Goal: Task Accomplishment & Management: Complete application form

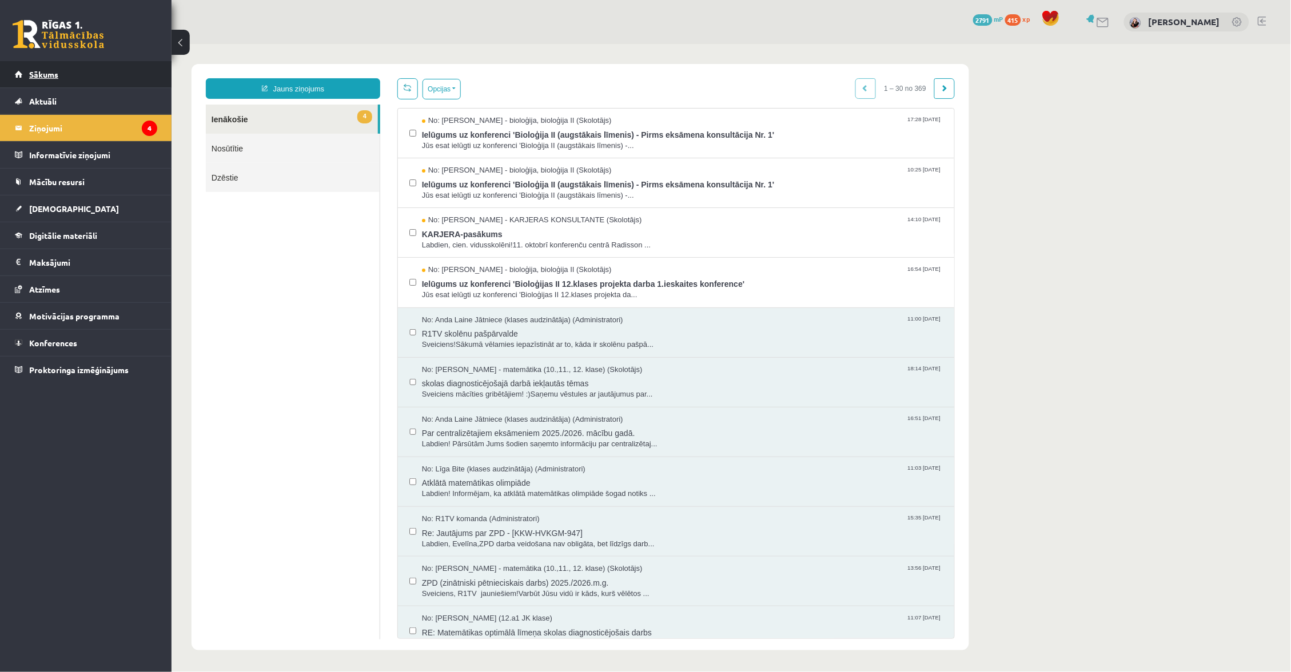
click at [124, 77] on link "Sākums" at bounding box center [86, 74] width 142 height 26
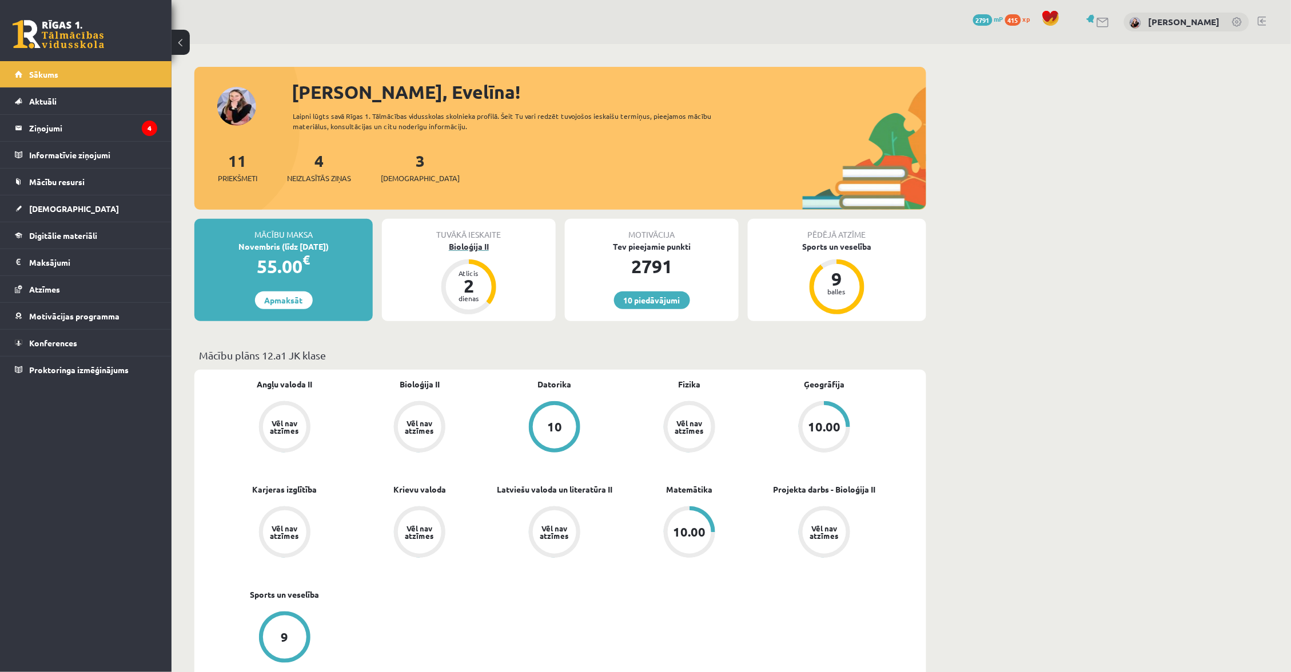
click at [482, 241] on div "Bioloģija II" at bounding box center [469, 247] width 174 height 12
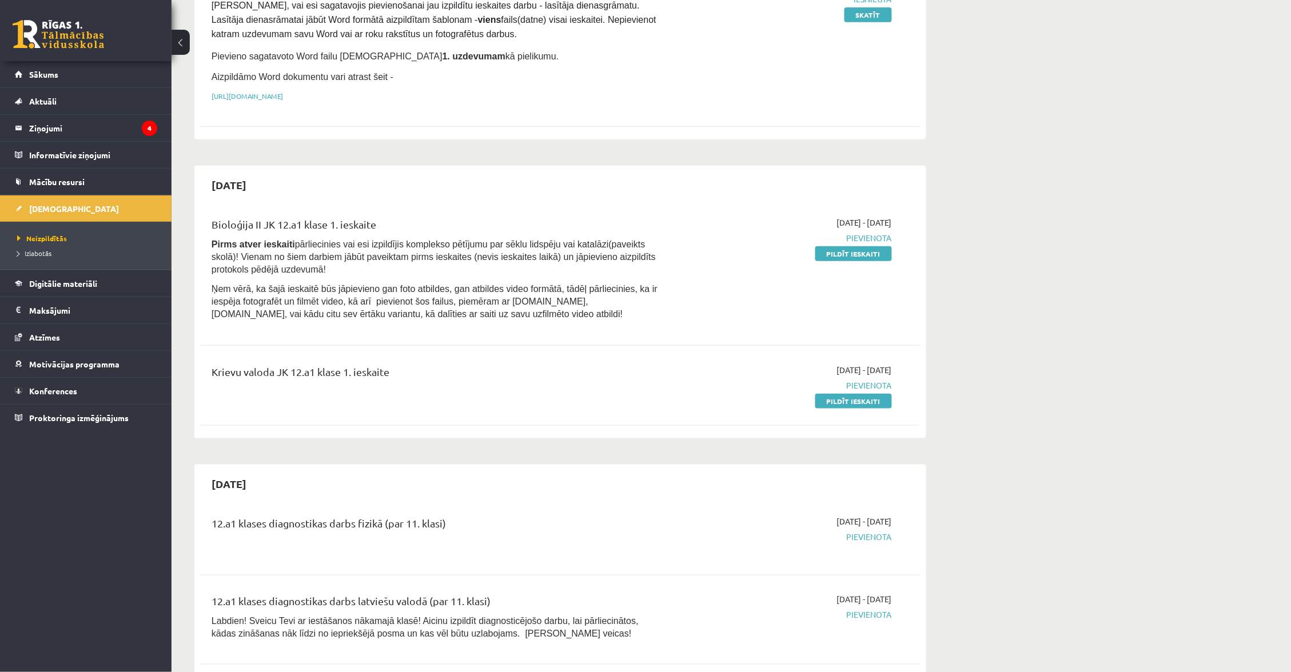
scroll to position [185, 0]
click at [834, 395] on link "Pildīt ieskaiti" at bounding box center [853, 402] width 77 height 15
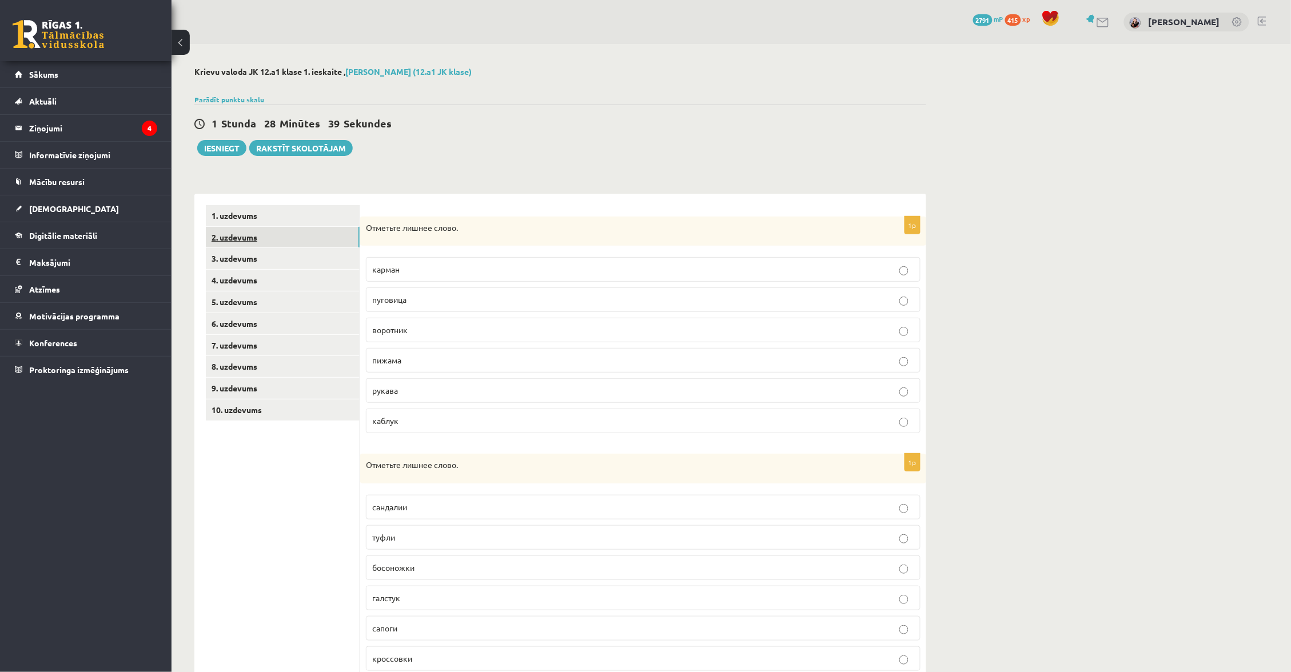
click at [279, 235] on link "2. uzdevums" at bounding box center [283, 237] width 154 height 21
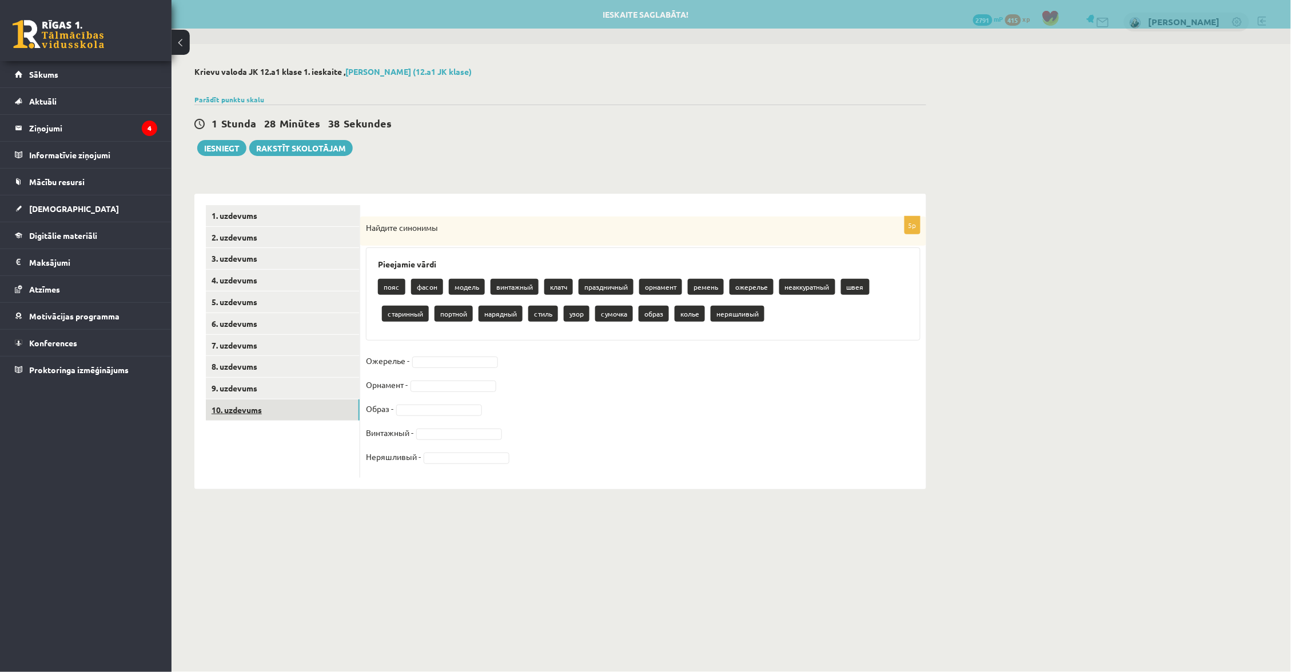
click at [292, 407] on link "10. uzdevums" at bounding box center [283, 410] width 154 height 21
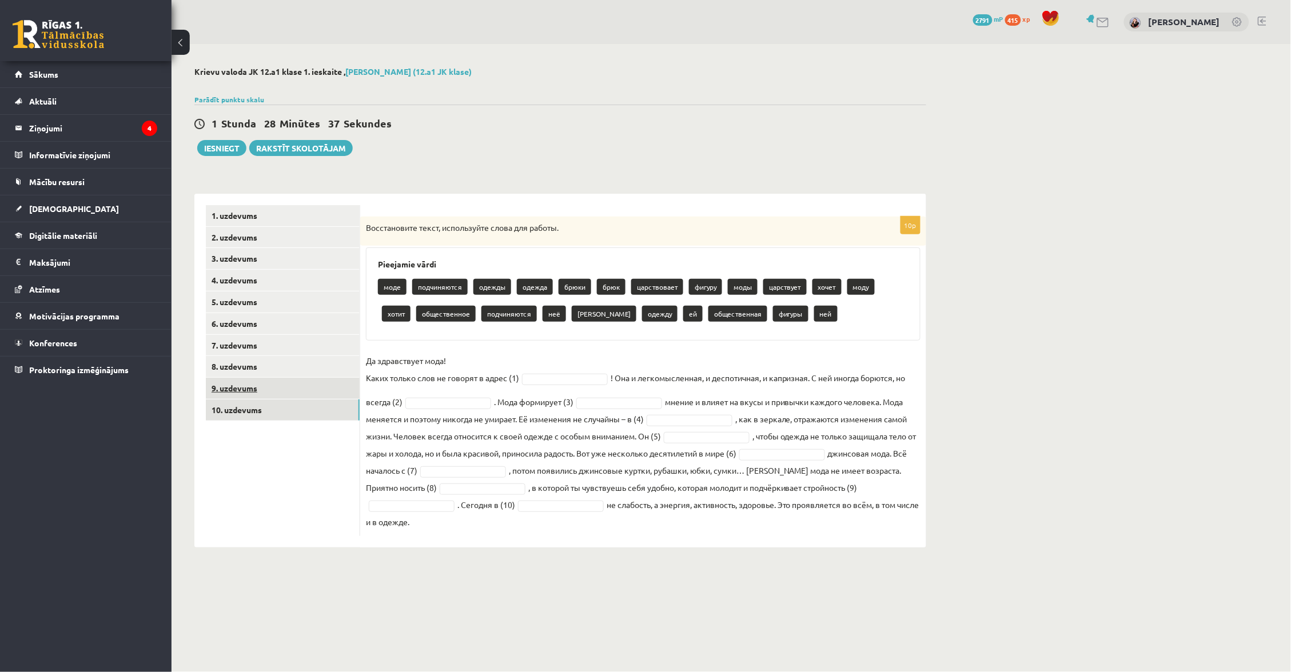
click at [290, 387] on link "9. uzdevums" at bounding box center [283, 388] width 154 height 21
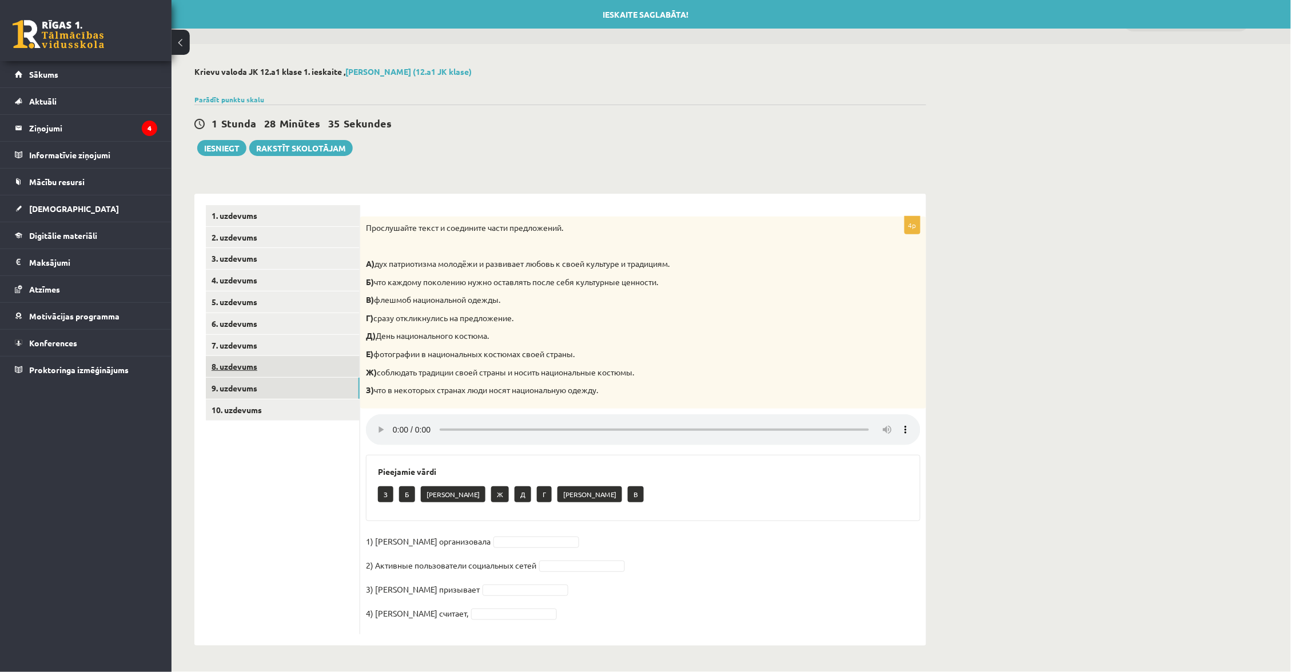
click at [284, 369] on link "8. uzdevums" at bounding box center [283, 366] width 154 height 21
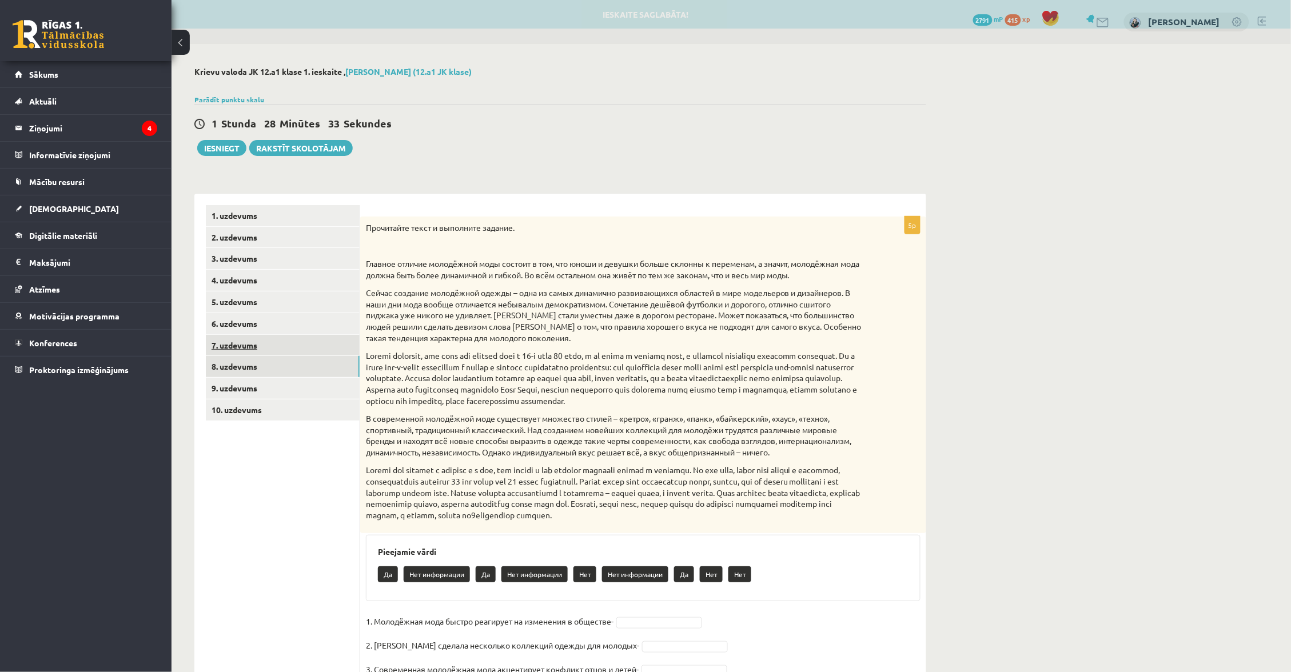
click at [280, 340] on link "7. uzdevums" at bounding box center [283, 345] width 154 height 21
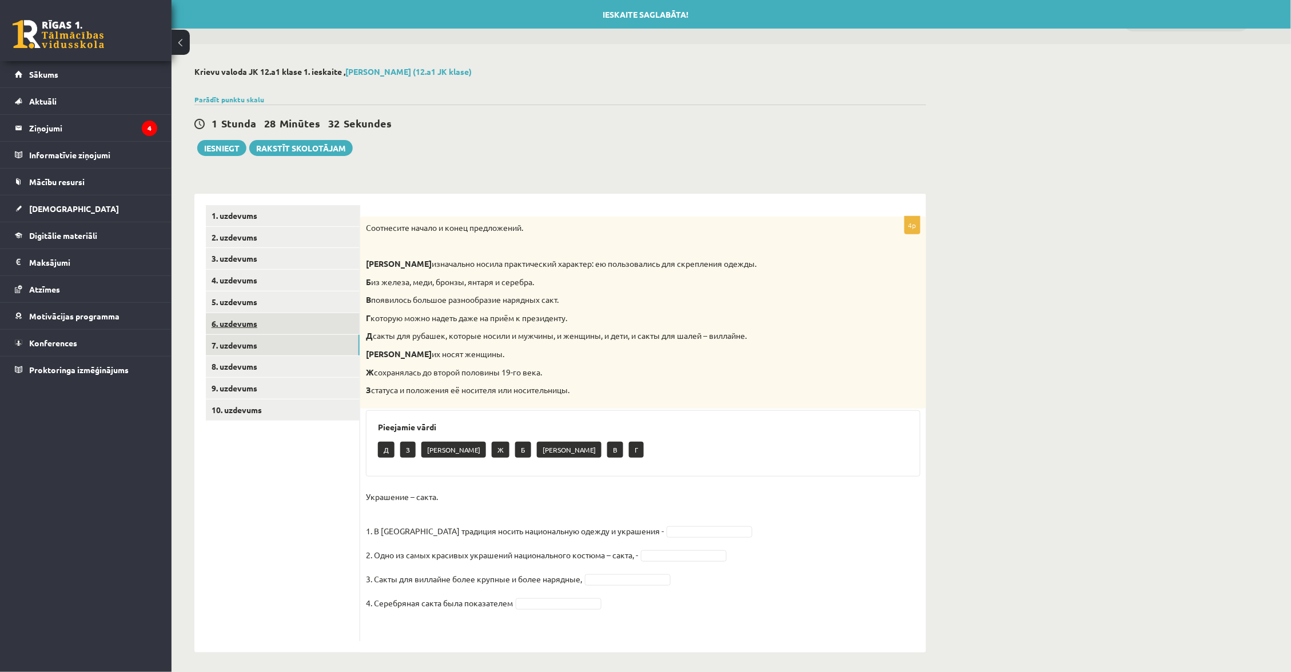
click at [280, 314] on link "6. uzdevums" at bounding box center [283, 323] width 154 height 21
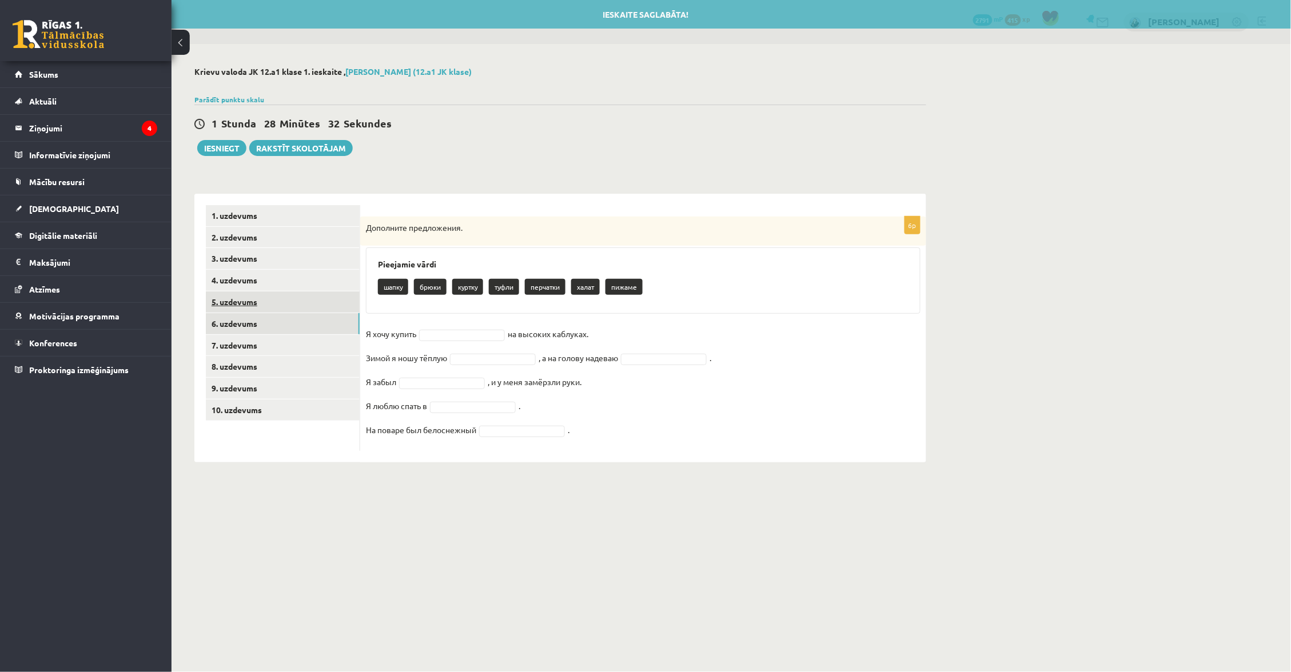
click at [279, 295] on link "5. uzdevums" at bounding box center [283, 302] width 154 height 21
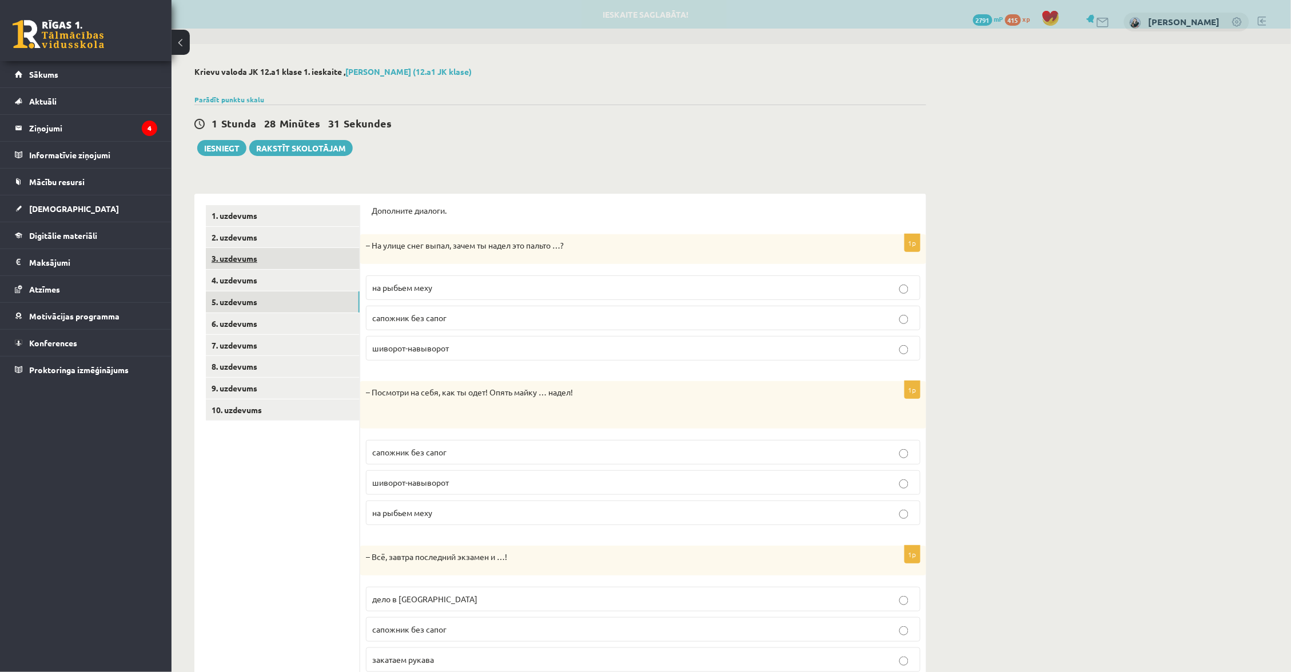
click at [272, 265] on link "3. uzdevums" at bounding box center [283, 258] width 154 height 21
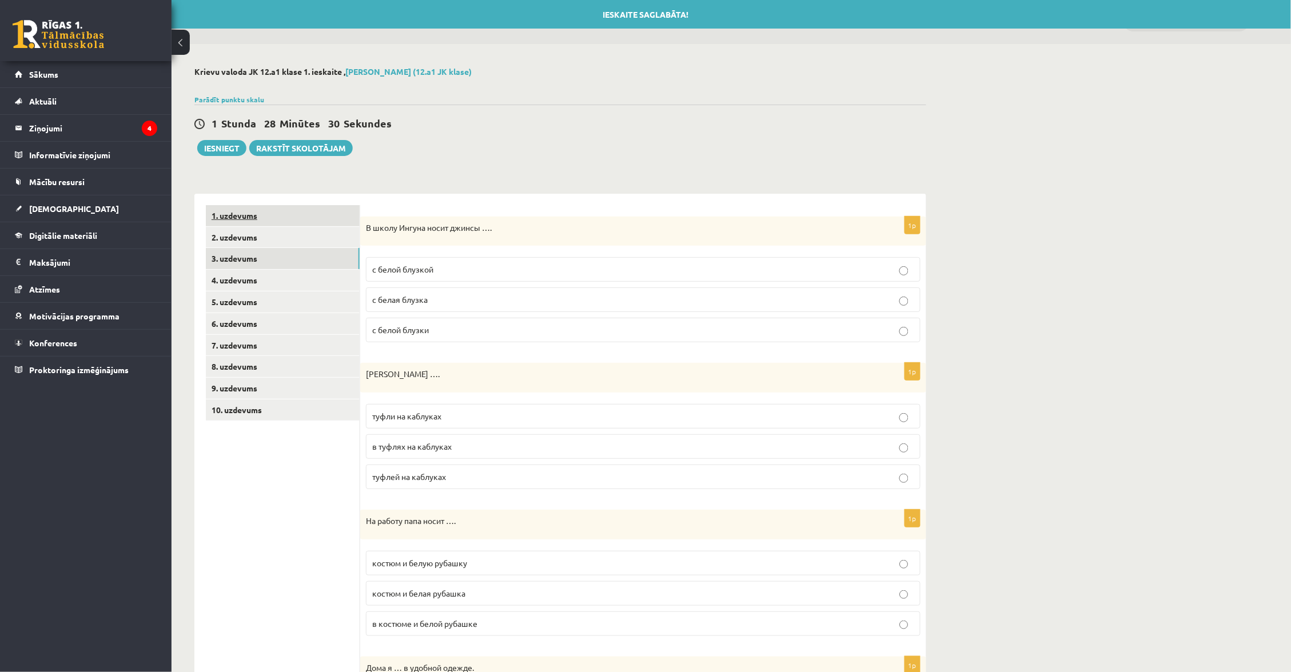
click at [275, 205] on link "1. uzdevums" at bounding box center [283, 215] width 154 height 21
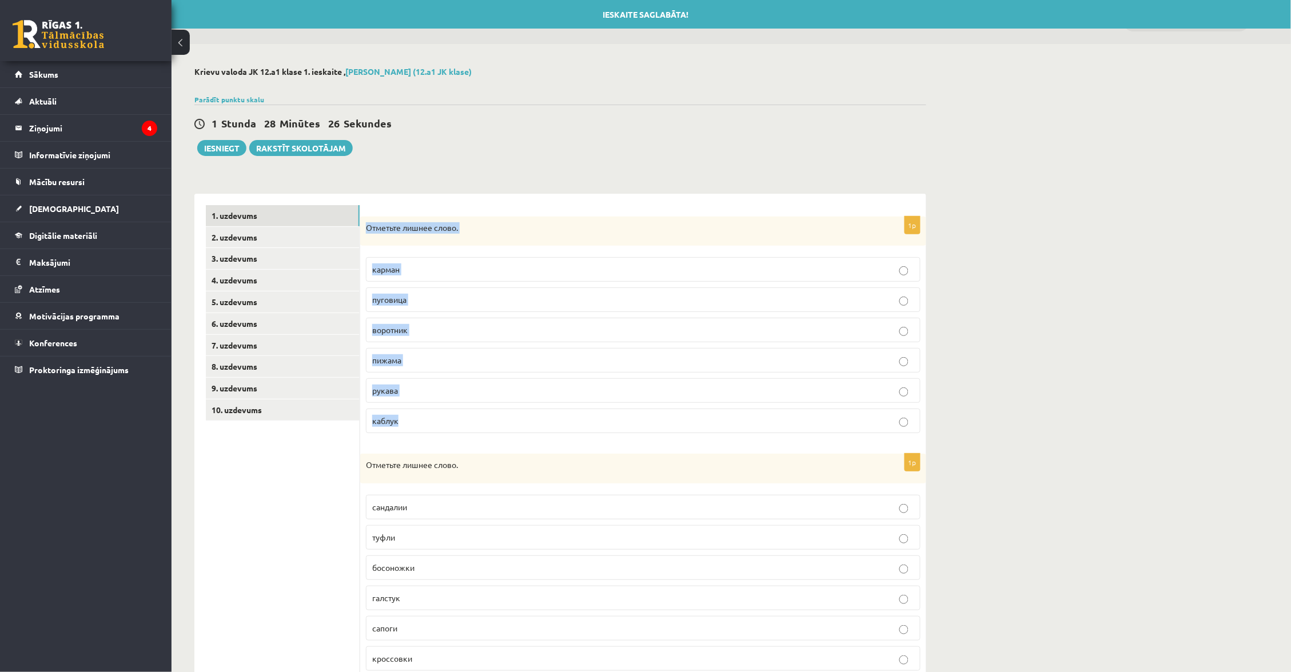
drag, startPoint x: 364, startPoint y: 226, endPoint x: 413, endPoint y: 432, distance: 212.3
click at [413, 432] on div "1p Отметьте лишнее слово. карман [GEOGRAPHIC_DATA] воротник пижама рукава [GEOG…" at bounding box center [643, 330] width 566 height 226
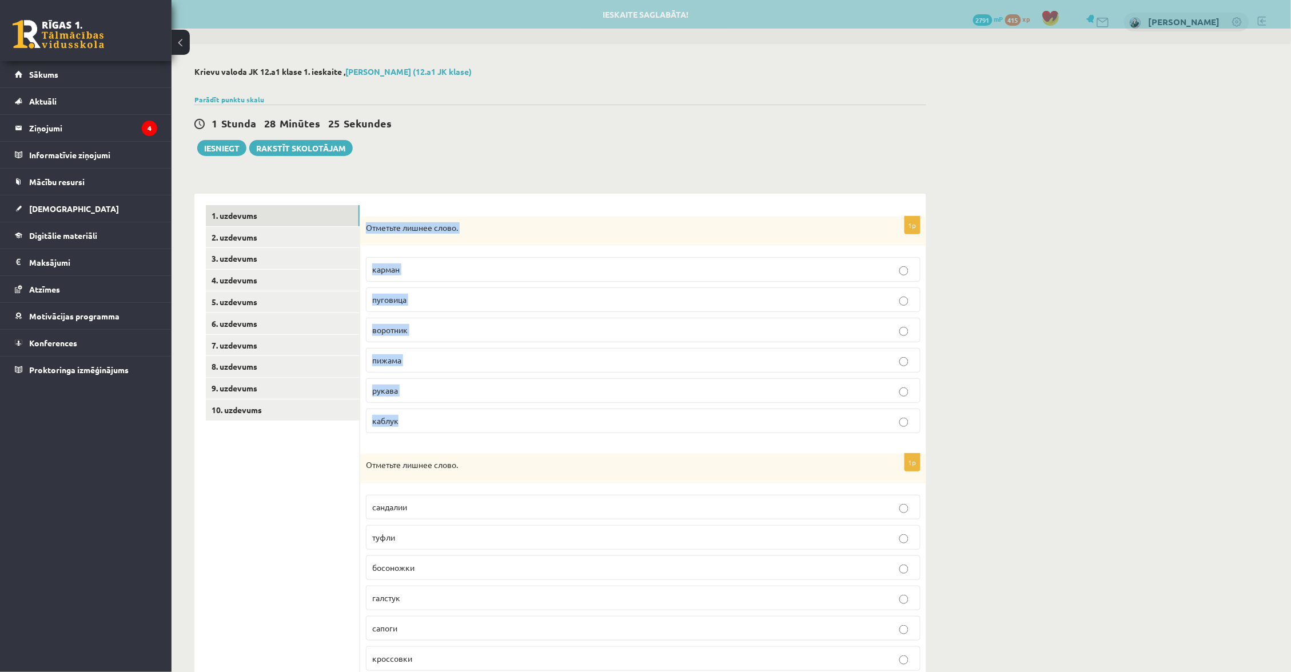
copy div "Отметьте лишнее слово. карман пуговица воротник пижама рукава каблук"
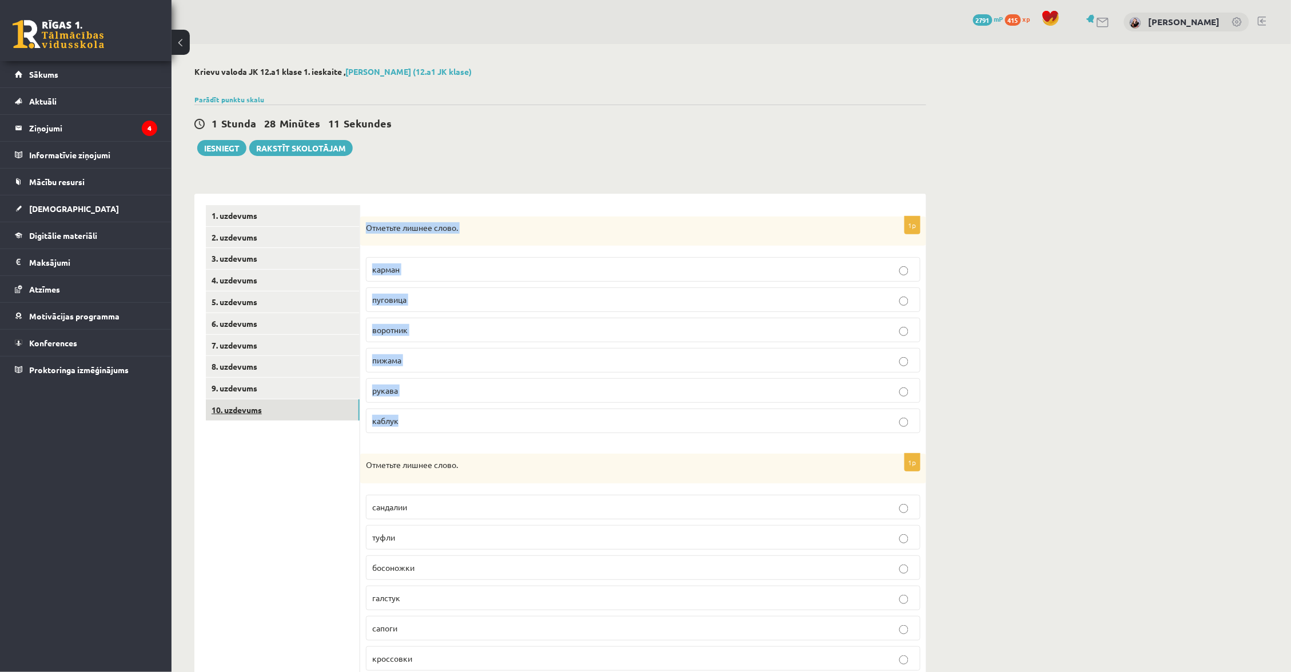
click at [274, 414] on link "10. uzdevums" at bounding box center [283, 410] width 154 height 21
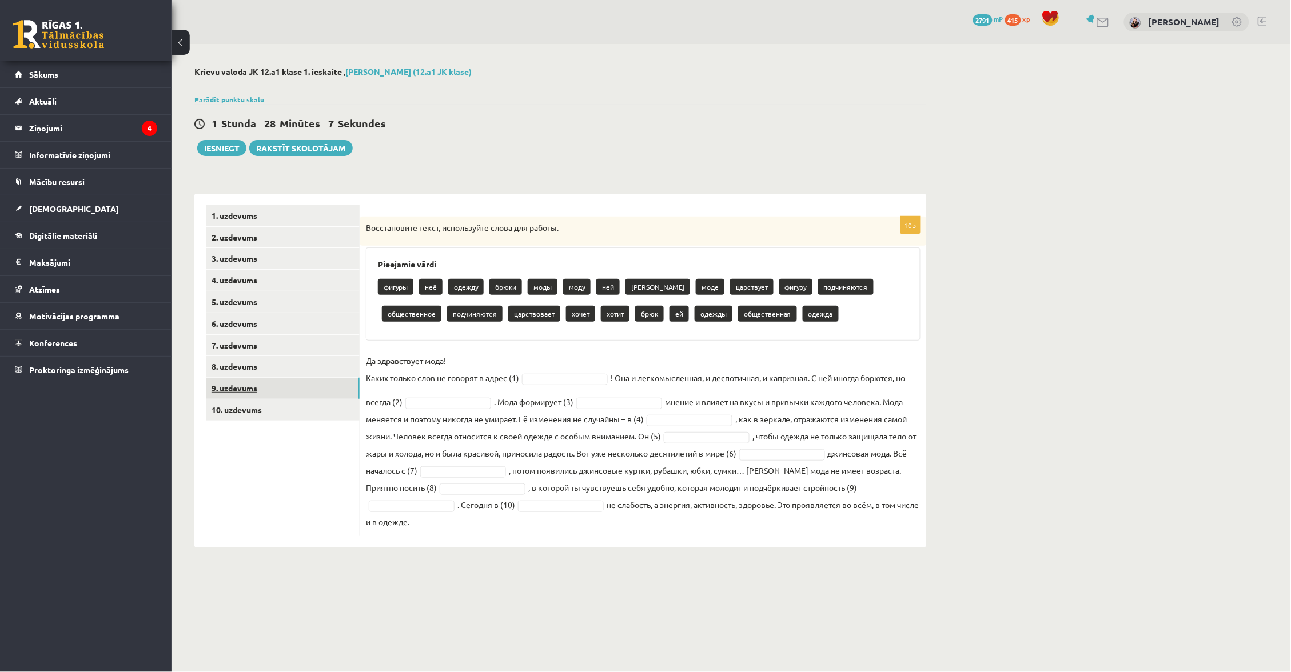
click at [340, 393] on link "9. uzdevums" at bounding box center [283, 388] width 154 height 21
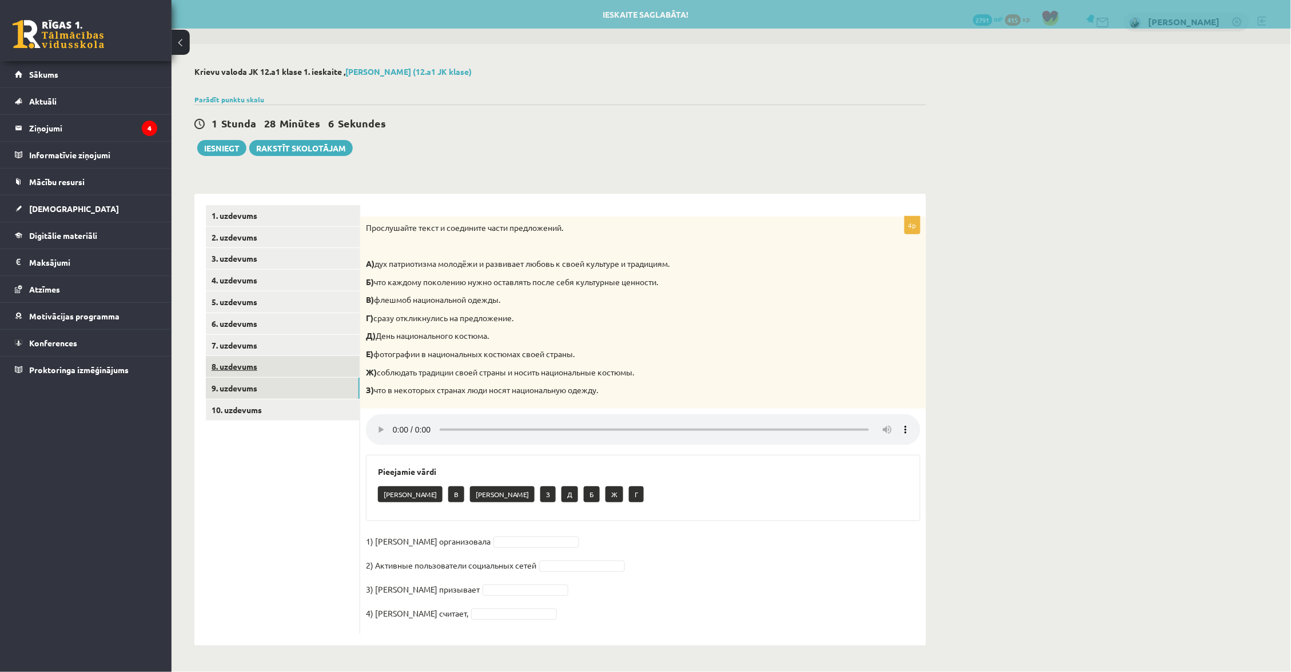
click at [328, 361] on link "8. uzdevums" at bounding box center [283, 366] width 154 height 21
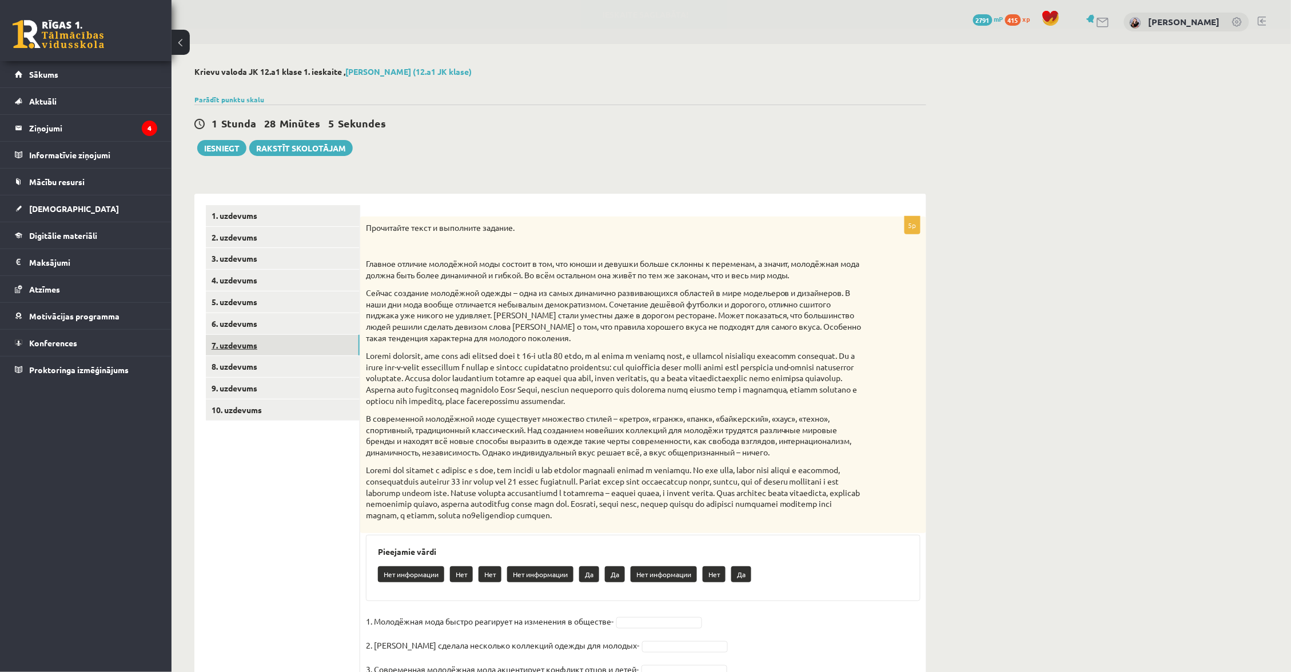
click at [317, 336] on link "7. uzdevums" at bounding box center [283, 345] width 154 height 21
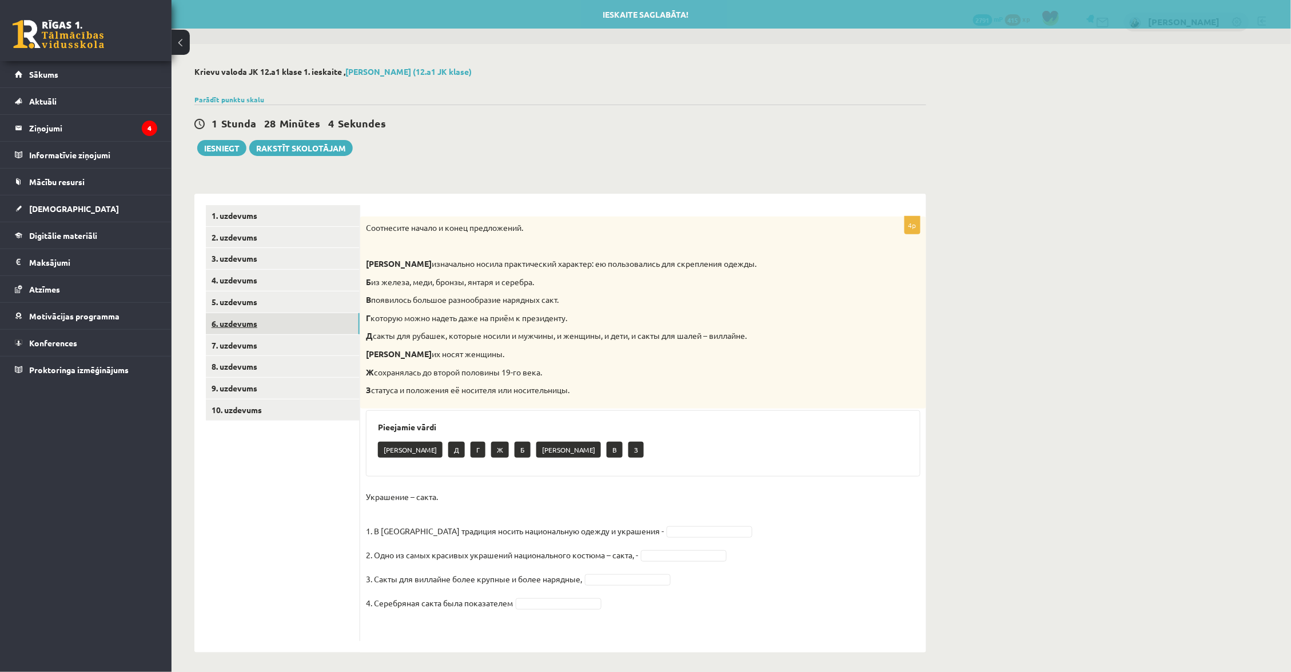
click at [306, 319] on link "6. uzdevums" at bounding box center [283, 323] width 154 height 21
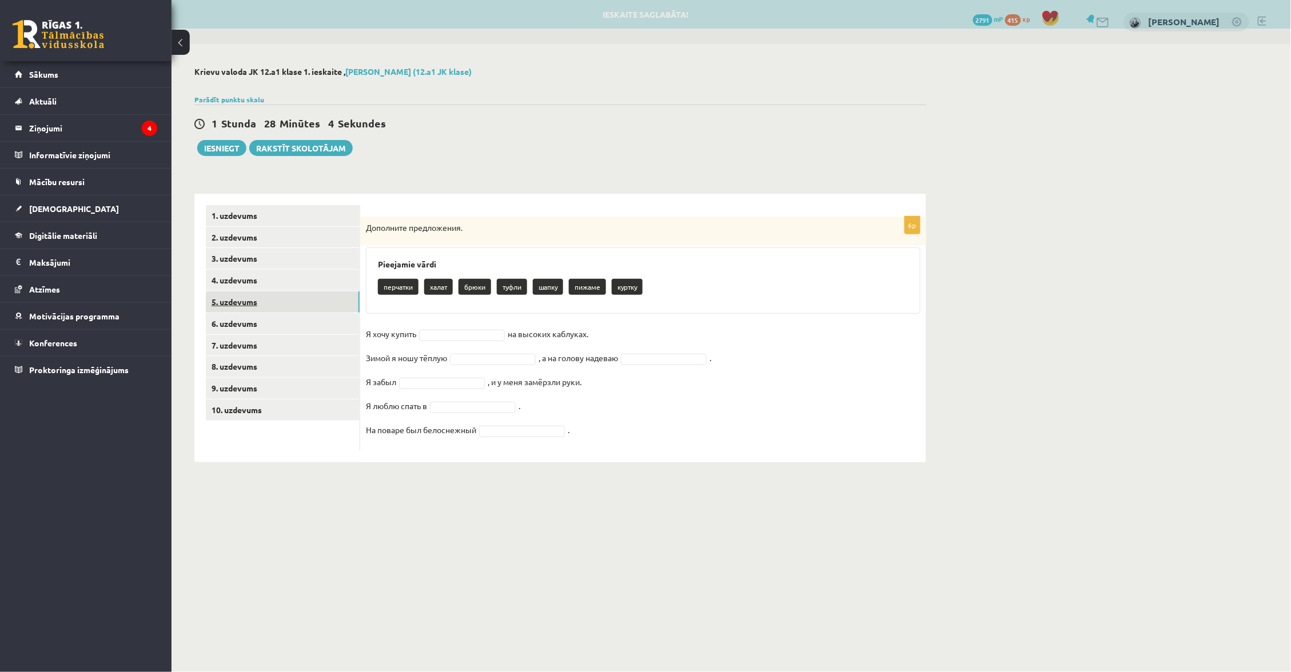
click at [305, 306] on link "5. uzdevums" at bounding box center [283, 302] width 154 height 21
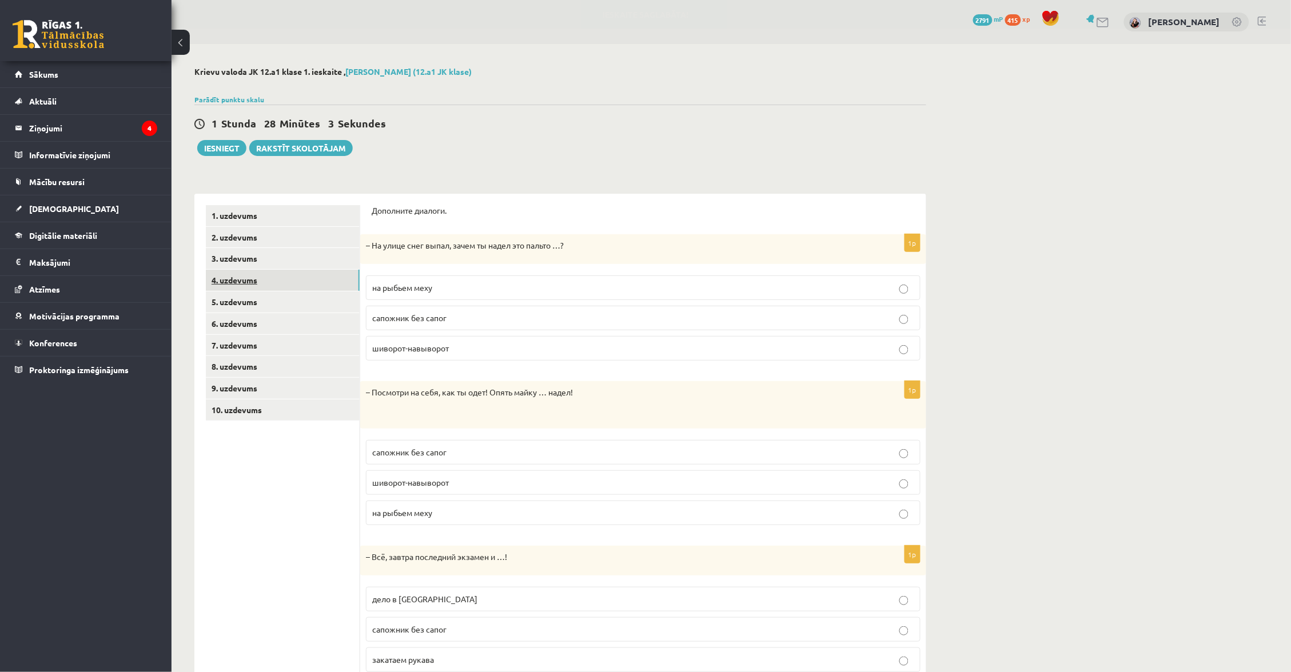
click at [317, 273] on link "4. uzdevums" at bounding box center [283, 280] width 154 height 21
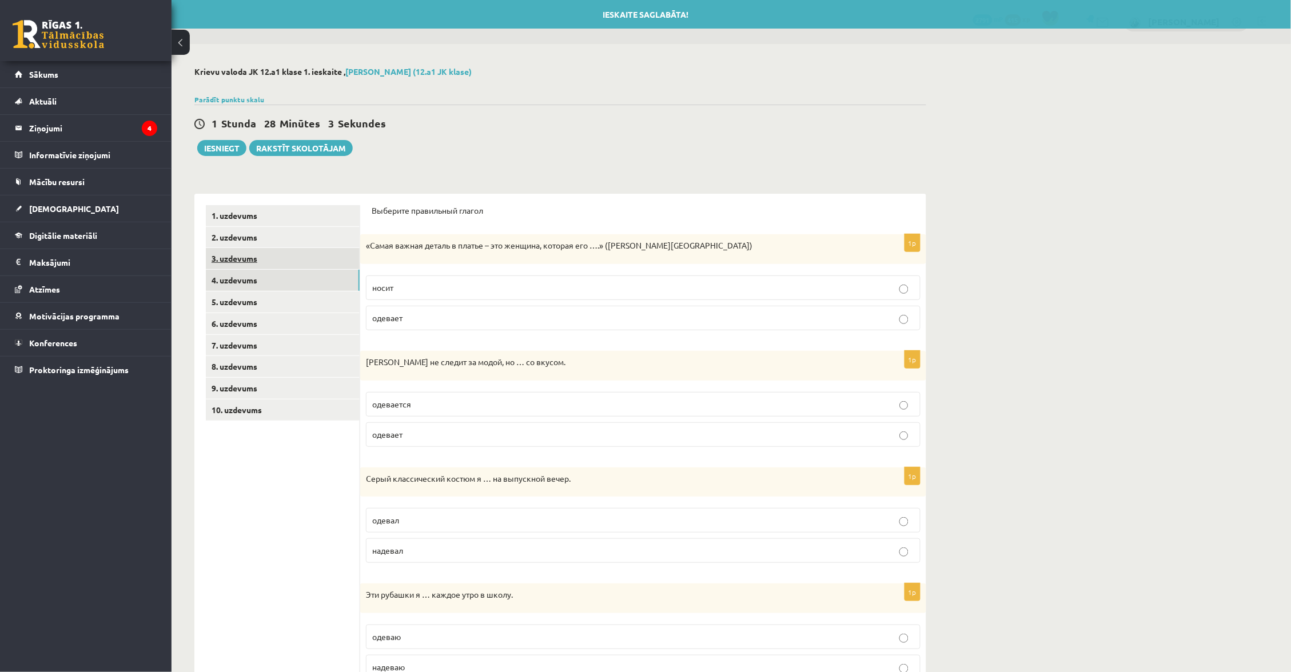
click at [318, 248] on link "3. uzdevums" at bounding box center [283, 258] width 154 height 21
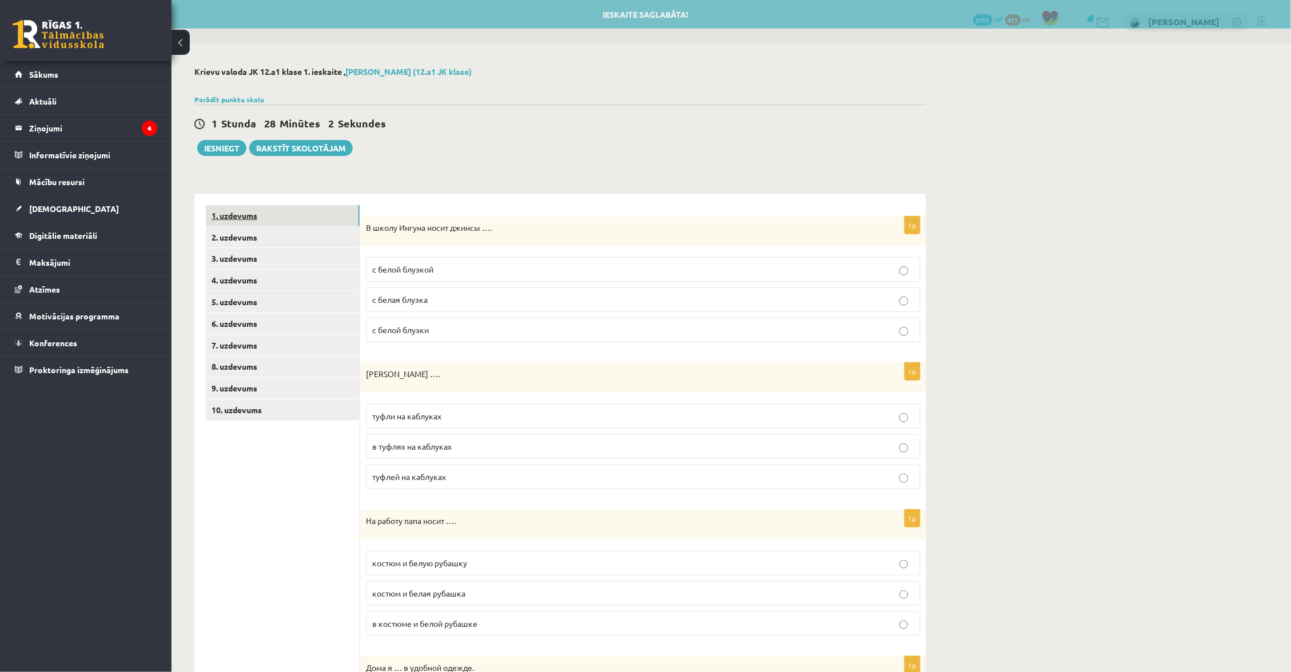
click at [322, 212] on link "1. uzdevums" at bounding box center [283, 215] width 154 height 21
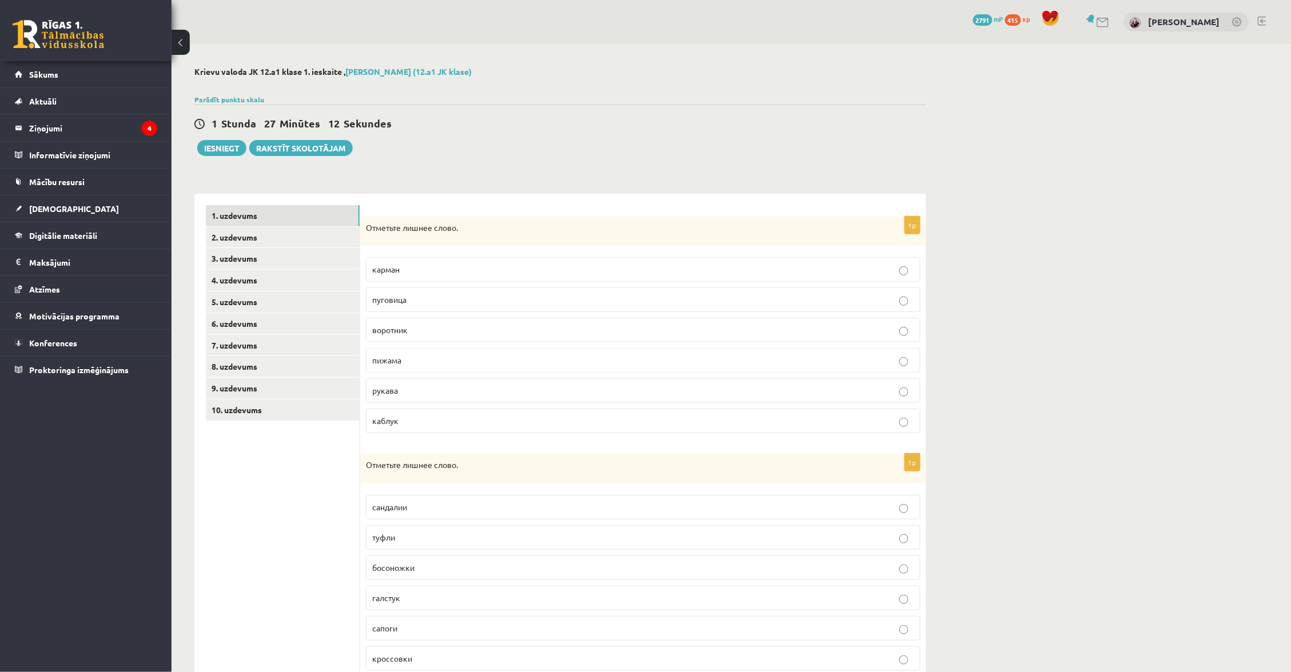
click at [455, 360] on p "пижама" at bounding box center [643, 360] width 542 height 12
drag, startPoint x: 365, startPoint y: 225, endPoint x: 480, endPoint y: 228, distance: 114.4
click at [479, 229] on p "Отметьте лишнее слово." at bounding box center [614, 227] width 497 height 11
copy p "Отметьте лишнее слово."
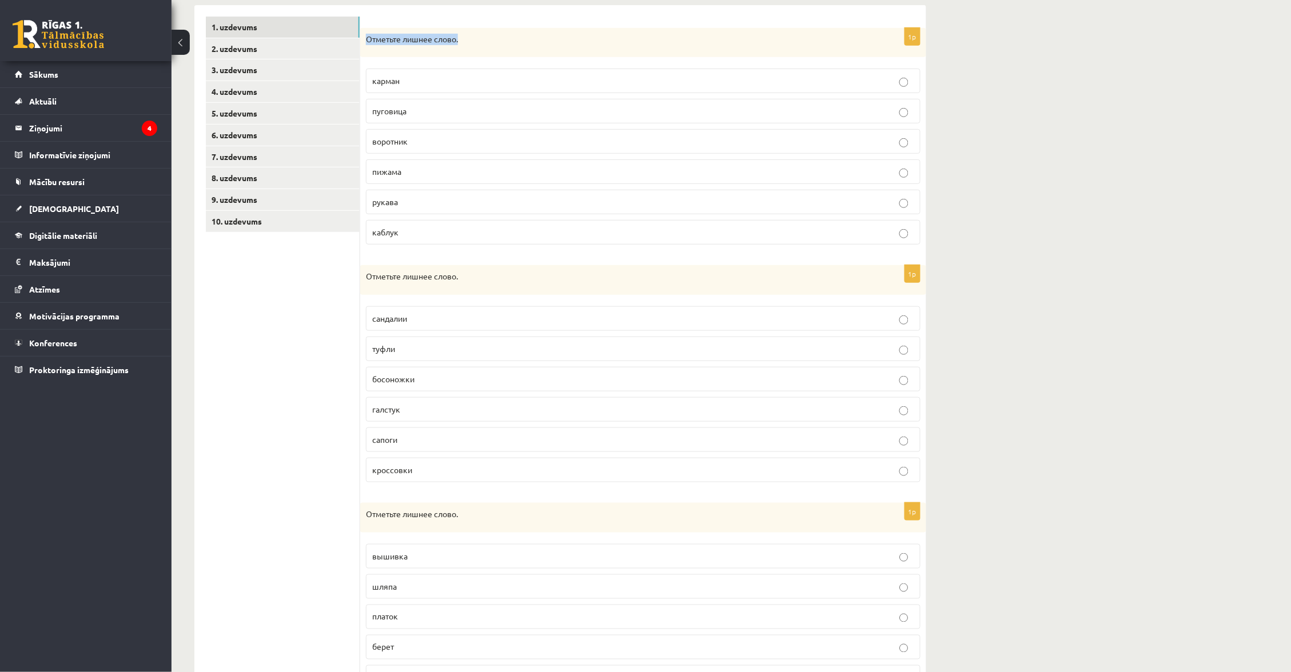
scroll to position [238, 0]
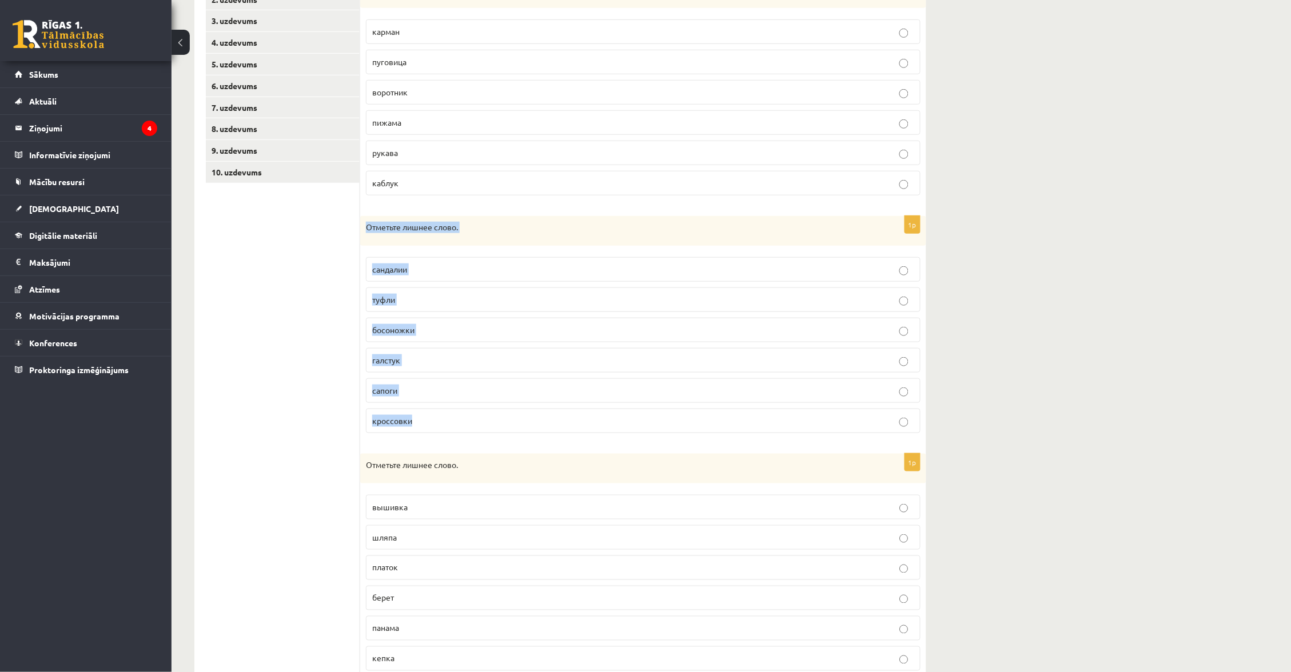
drag, startPoint x: 368, startPoint y: 222, endPoint x: 443, endPoint y: 436, distance: 226.6
click at [443, 436] on div "1p Отметьте лишнее слово. сандалии туфли босоножки [GEOGRAPHIC_DATA] сапоги кро…" at bounding box center [643, 329] width 566 height 226
copy div "Отметьте лишнее слово. [PERSON_NAME] галстук сапоги кроссовки"
click at [464, 357] on p "галстук" at bounding box center [643, 360] width 542 height 12
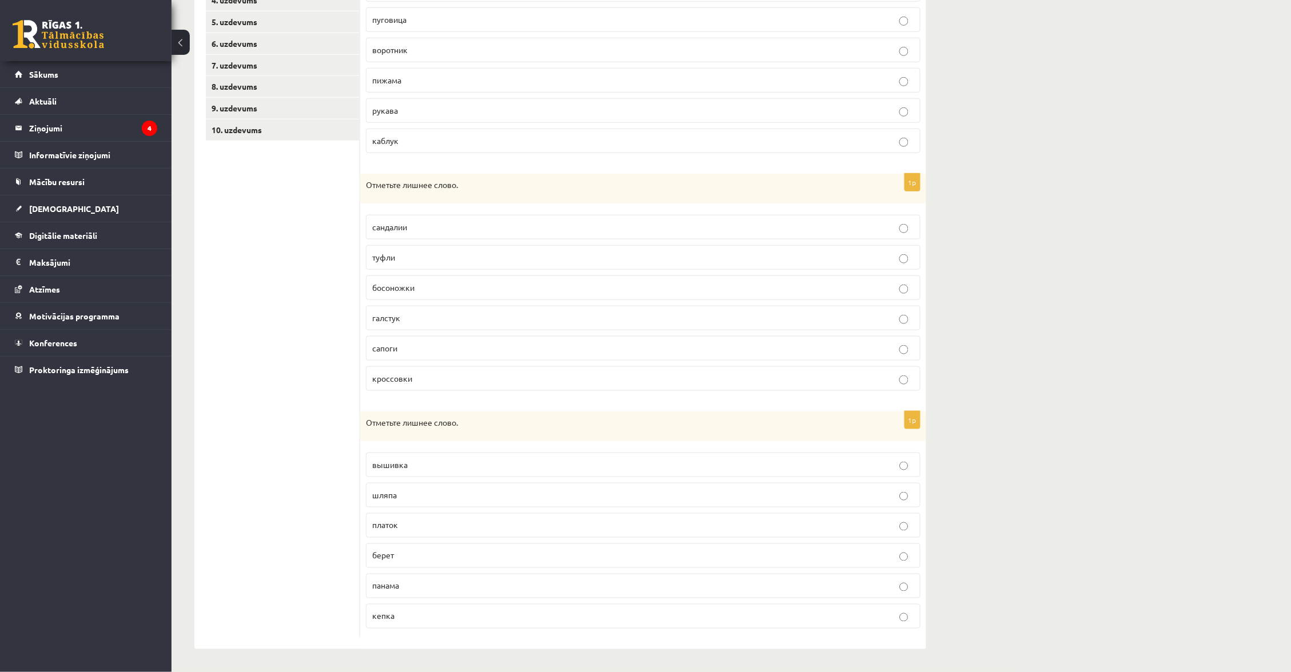
scroll to position [280, 0]
drag, startPoint x: 365, startPoint y: 423, endPoint x: 439, endPoint y: 647, distance: 235.9
click at [439, 647] on div "1p Отметьте лишнее слово. карман [GEOGRAPHIC_DATA] воротник пижама рукава [GEOG…" at bounding box center [643, 282] width 566 height 736
copy div "Отметьте лишнее слово. вышивка шляпа платок берет панама кепка"
click at [433, 462] on p "вышивка" at bounding box center [643, 465] width 542 height 12
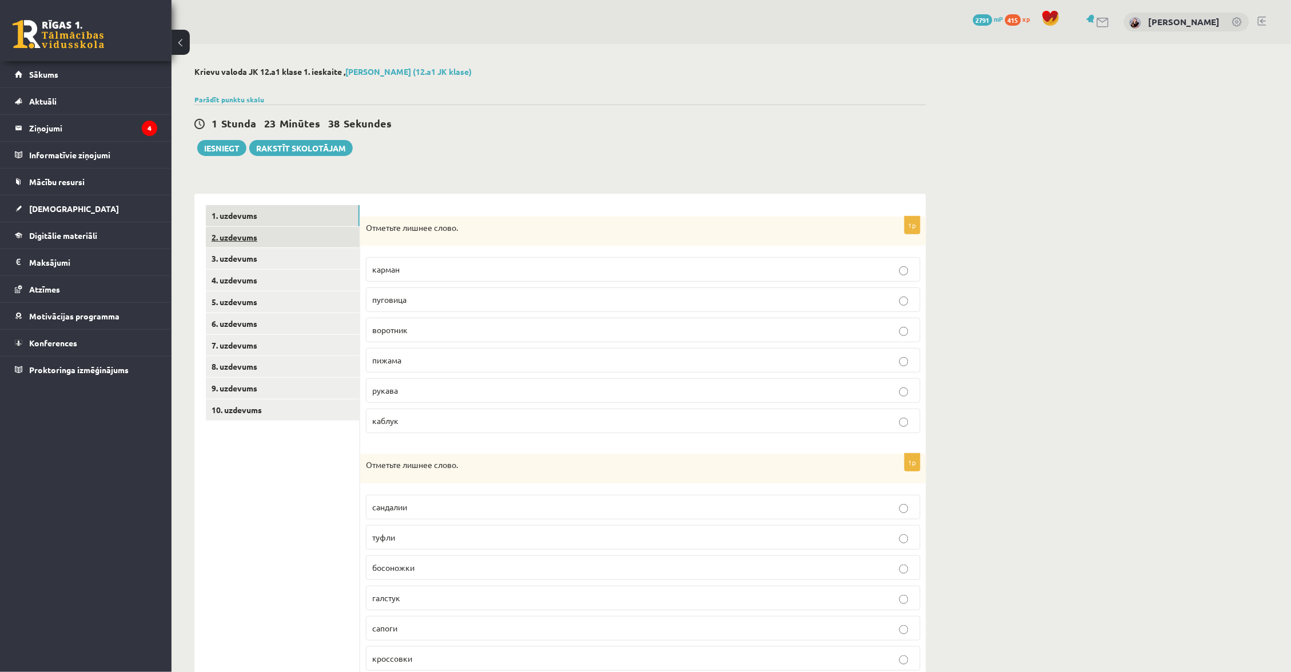
scroll to position [0, 0]
click at [285, 237] on link "2. uzdevums" at bounding box center [283, 237] width 154 height 21
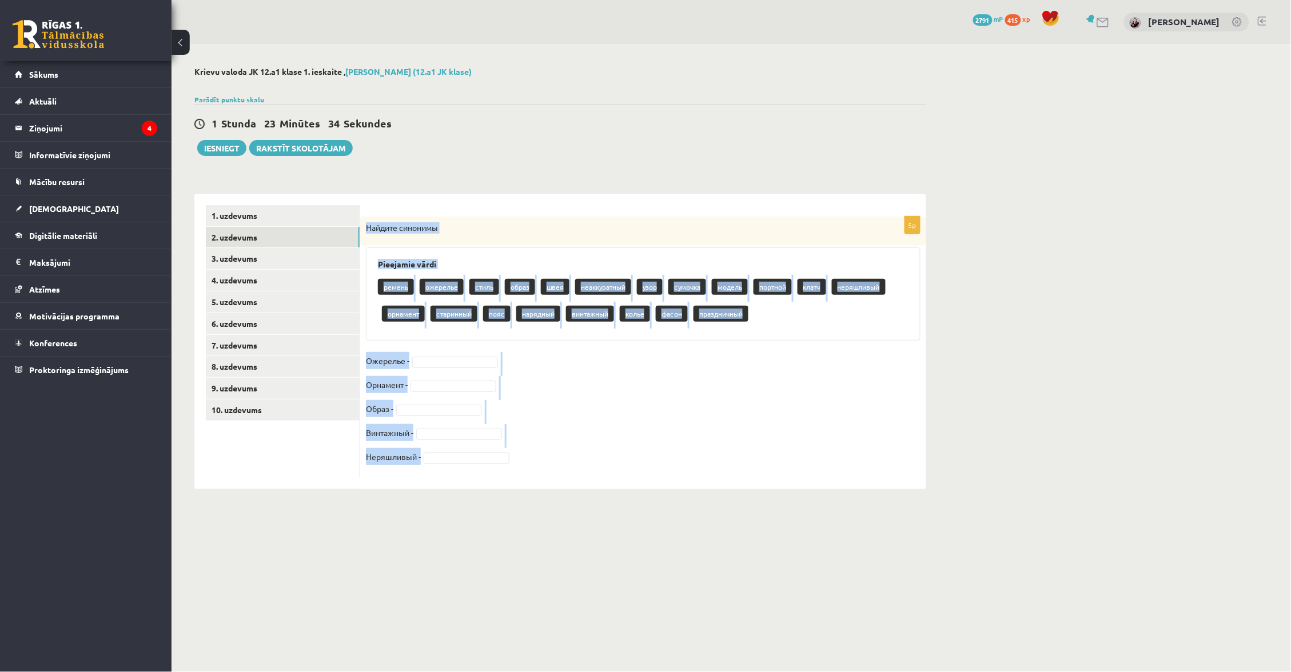
drag, startPoint x: 365, startPoint y: 225, endPoint x: 561, endPoint y: 517, distance: 351.5
click at [561, 517] on body "0 Dāvanas 2791 mP 415 xp [PERSON_NAME] Sākums Aktuāli Kā mācīties [PERSON_NAME]…" at bounding box center [645, 336] width 1291 height 672
copy div "Найдите синонимы Pieejamie vārdi ремень ожерелье стиль образ швея неаккуратный …"
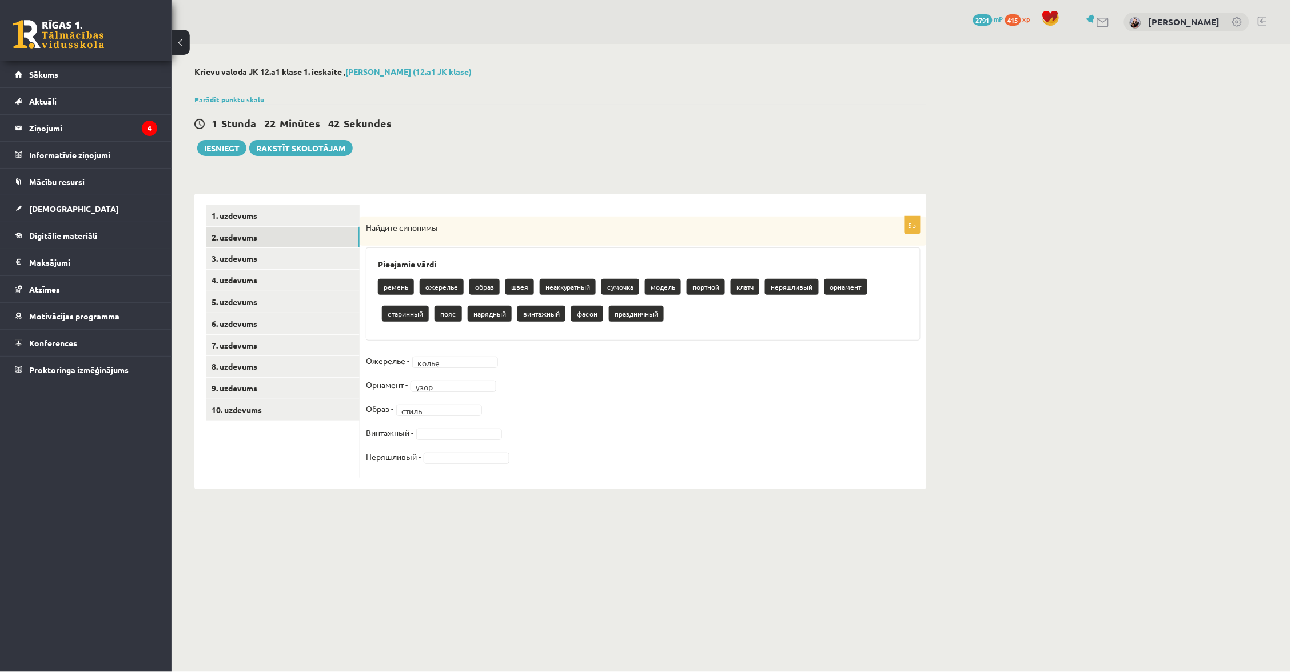
click at [558, 275] on div "ремень ожерелье образ швея неаккуратный сумочка модель портной клатч неряшливый…" at bounding box center [643, 302] width 531 height 54
click at [558, 279] on p "неаккуратный" at bounding box center [568, 287] width 56 height 16
click at [558, 285] on p "неаккуратный" at bounding box center [568, 287] width 56 height 16
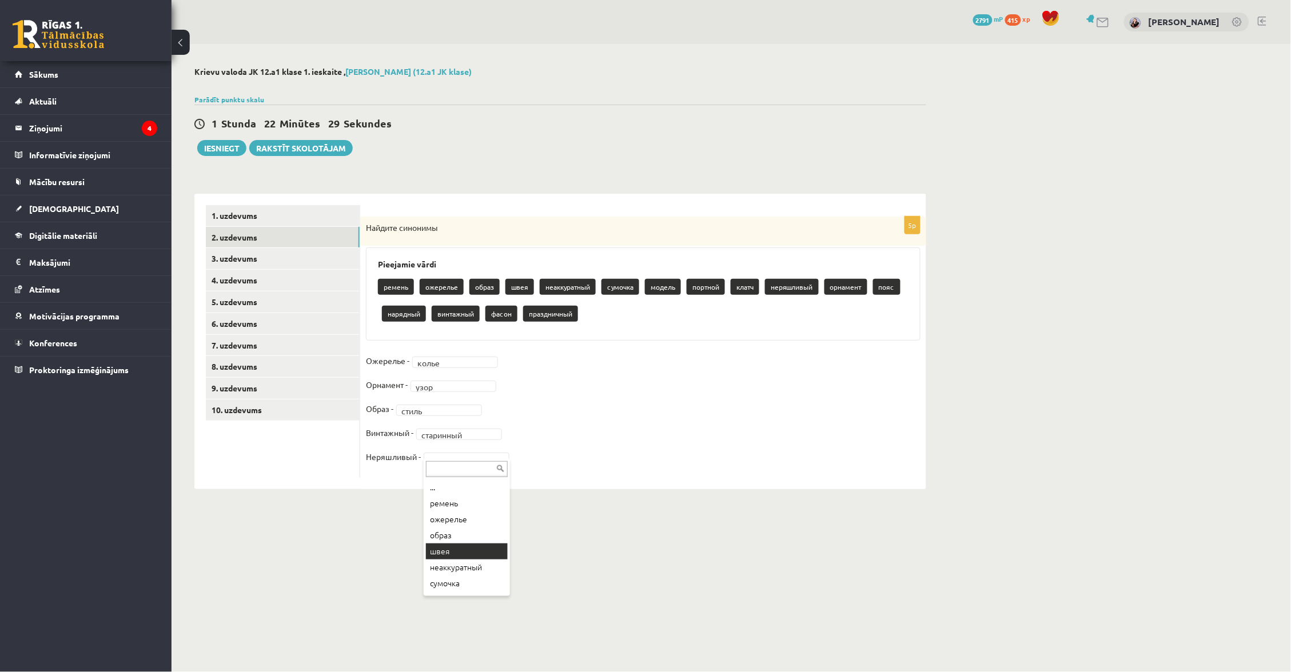
scroll to position [5, 0]
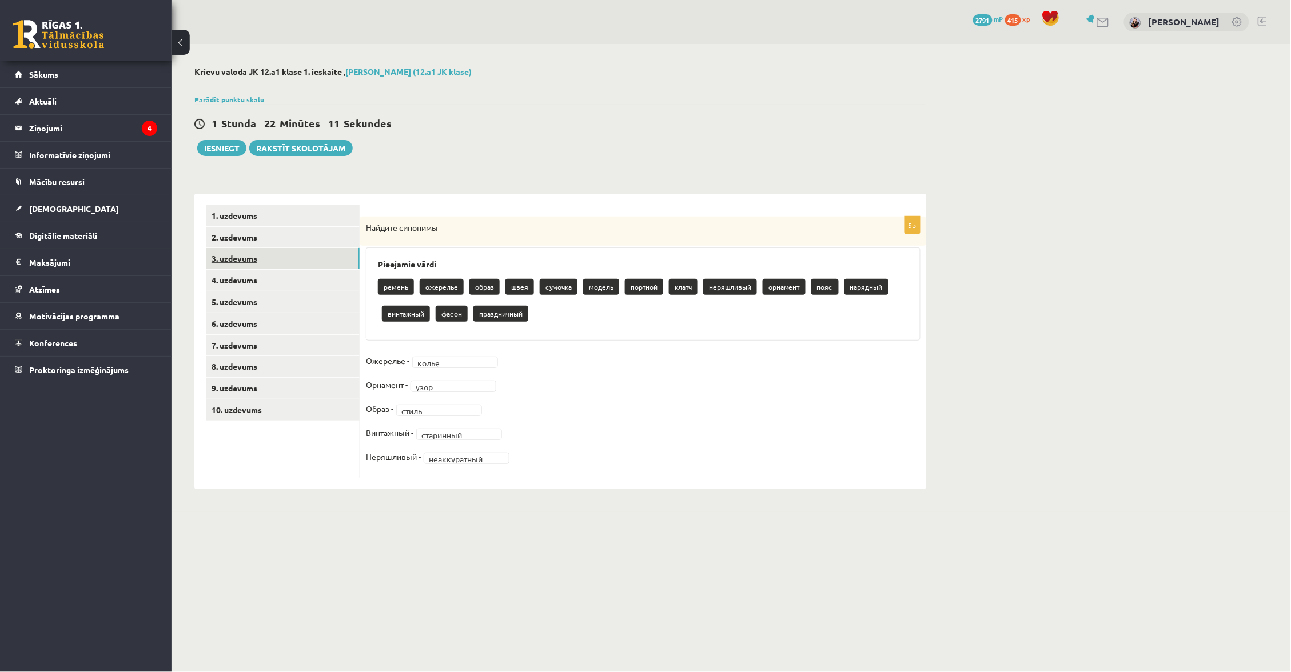
click at [341, 253] on link "3. uzdevums" at bounding box center [283, 258] width 154 height 21
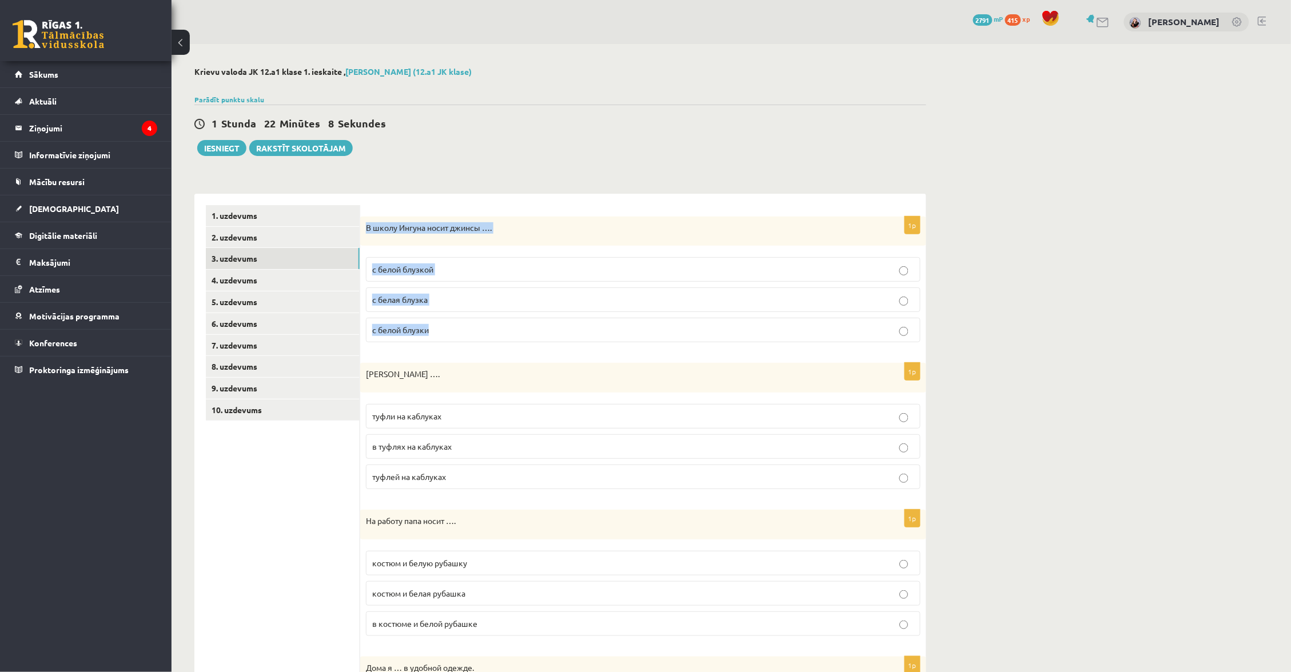
drag, startPoint x: 364, startPoint y: 224, endPoint x: 456, endPoint y: 341, distance: 149.4
click at [456, 341] on div "1p В школу Ингуна носит джинсы …. с белой блузкой с белая блузка с белой блузки" at bounding box center [643, 284] width 566 height 135
copy div "В школу Ингуна носит джинсы …. с белой блузкой с белая блузка с белой блузки"
click at [505, 261] on label "с белой блузкой" at bounding box center [643, 269] width 555 height 25
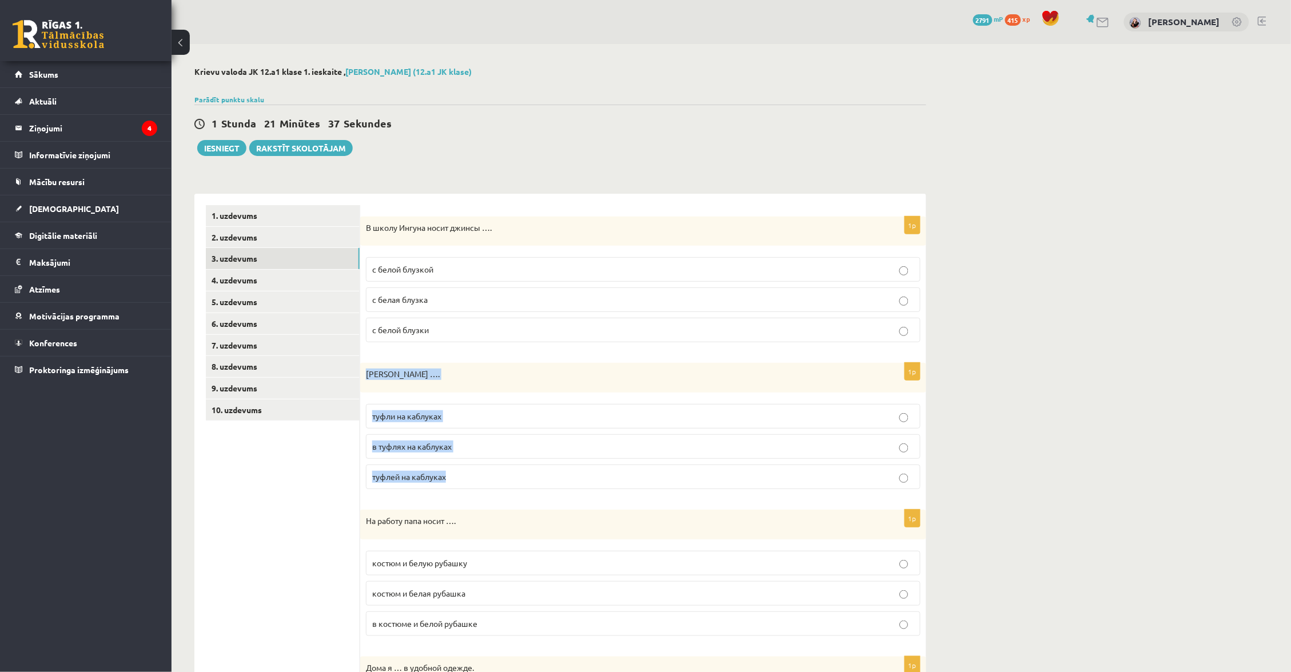
drag, startPoint x: 364, startPoint y: 372, endPoint x: 479, endPoint y: 477, distance: 155.0
click at [479, 476] on div "1p [PERSON_NAME] купила …. туфли на каблуках в туфлях на каблуках туфлей на каб…" at bounding box center [643, 430] width 566 height 135
copy div "[PERSON_NAME] …. туфли на каблуках в туфлях на каблуках туфлей на каблуках"
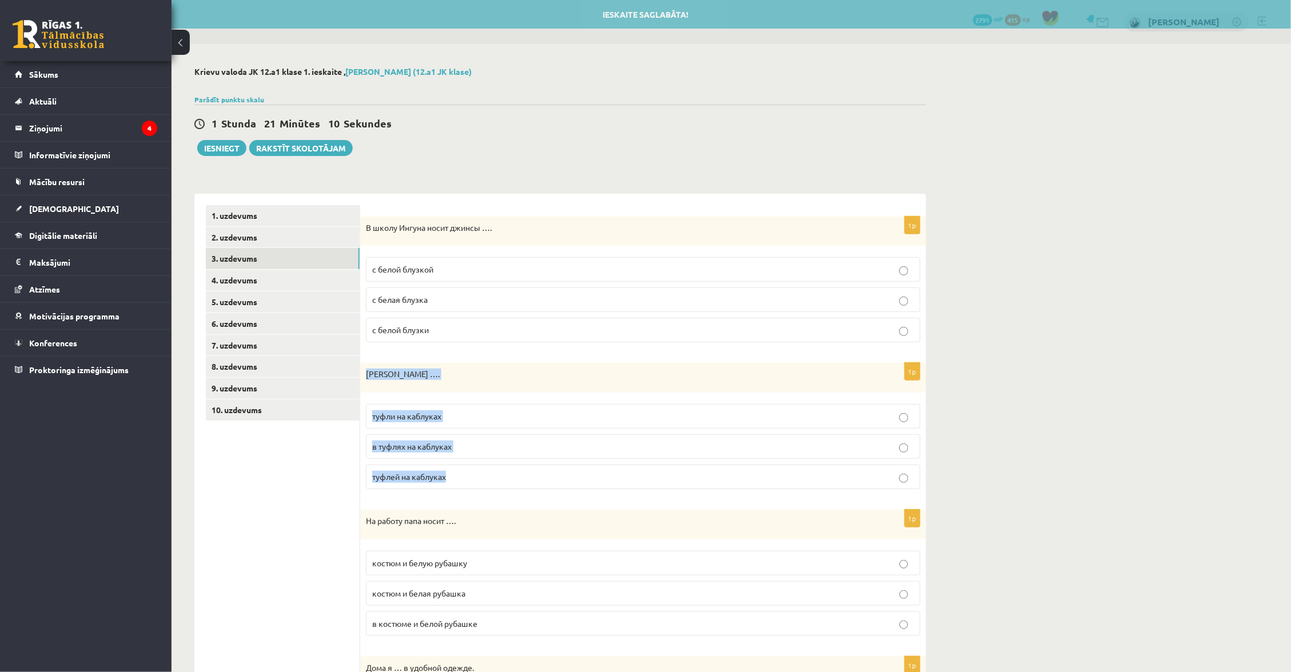
click at [500, 404] on label "туфли на каблуках" at bounding box center [643, 416] width 555 height 25
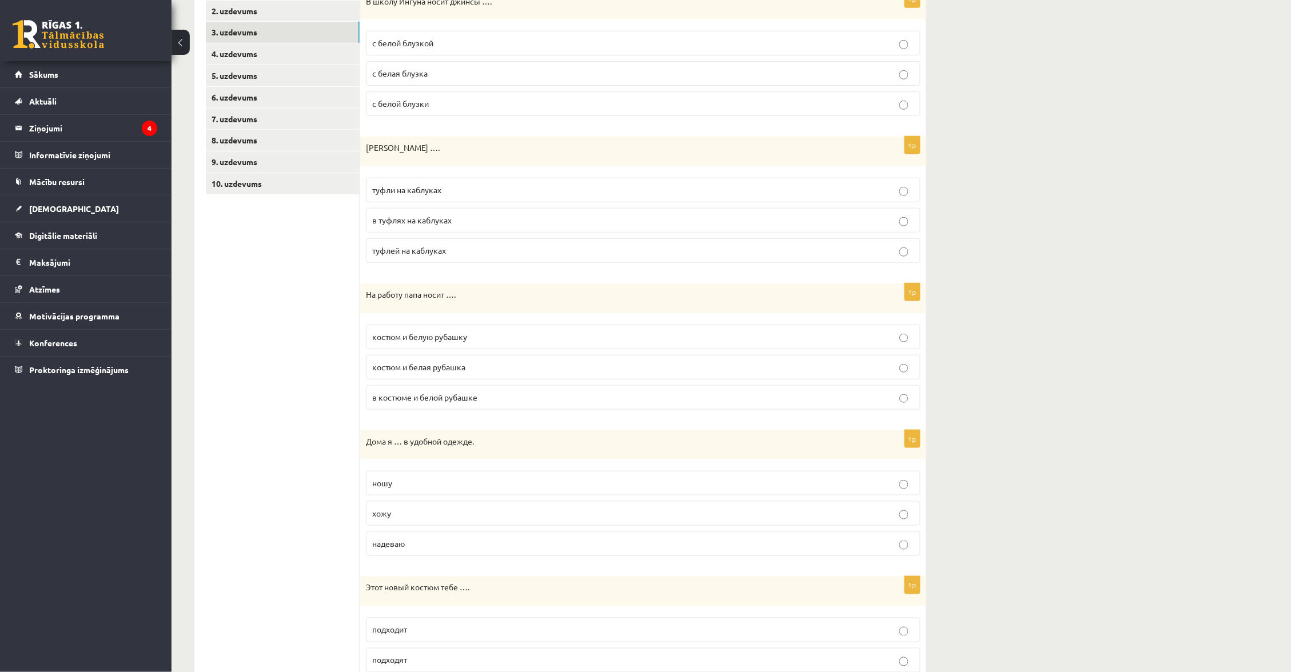
scroll to position [244, 0]
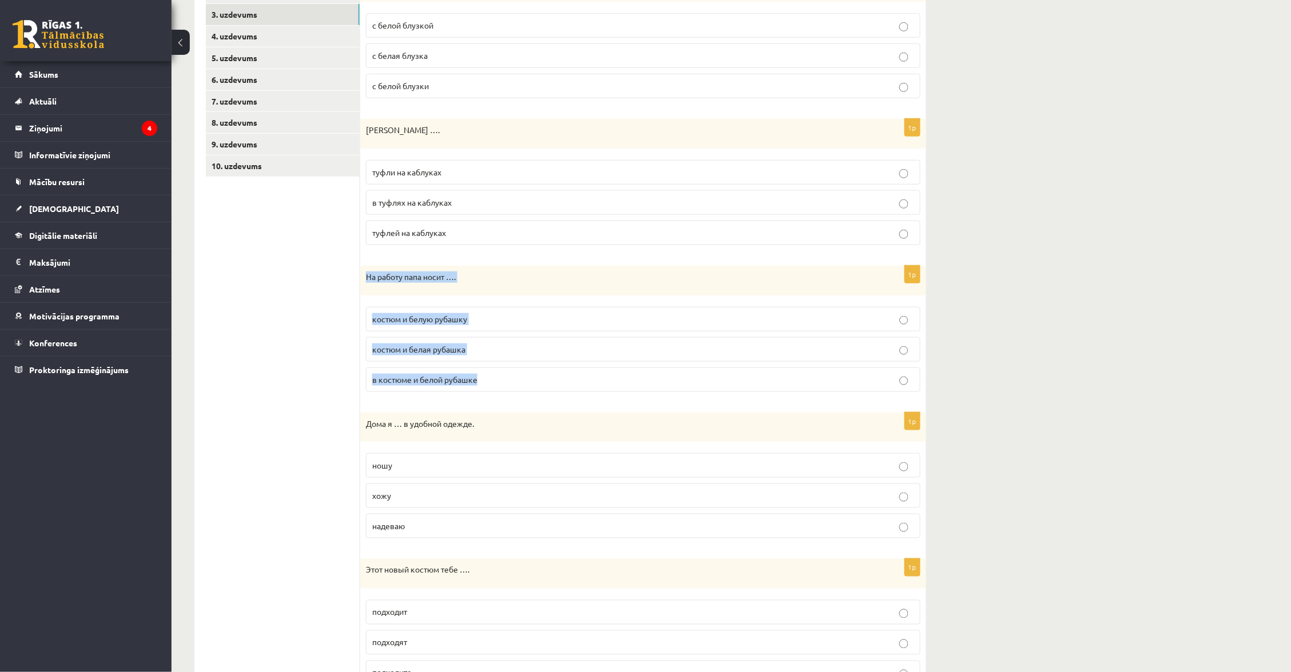
drag, startPoint x: 367, startPoint y: 278, endPoint x: 516, endPoint y: 390, distance: 186.2
click at [516, 390] on div "1p На работу папа носит …. костюм и белую рубашку костюм и белая рубашка в кост…" at bounding box center [643, 333] width 566 height 135
copy div "На работу папа носит …. костюм и белую рубашку костюм и белая рубашка в костюме…"
click at [527, 307] on label "костюм и белую рубашку" at bounding box center [643, 319] width 555 height 25
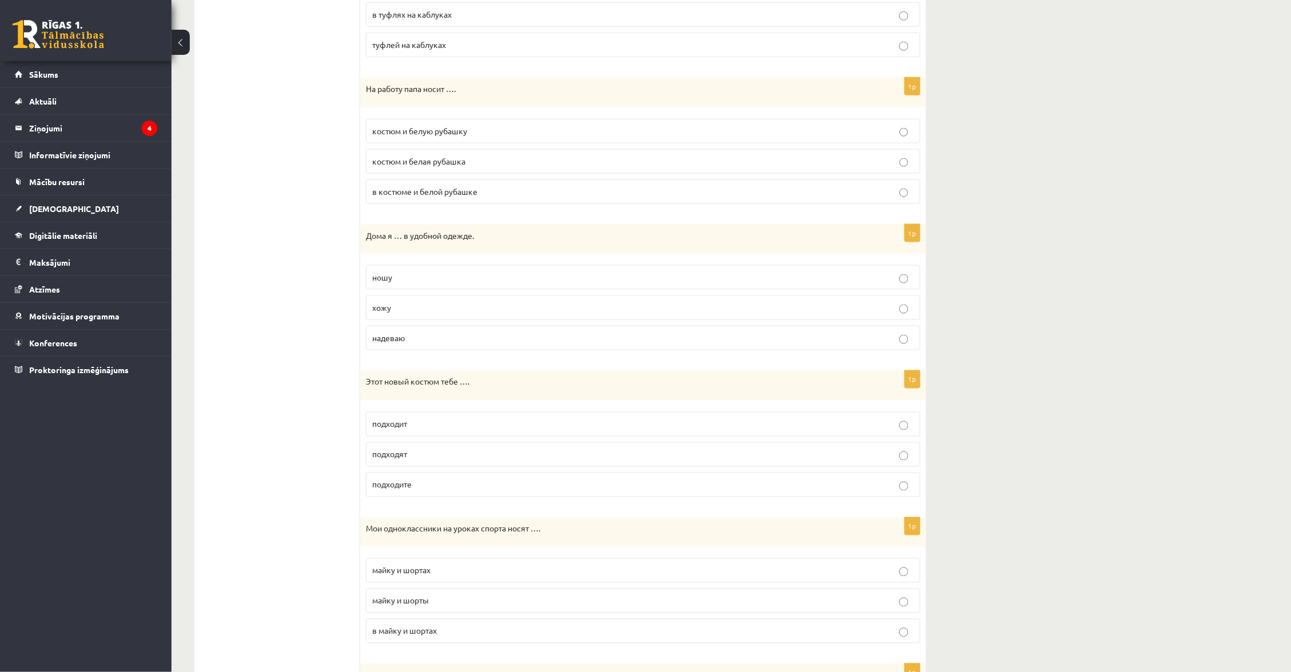
scroll to position [433, 0]
drag, startPoint x: 365, startPoint y: 233, endPoint x: 434, endPoint y: 350, distance: 135.6
click at [434, 350] on div "1p Дома я … в удобной одежде. [GEOGRAPHIC_DATA] хожу надеваю" at bounding box center [643, 291] width 566 height 135
copy div "Дома я … в удобной одежде. [PERSON_NAME] надеваю"
click at [673, 271] on p "ношу" at bounding box center [643, 277] width 542 height 12
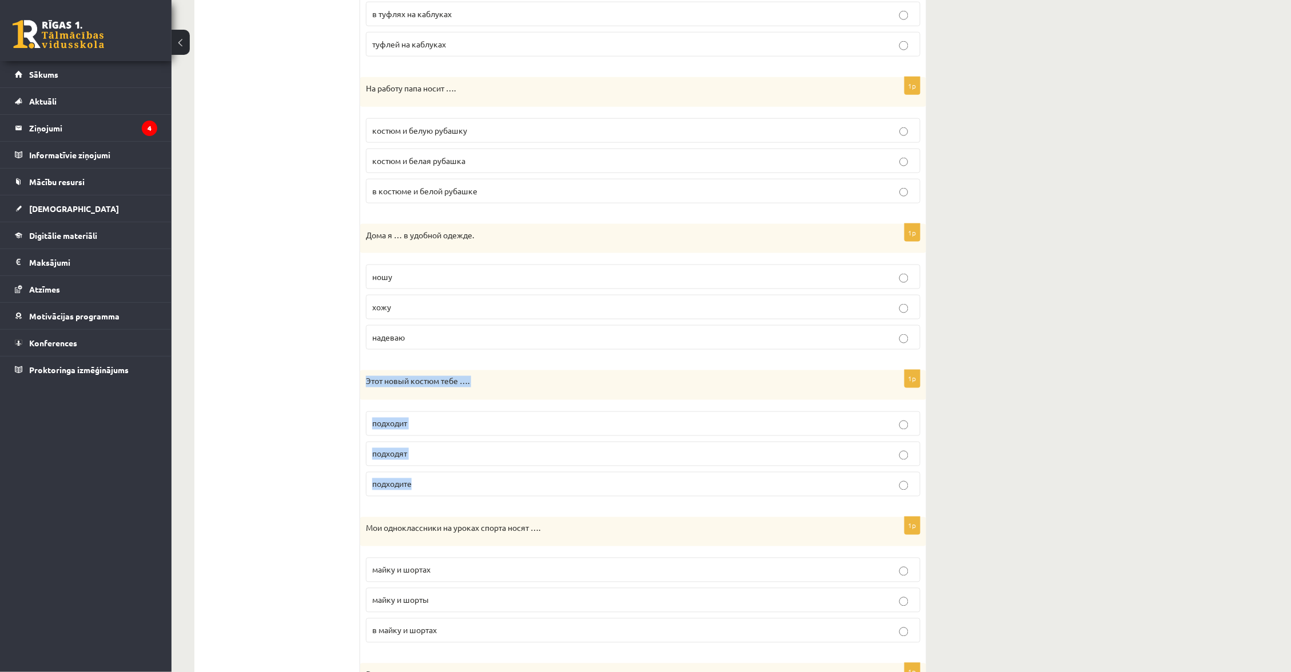
drag, startPoint x: 363, startPoint y: 380, endPoint x: 457, endPoint y: 487, distance: 141.8
click at [457, 487] on div "1p Этот новый костюм тебе …. [GEOGRAPHIC_DATA] подходят подходите" at bounding box center [643, 437] width 566 height 135
copy div "Этот новый костюм тебе …. подходит подходят подходите"
click at [704, 423] on p "подходит" at bounding box center [643, 424] width 542 height 12
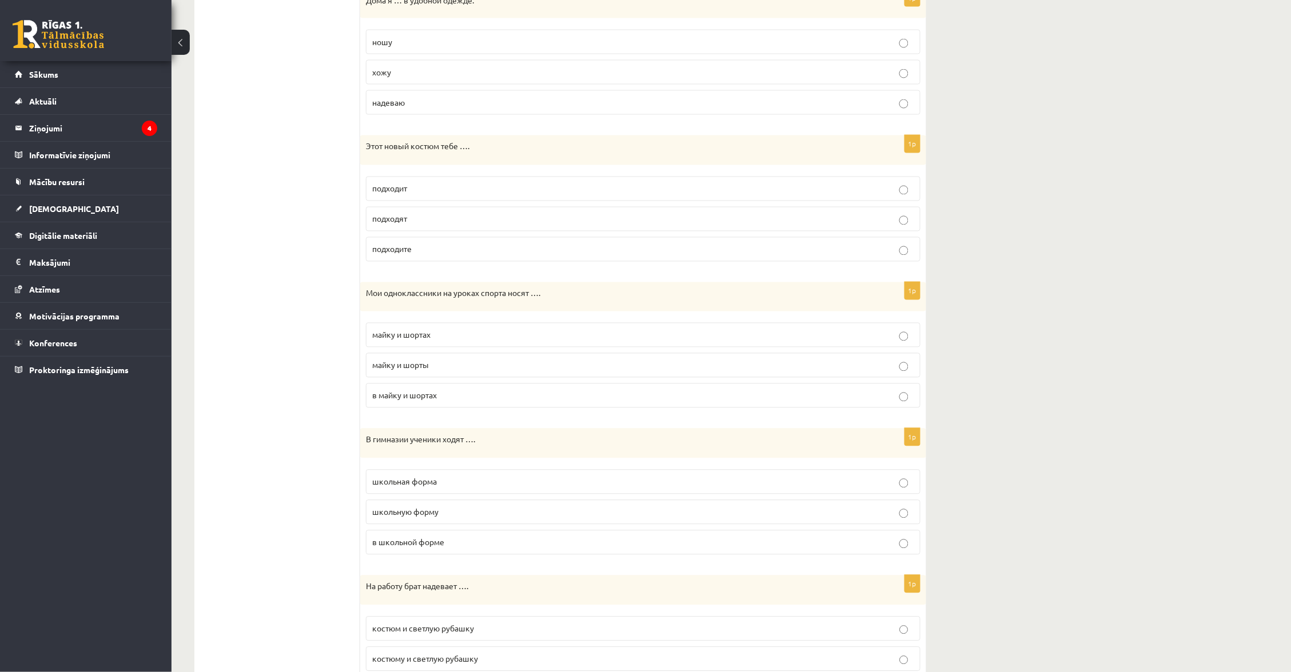
scroll to position [673, 0]
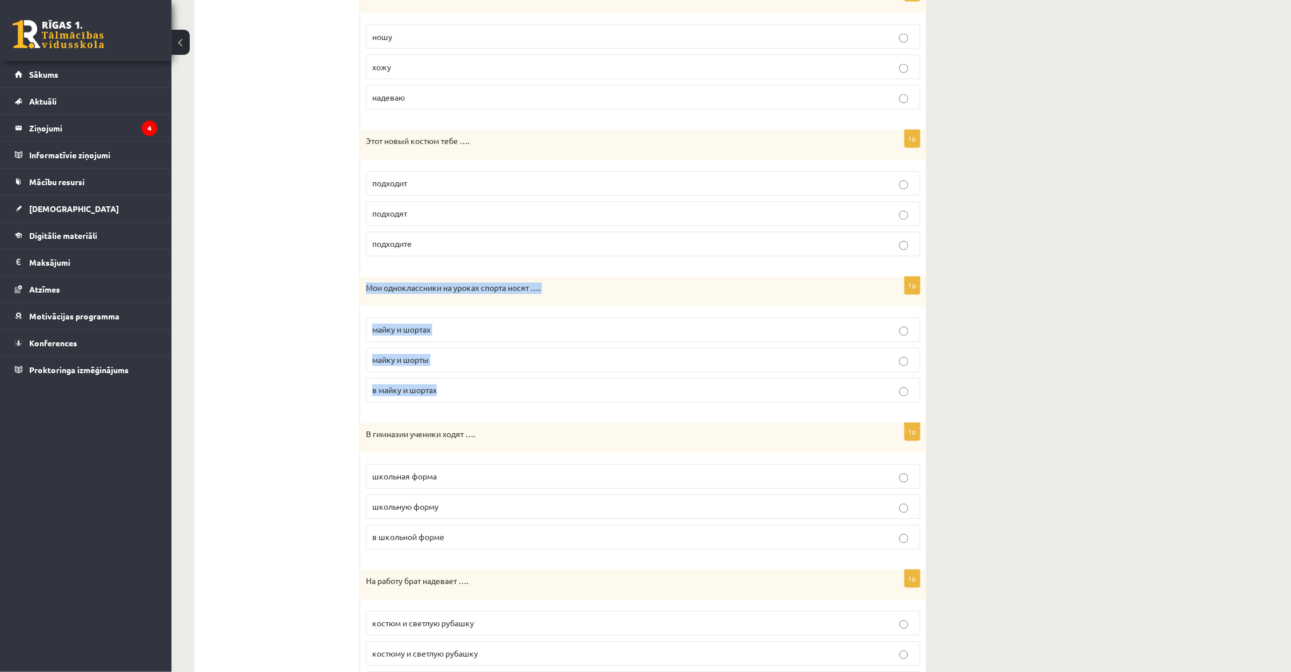
drag, startPoint x: 365, startPoint y: 285, endPoint x: 468, endPoint y: 396, distance: 151.3
click at [468, 397] on div "1p Мои одноклассники на уроках спорта носят …. майку и шортах майку и шорты в […" at bounding box center [643, 344] width 566 height 135
click at [580, 366] on label "майку и шорты" at bounding box center [643, 360] width 555 height 25
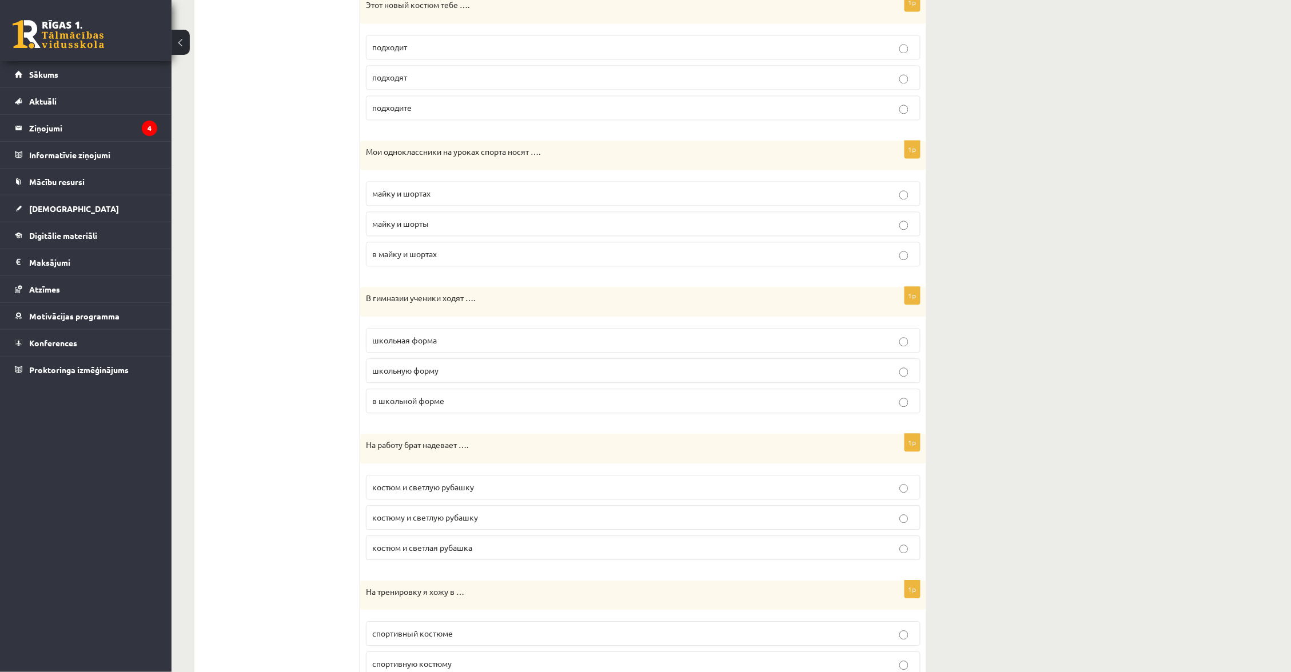
scroll to position [830, 0]
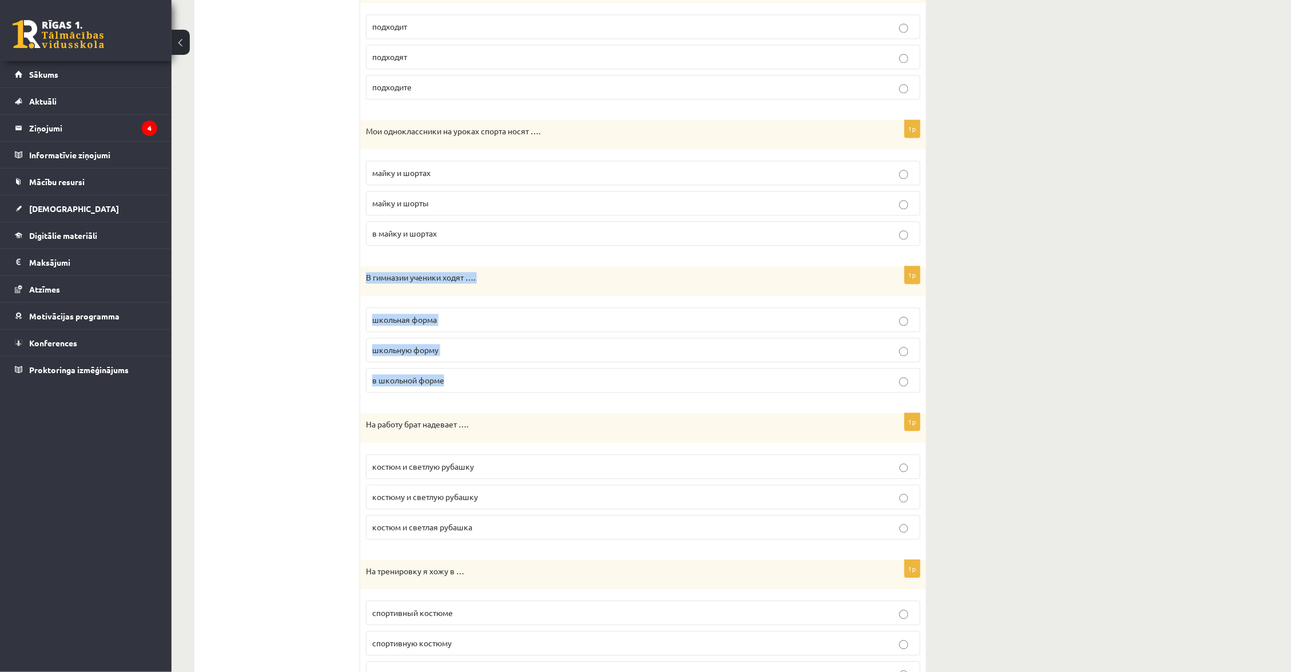
drag, startPoint x: 364, startPoint y: 276, endPoint x: 488, endPoint y: 388, distance: 166.8
click at [489, 388] on div "1p В гимназии ученики ходят …. школьная форма школьную форму в школьной форме" at bounding box center [643, 333] width 566 height 135
click at [491, 387] on label "в школьной форме" at bounding box center [643, 380] width 555 height 25
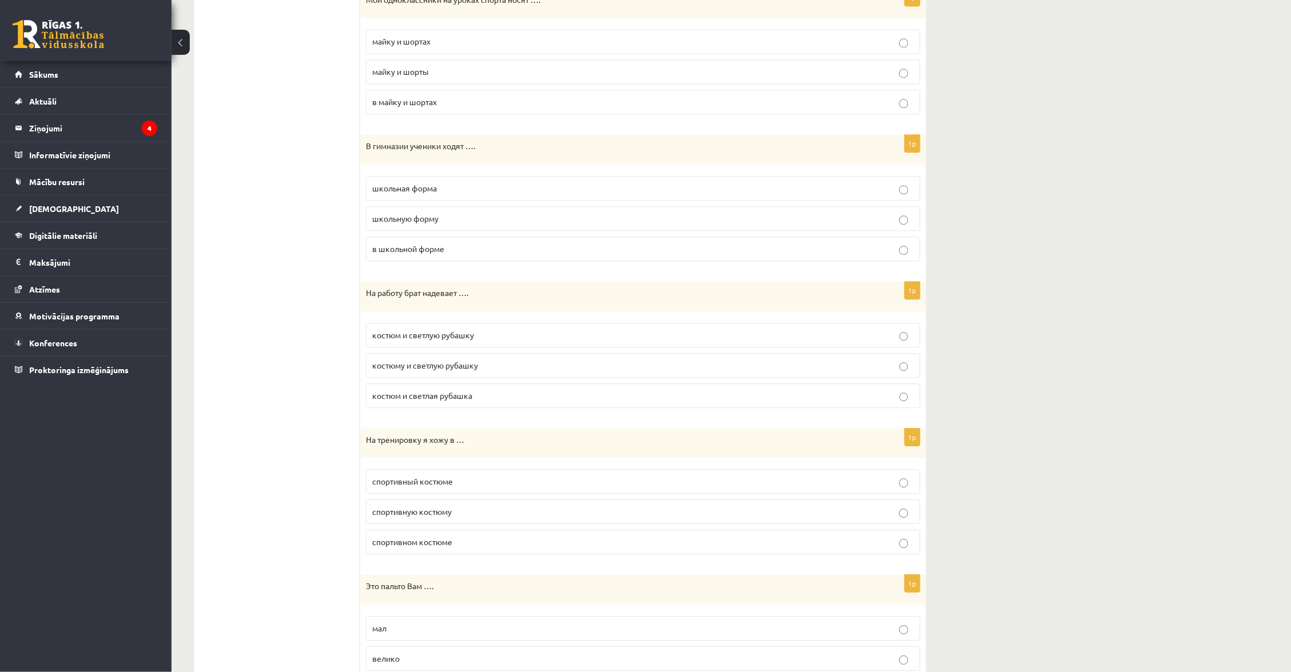
scroll to position [967, 0]
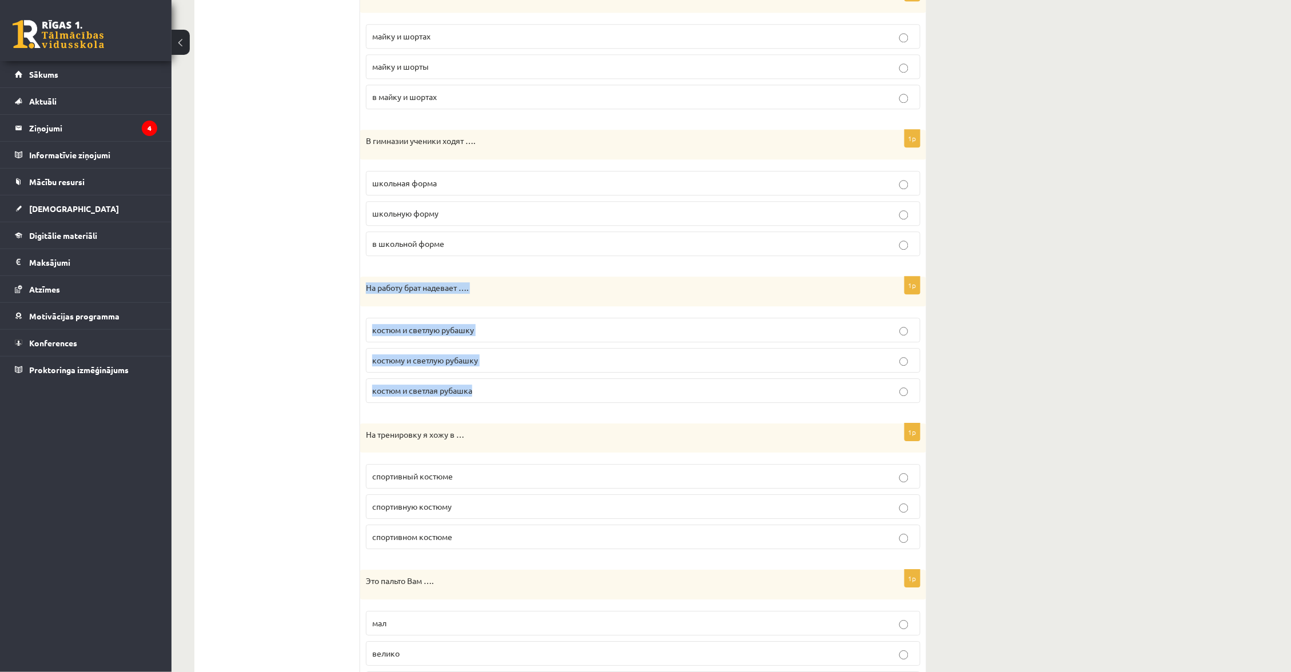
drag, startPoint x: 366, startPoint y: 288, endPoint x: 509, endPoint y: 400, distance: 181.3
click at [509, 400] on div "1p На работу брат надевает …. костюм и светлую рубашку костюму и светлую рубашк…" at bounding box center [643, 344] width 566 height 135
click at [547, 318] on label "костюм и светлую рубашку" at bounding box center [643, 330] width 555 height 25
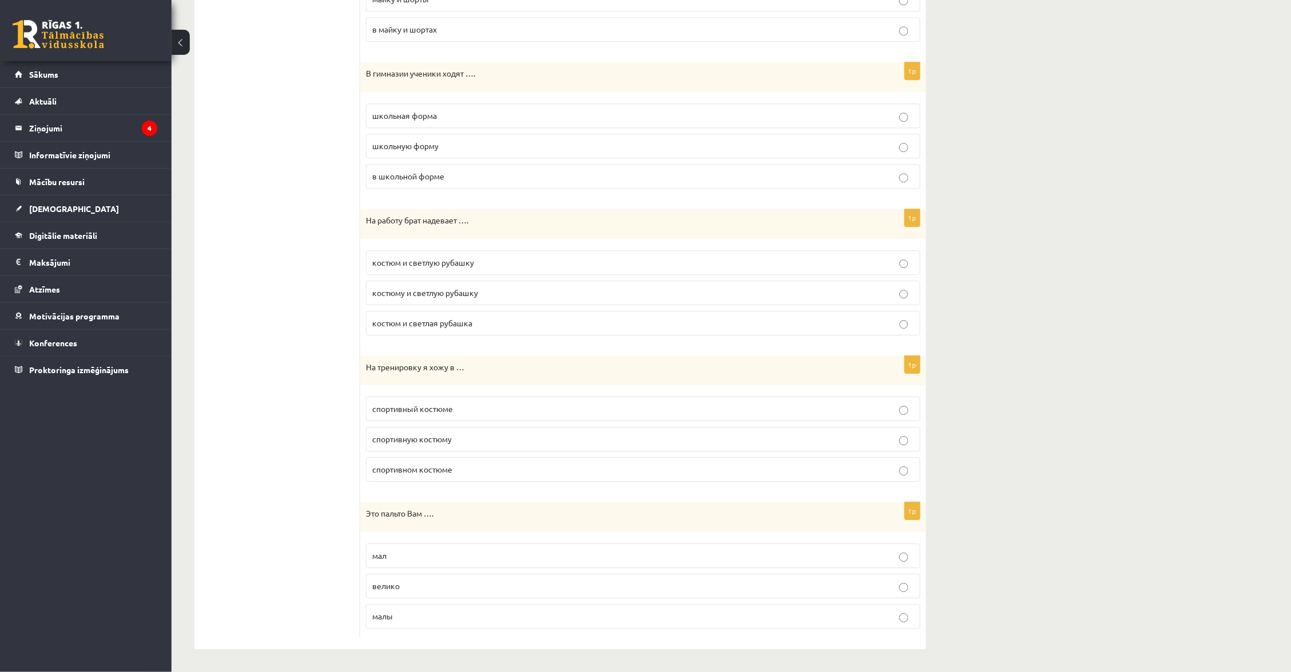
scroll to position [1034, 0]
drag, startPoint x: 361, startPoint y: 365, endPoint x: 501, endPoint y: 477, distance: 179.4
click at [501, 476] on div "1p На тренировку я хожу в … спортивный костюме спортивную костюму спортивном ко…" at bounding box center [643, 423] width 566 height 135
click at [491, 460] on label "спортивном костюме" at bounding box center [643, 469] width 555 height 25
drag, startPoint x: 363, startPoint y: 514, endPoint x: 464, endPoint y: 632, distance: 155.3
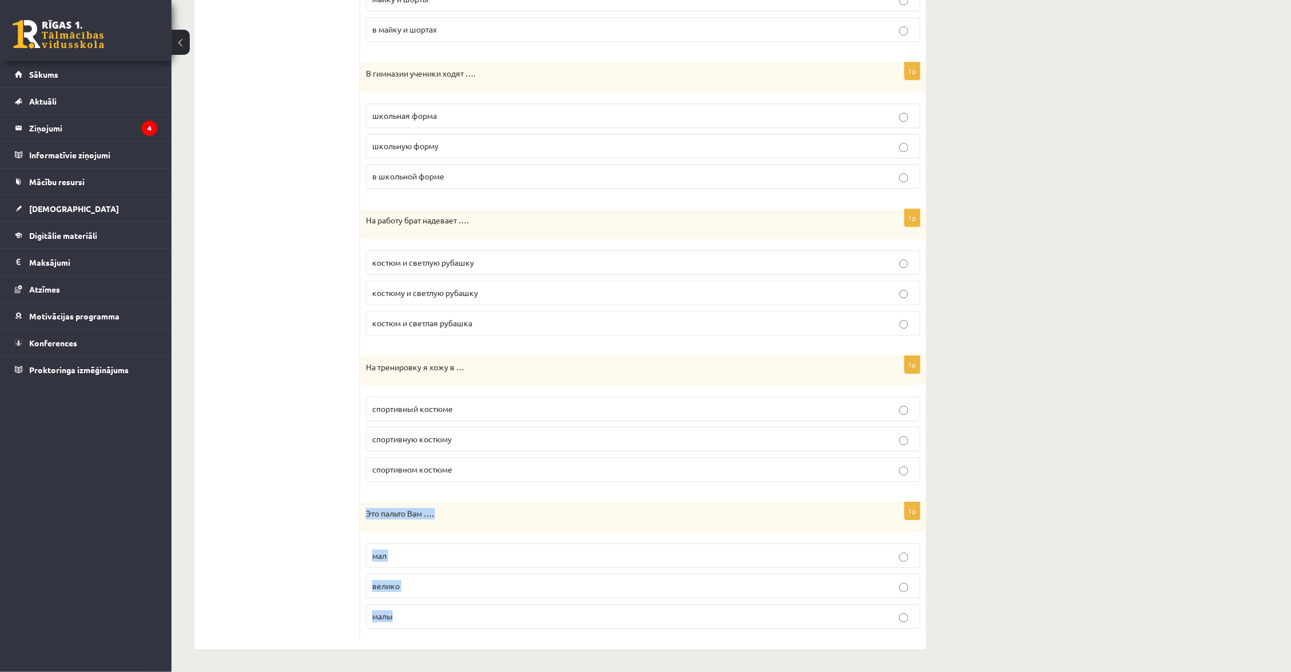
click at [464, 632] on div "1p Это пальто Вам …. мал велико малы" at bounding box center [643, 570] width 566 height 135
click at [511, 576] on label "велико" at bounding box center [643, 586] width 555 height 25
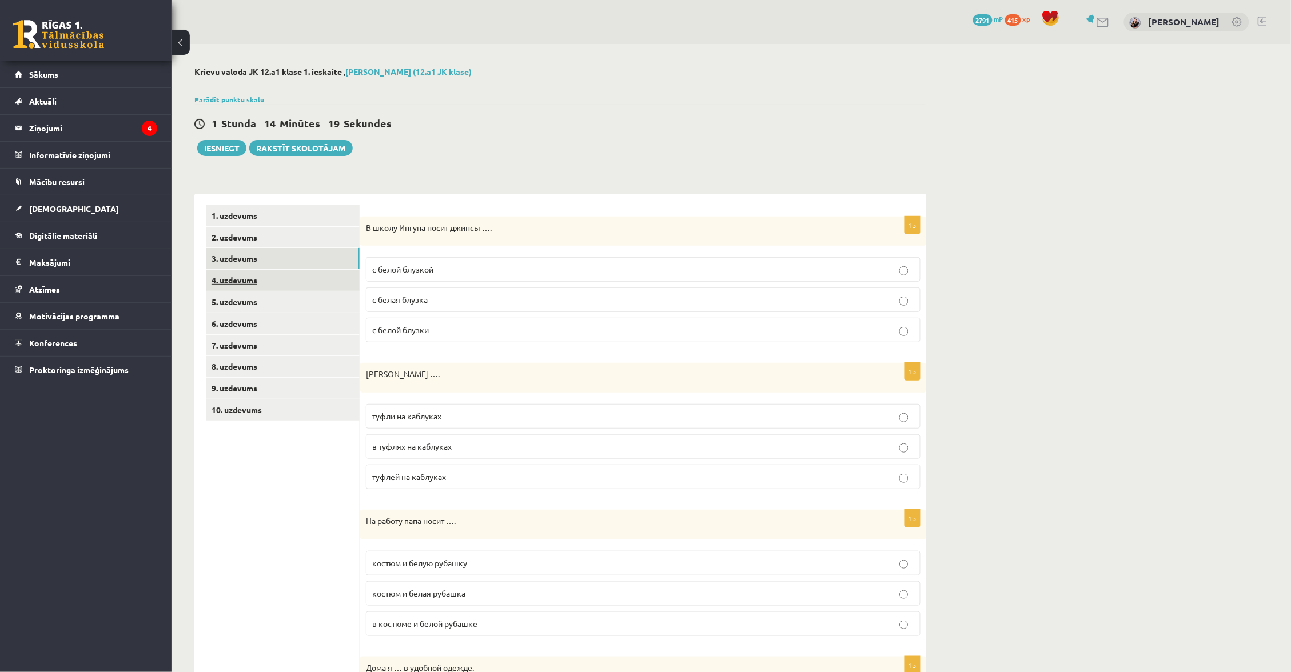
scroll to position [0, 0]
click at [301, 280] on link "4. uzdevums" at bounding box center [283, 280] width 154 height 21
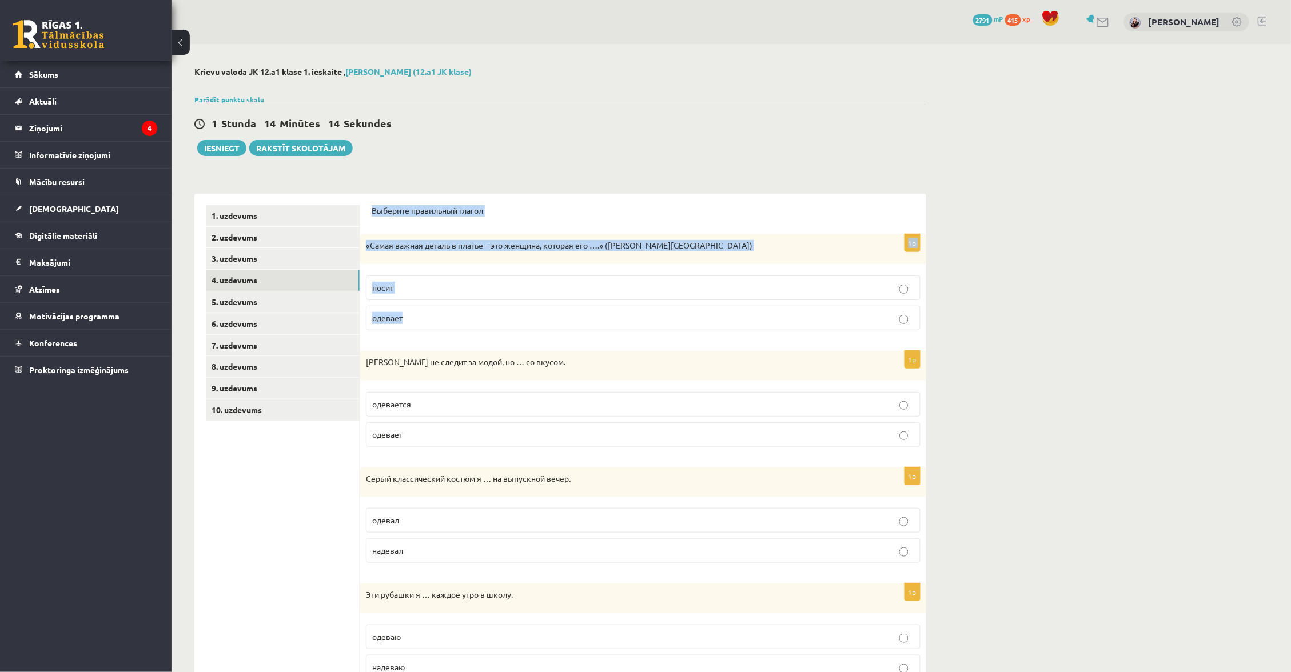
drag, startPoint x: 372, startPoint y: 205, endPoint x: 458, endPoint y: 331, distance: 152.7
click at [460, 331] on form "Выберите правильный глагол 1p «Самая важная деталь в платье – это женщина, кото…" at bounding box center [643, 505] width 543 height 600
click at [455, 283] on p "носит" at bounding box center [643, 288] width 542 height 12
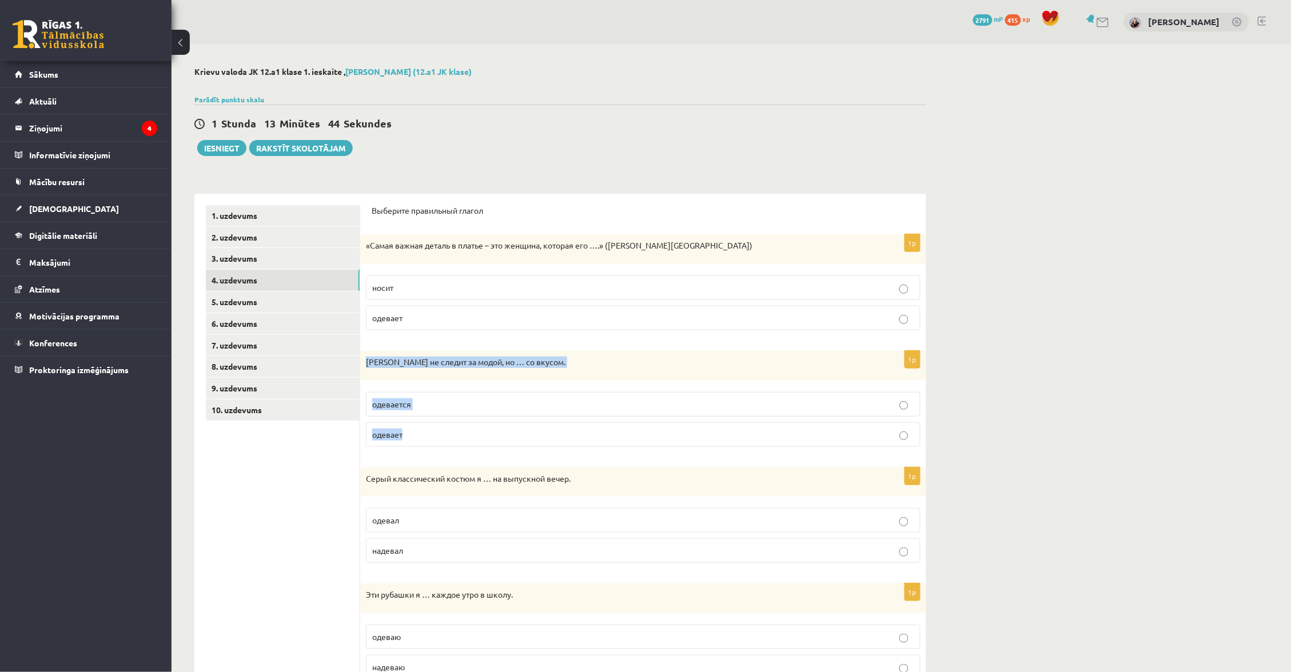
drag, startPoint x: 368, startPoint y: 357, endPoint x: 436, endPoint y: 447, distance: 113.0
click at [437, 445] on div "1p Ивар не следит за модой, но … со вкусом. одевается одевает" at bounding box center [643, 403] width 566 height 105
click at [469, 393] on label "одевается" at bounding box center [643, 404] width 555 height 25
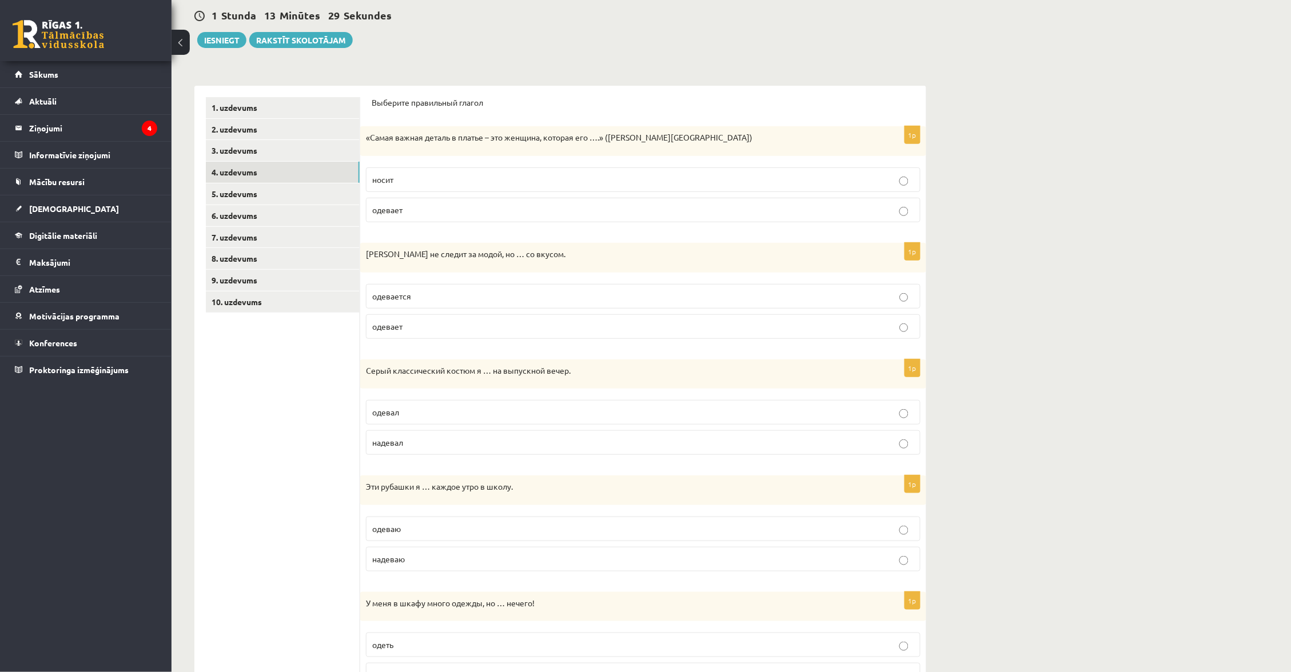
scroll to position [135, 0]
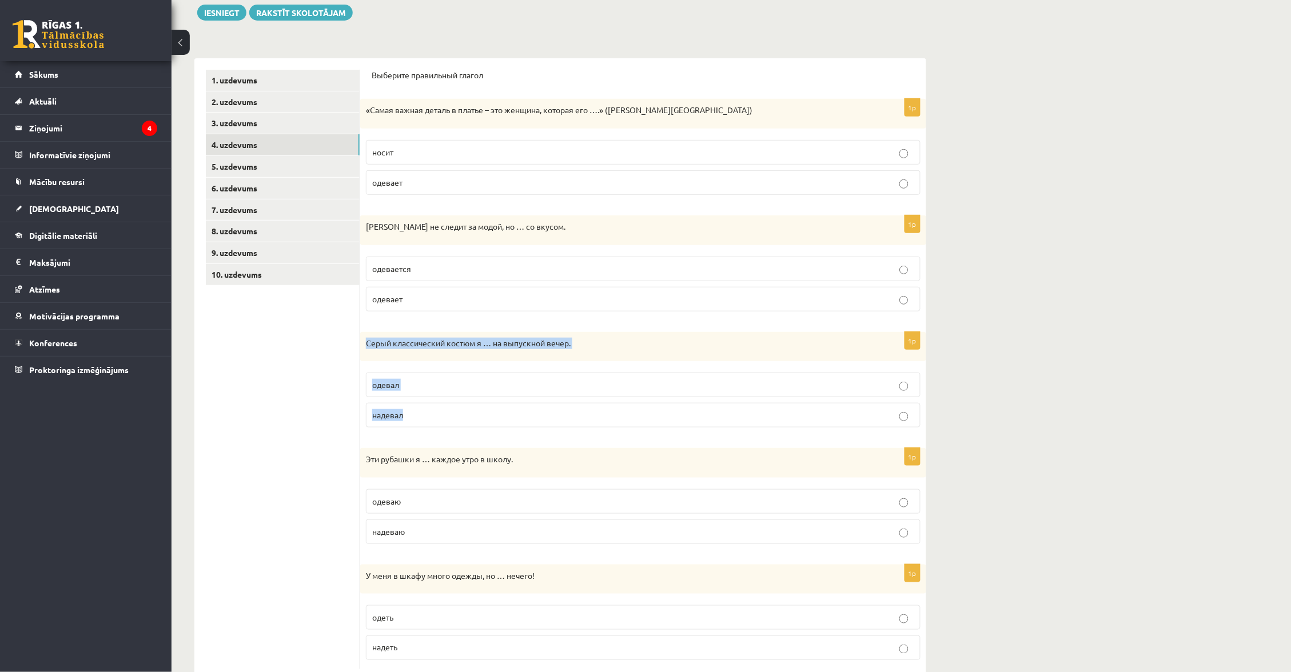
drag, startPoint x: 366, startPoint y: 342, endPoint x: 409, endPoint y: 418, distance: 87.5
click at [410, 418] on div "1p Серый классический костюм я … на выпускной вечер. одевал надевал" at bounding box center [643, 384] width 566 height 105
click at [416, 417] on p "надевал" at bounding box center [643, 415] width 542 height 12
drag, startPoint x: 366, startPoint y: 338, endPoint x: 414, endPoint y: 421, distance: 95.5
click at [414, 421] on div "1p Серый классический костюм я … на выпускной вечер. одевал надевал" at bounding box center [643, 384] width 566 height 105
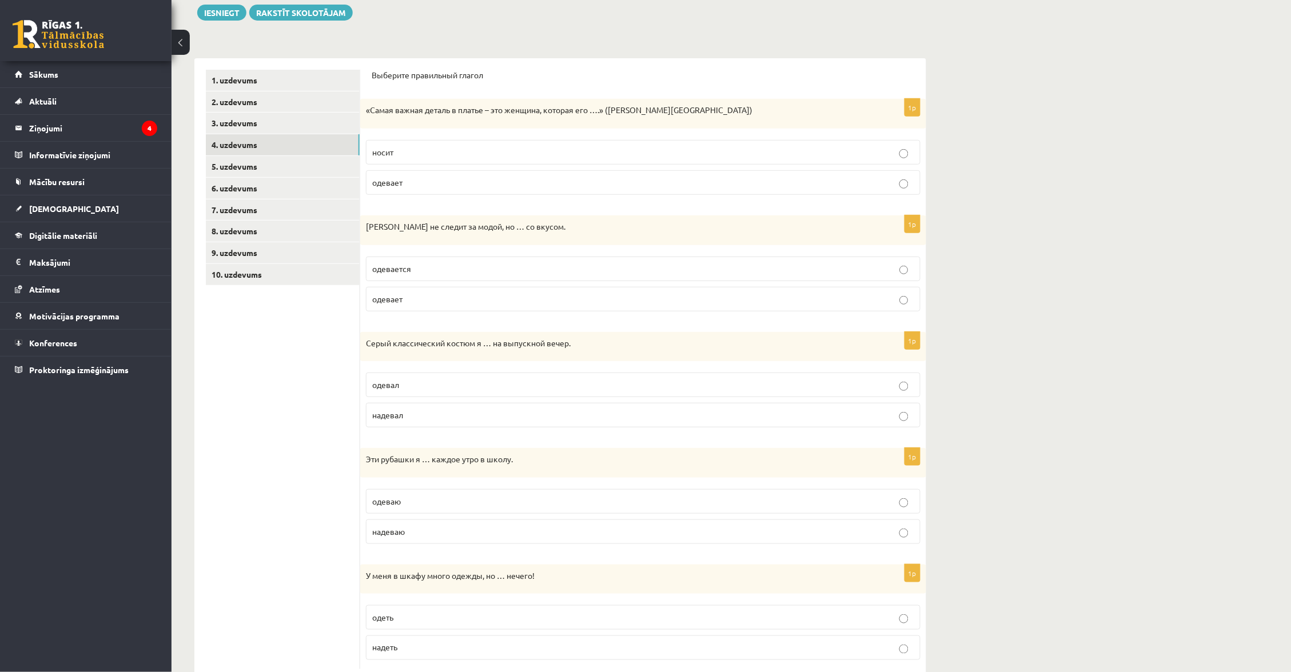
click at [586, 373] on label "одевал" at bounding box center [643, 385] width 555 height 25
click at [573, 409] on p "надевал" at bounding box center [643, 415] width 542 height 12
drag, startPoint x: 364, startPoint y: 455, endPoint x: 440, endPoint y: 547, distance: 119.5
click at [440, 547] on div "1p Эти рубашки я … каждое утро в школу. одеваю надеваю" at bounding box center [643, 500] width 566 height 105
click at [477, 531] on p "надеваю" at bounding box center [643, 532] width 542 height 12
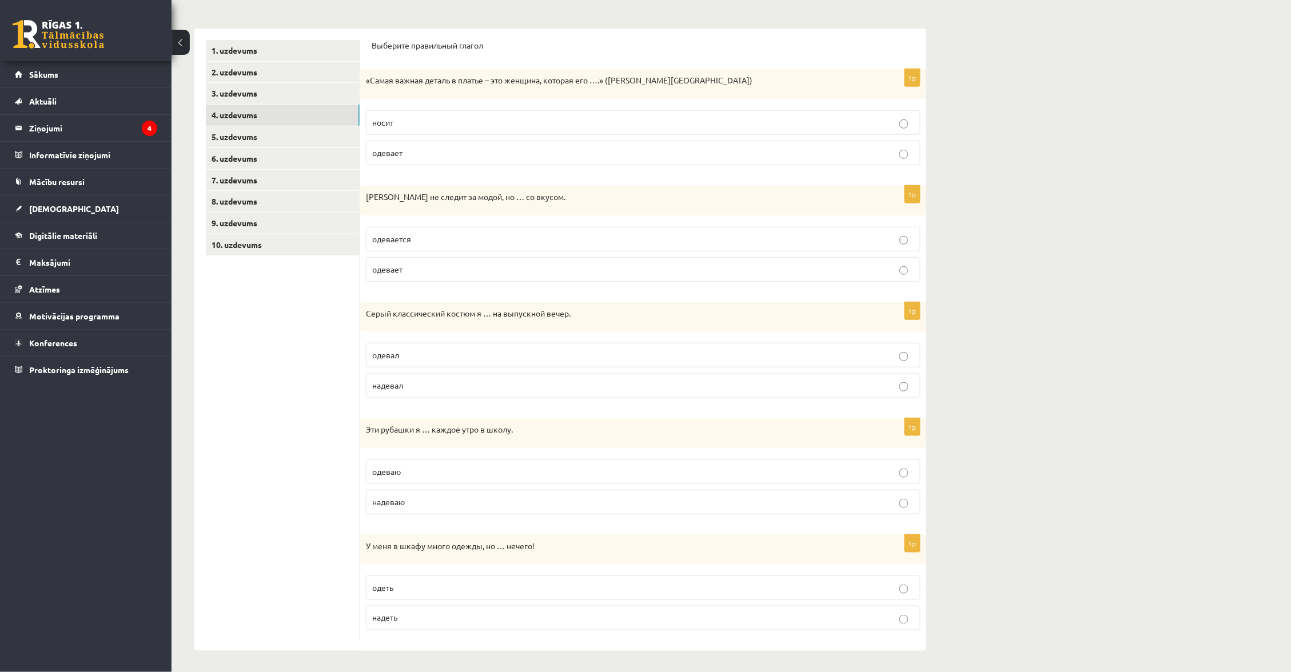
scroll to position [165, 0]
drag, startPoint x: 361, startPoint y: 542, endPoint x: 457, endPoint y: 666, distance: 156.5
click at [457, 666] on div "**********" at bounding box center [561, 276] width 778 height 795
click at [486, 609] on label "надеть" at bounding box center [643, 619] width 555 height 25
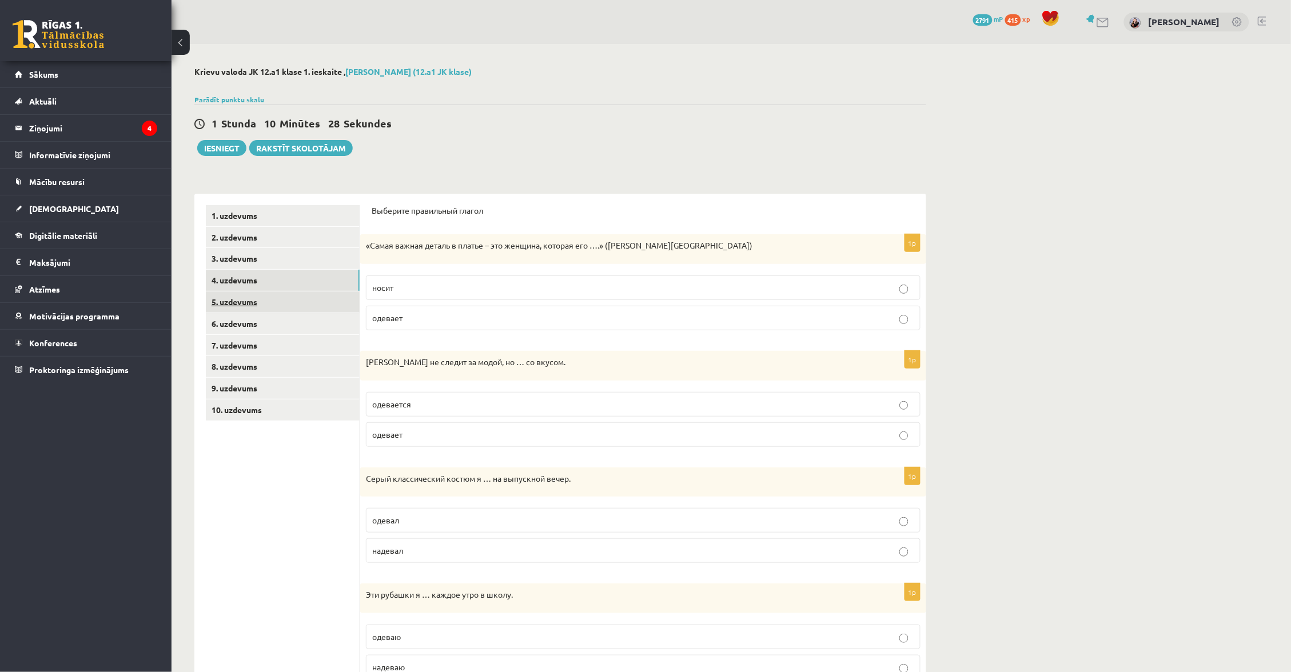
scroll to position [0, 0]
click at [260, 301] on link "5. uzdevums" at bounding box center [283, 302] width 154 height 21
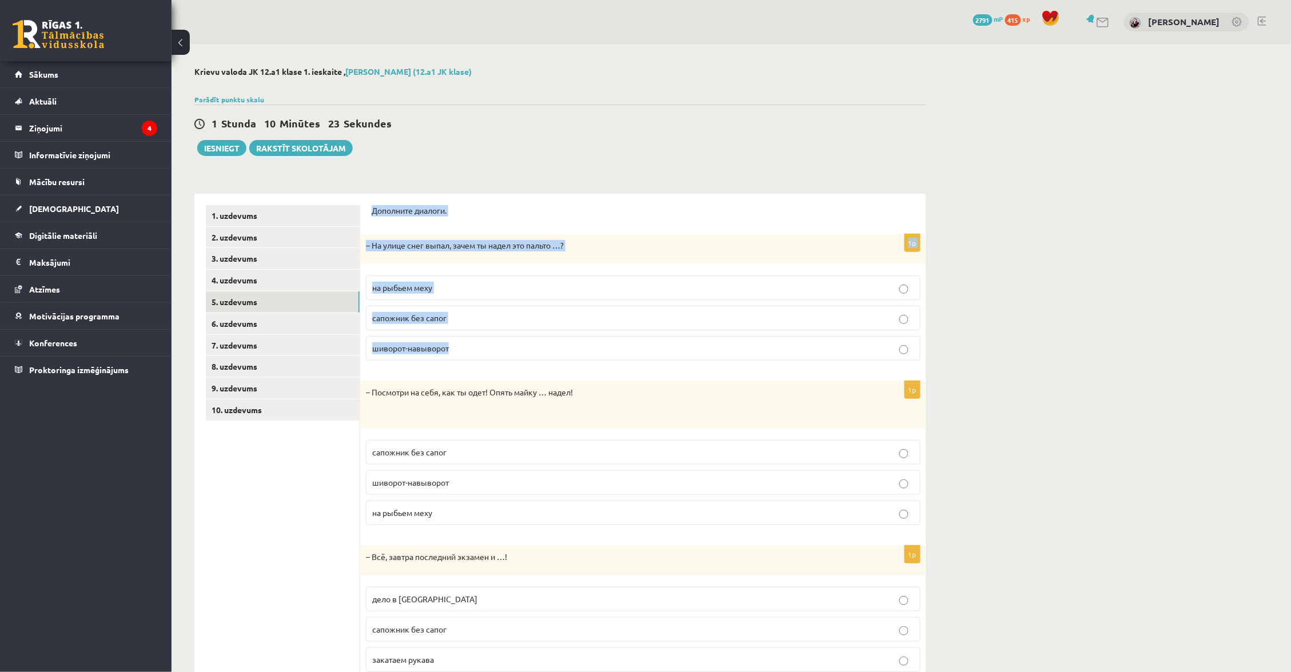
drag, startPoint x: 372, startPoint y: 205, endPoint x: 452, endPoint y: 358, distance: 172.9
click at [452, 358] on form "Дополните диалоги. 1p – На улице снег выпал, зачем ты надел это пальто …? на ры…" at bounding box center [643, 443] width 543 height 476
click at [464, 345] on p "шиворот-навыворот" at bounding box center [643, 348] width 542 height 12
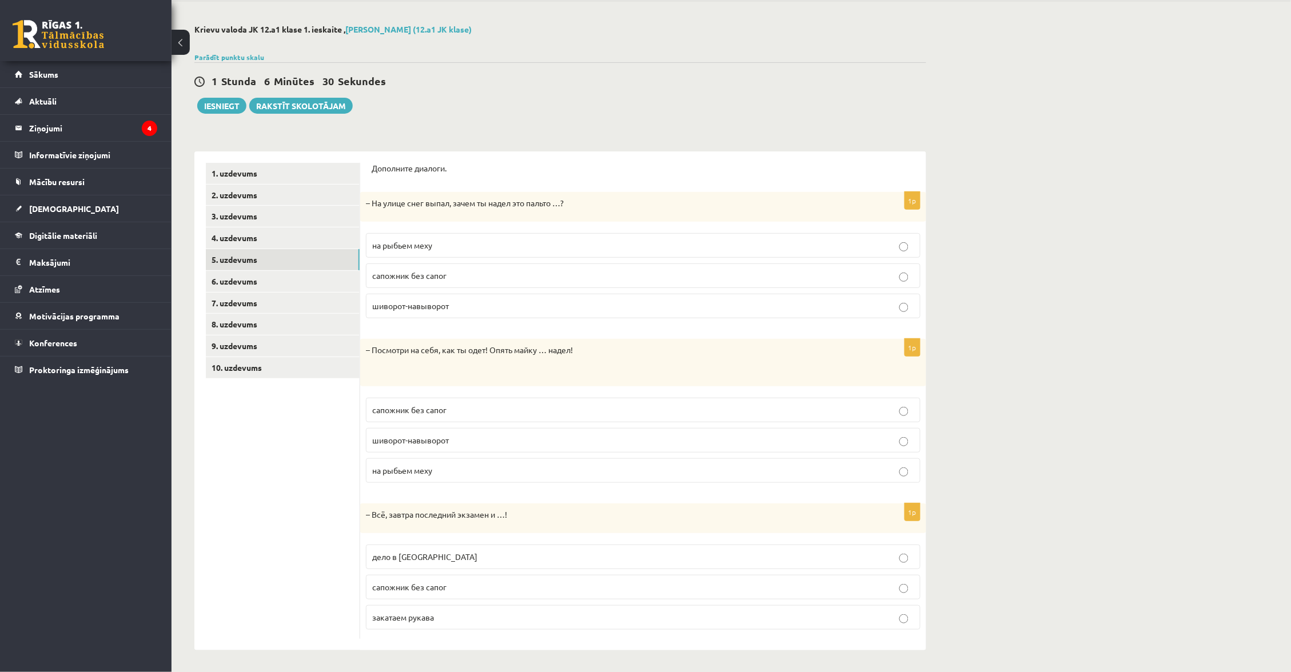
scroll to position [41, 0]
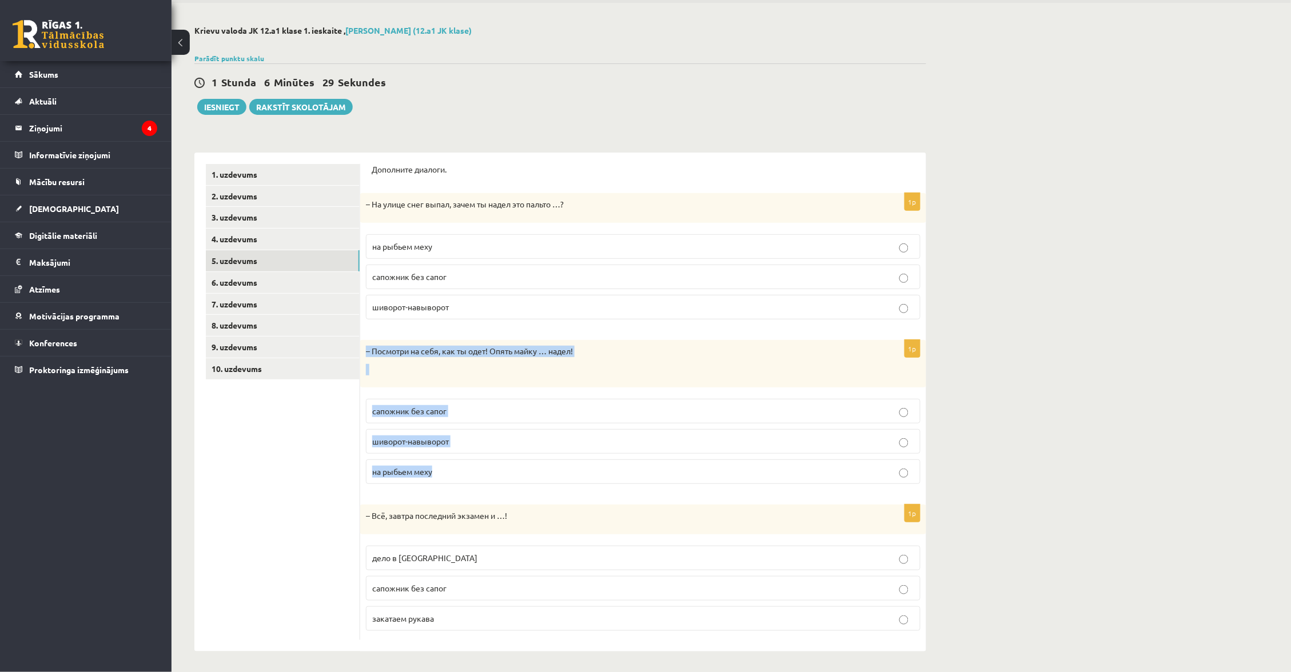
drag, startPoint x: 363, startPoint y: 347, endPoint x: 449, endPoint y: 486, distance: 163.3
click at [451, 486] on div "1p – Посмотри на себя, как ты одет! Опять майку … надел! сапожник без сапог шив…" at bounding box center [643, 416] width 566 height 153
click at [524, 431] on label "шиворот-навыворот" at bounding box center [643, 441] width 555 height 25
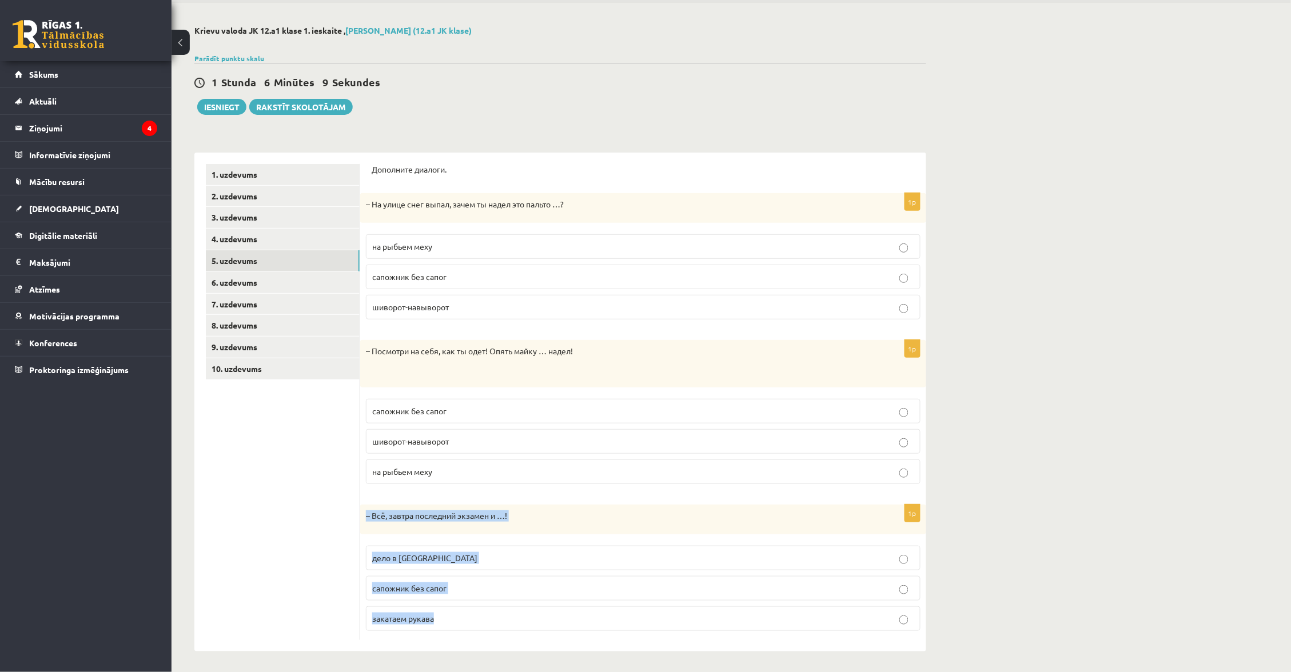
drag, startPoint x: 364, startPoint y: 510, endPoint x: 476, endPoint y: 623, distance: 158.5
click at [476, 623] on div "1p – Всё, [DATE] последний экзамен и …! дело в [GEOGRAPHIC_DATA] сапожник без с…" at bounding box center [643, 572] width 566 height 135
click at [503, 555] on p "дело в [GEOGRAPHIC_DATA]" at bounding box center [643, 558] width 542 height 12
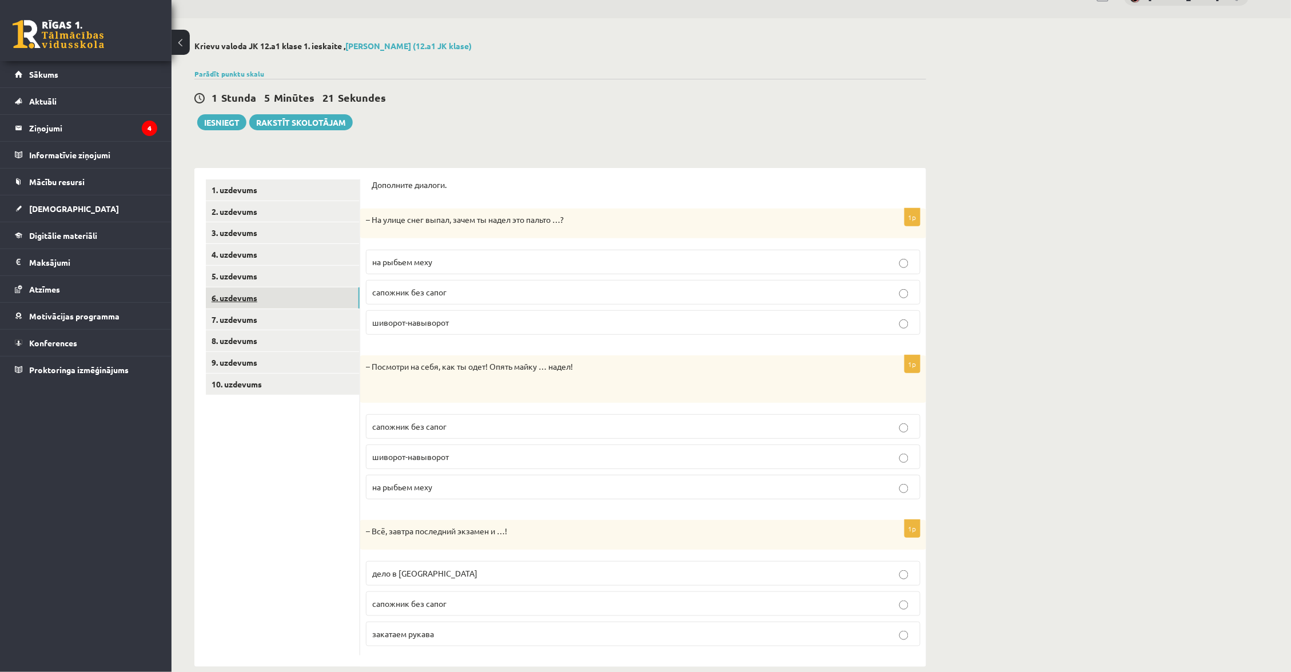
click at [325, 302] on link "6. uzdevums" at bounding box center [283, 298] width 154 height 21
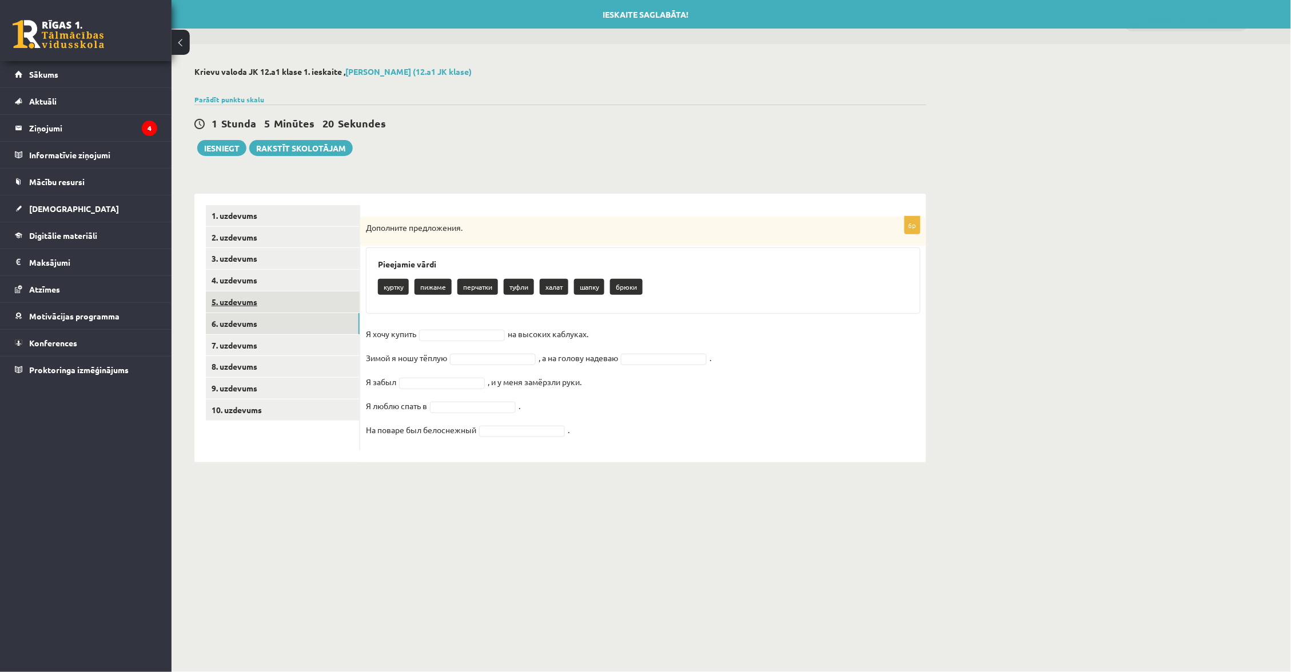
scroll to position [0, 0]
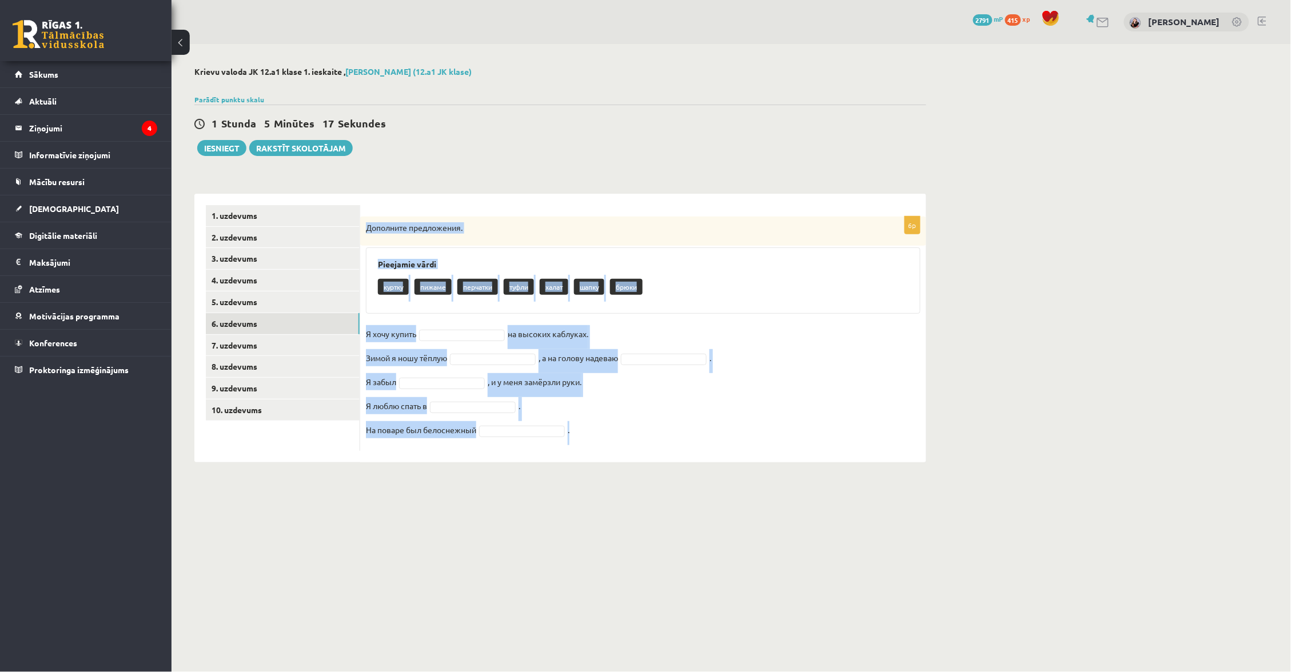
drag, startPoint x: 364, startPoint y: 226, endPoint x: 579, endPoint y: 456, distance: 314.3
click at [579, 456] on div "6p Дополните предложения. Pieejamie vārdi куртку пижаме перчатки туфли халат ша…" at bounding box center [643, 328] width 566 height 269
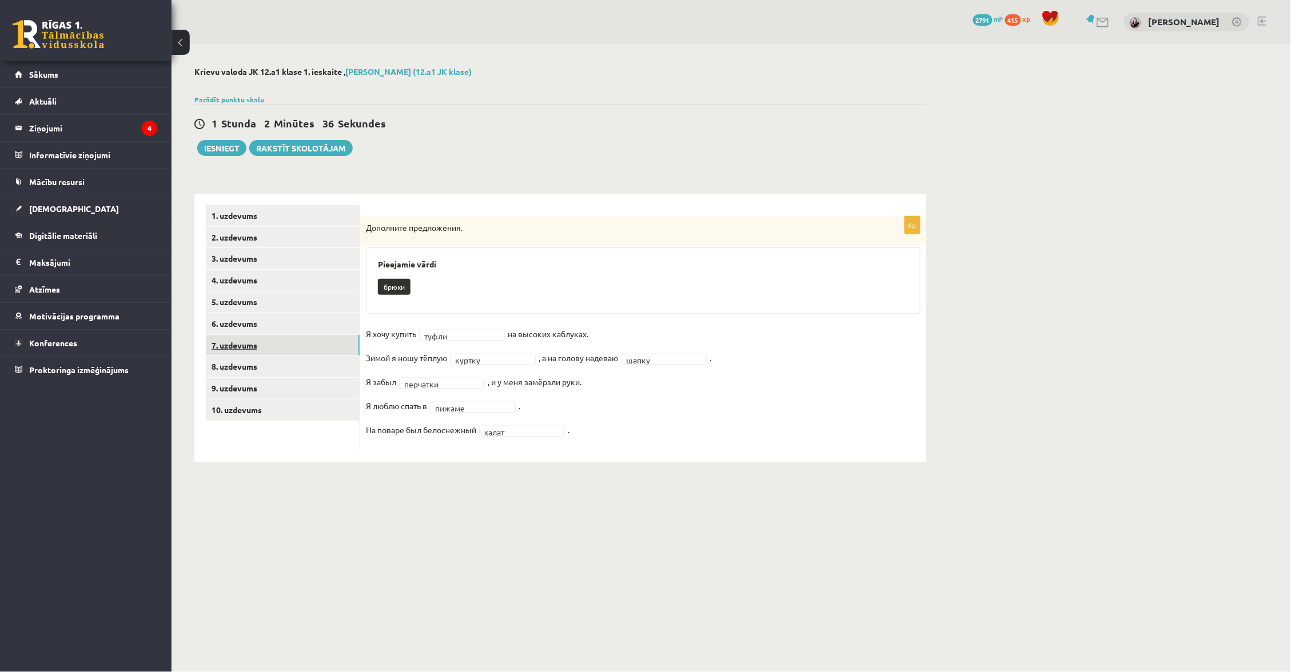
click at [309, 345] on link "7. uzdevums" at bounding box center [283, 345] width 154 height 21
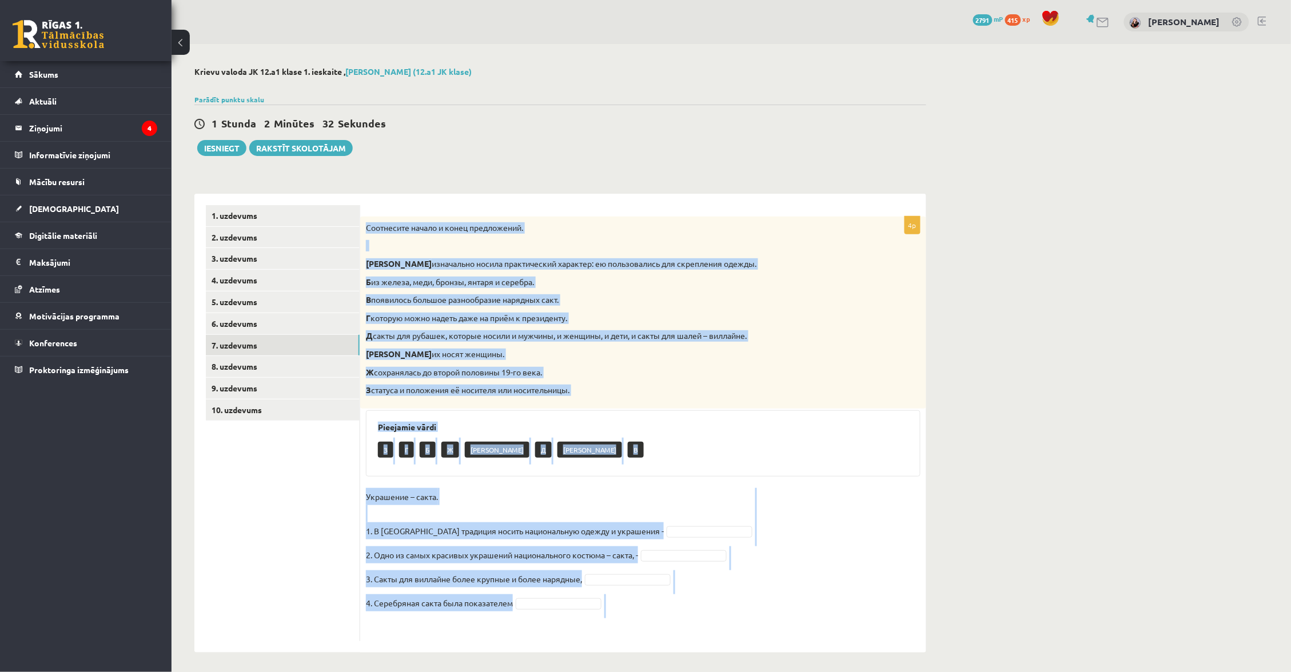
drag, startPoint x: 364, startPoint y: 226, endPoint x: 625, endPoint y: 635, distance: 485.0
click at [621, 633] on div "4p Соотнесите начало и конец предложений. А изначально носила практический хара…" at bounding box center [643, 423] width 566 height 459
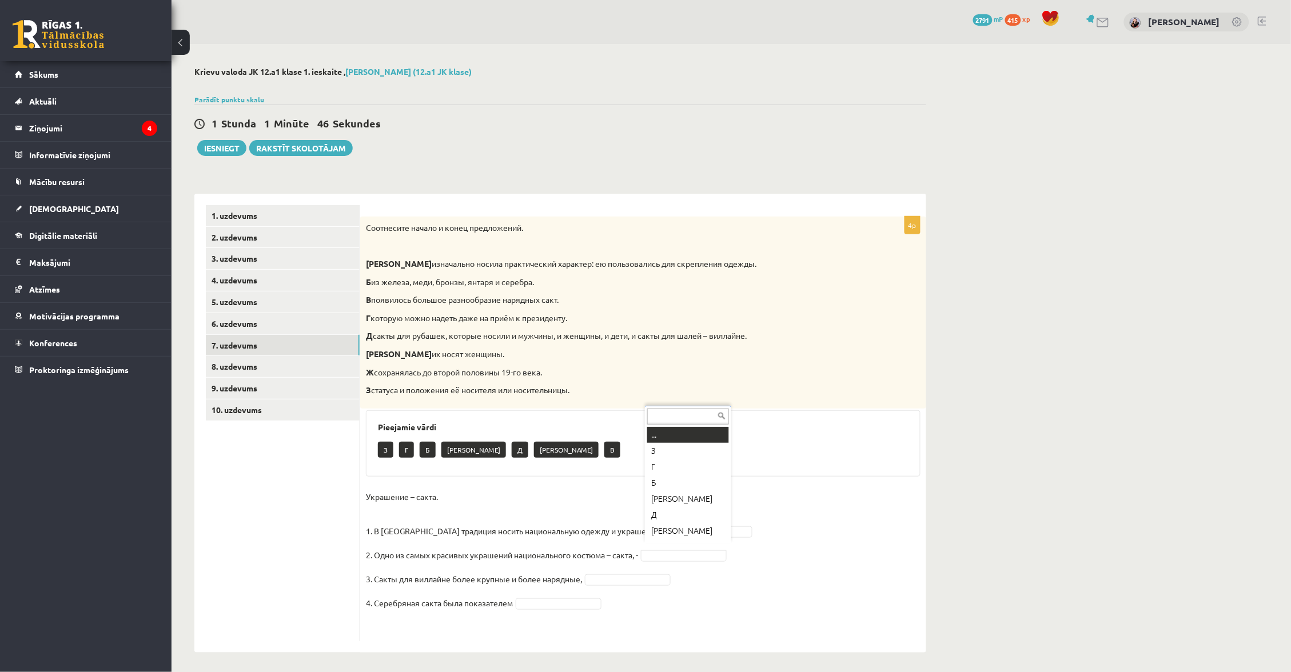
scroll to position [8, 0]
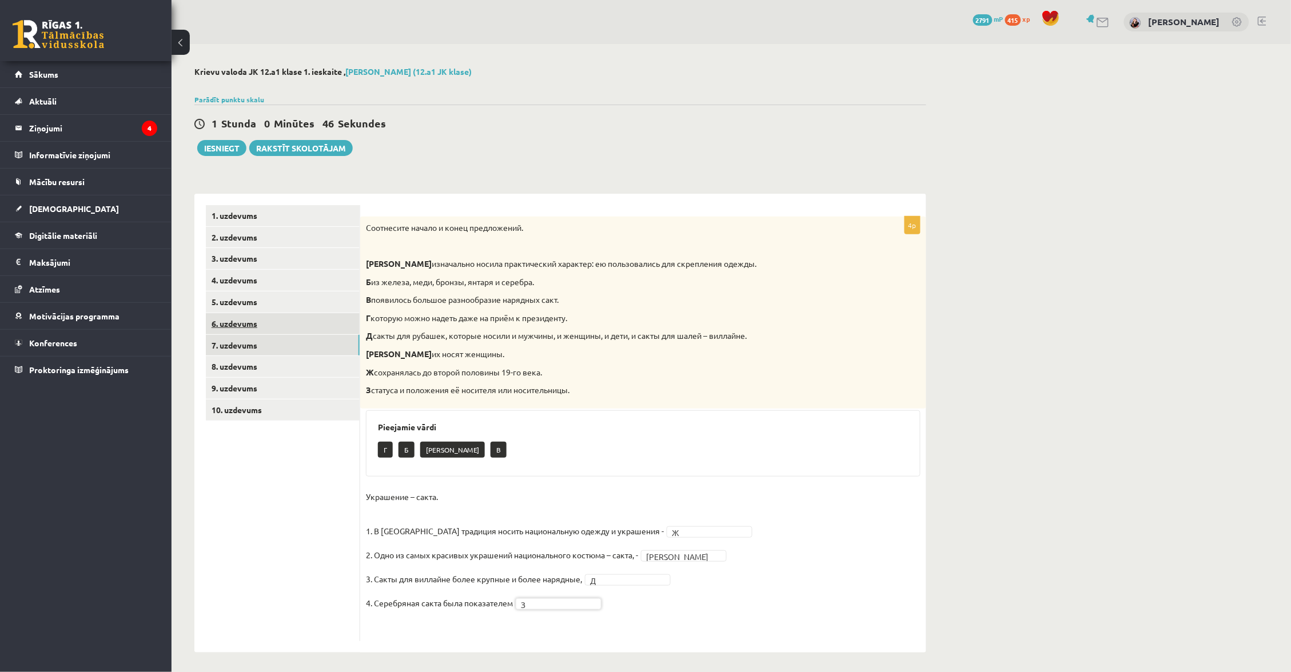
click at [322, 329] on link "6. uzdevums" at bounding box center [283, 323] width 154 height 21
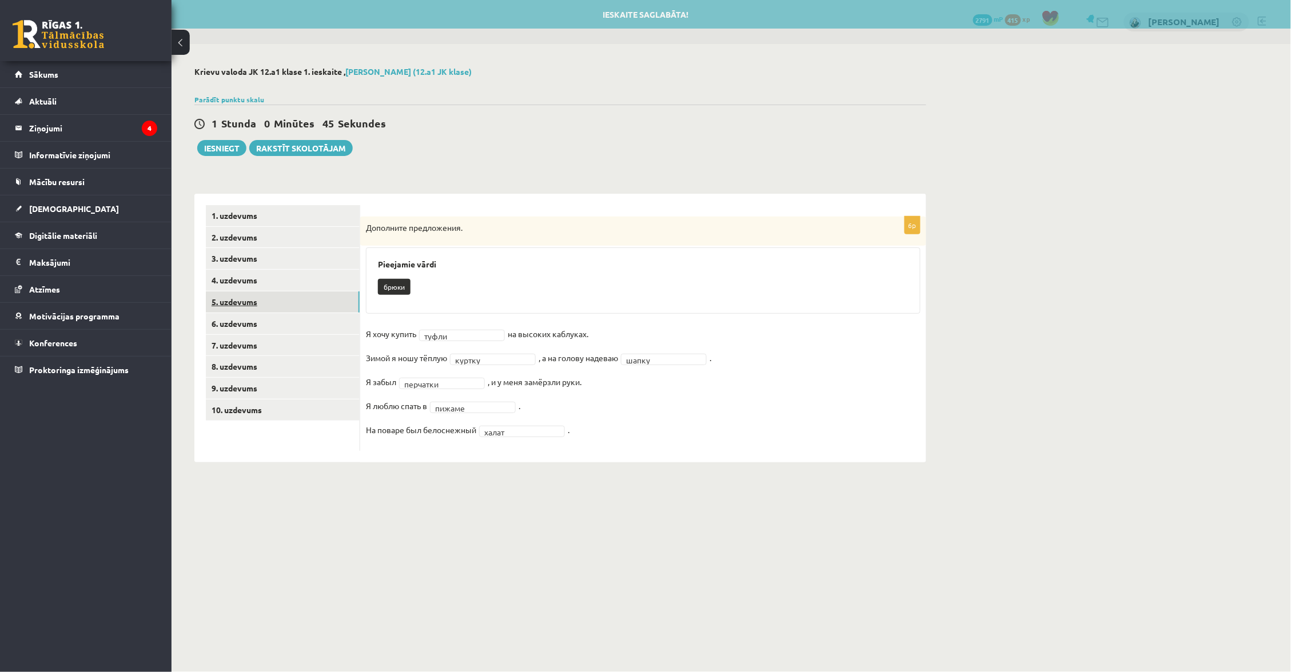
click at [306, 297] on link "5. uzdevums" at bounding box center [283, 302] width 154 height 21
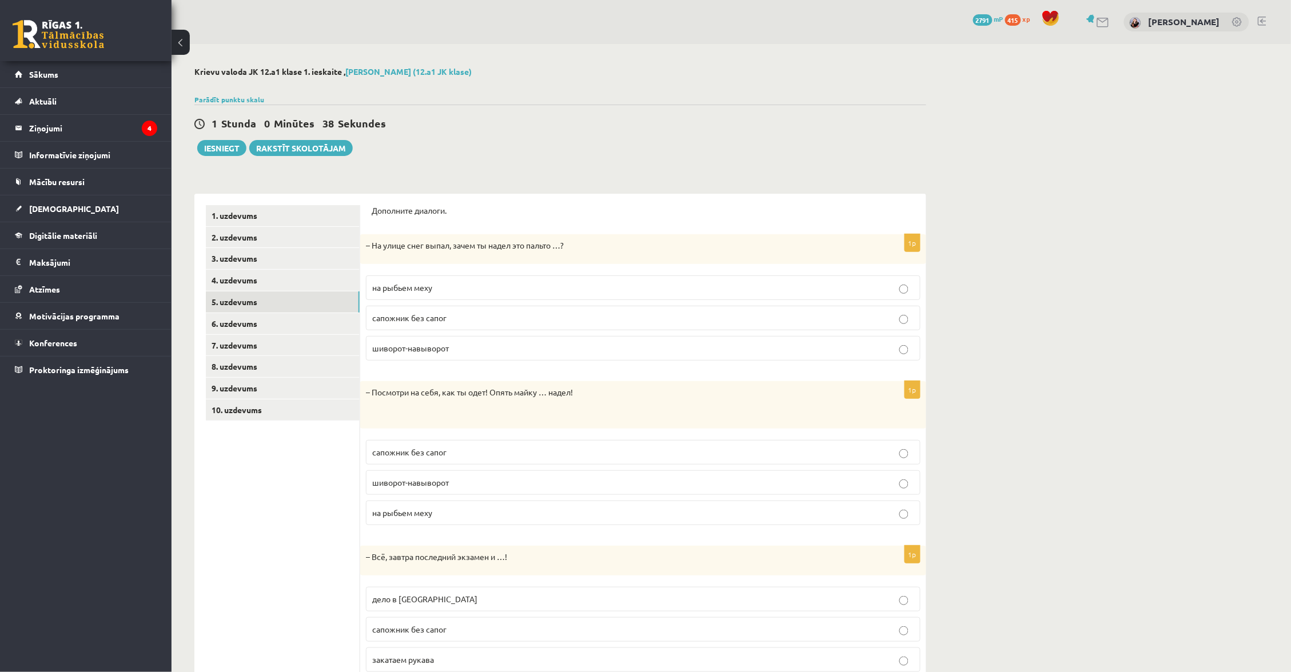
click at [501, 285] on p "на рыбьем меху" at bounding box center [643, 288] width 542 height 12
click at [301, 338] on link "7. uzdevums" at bounding box center [283, 345] width 154 height 21
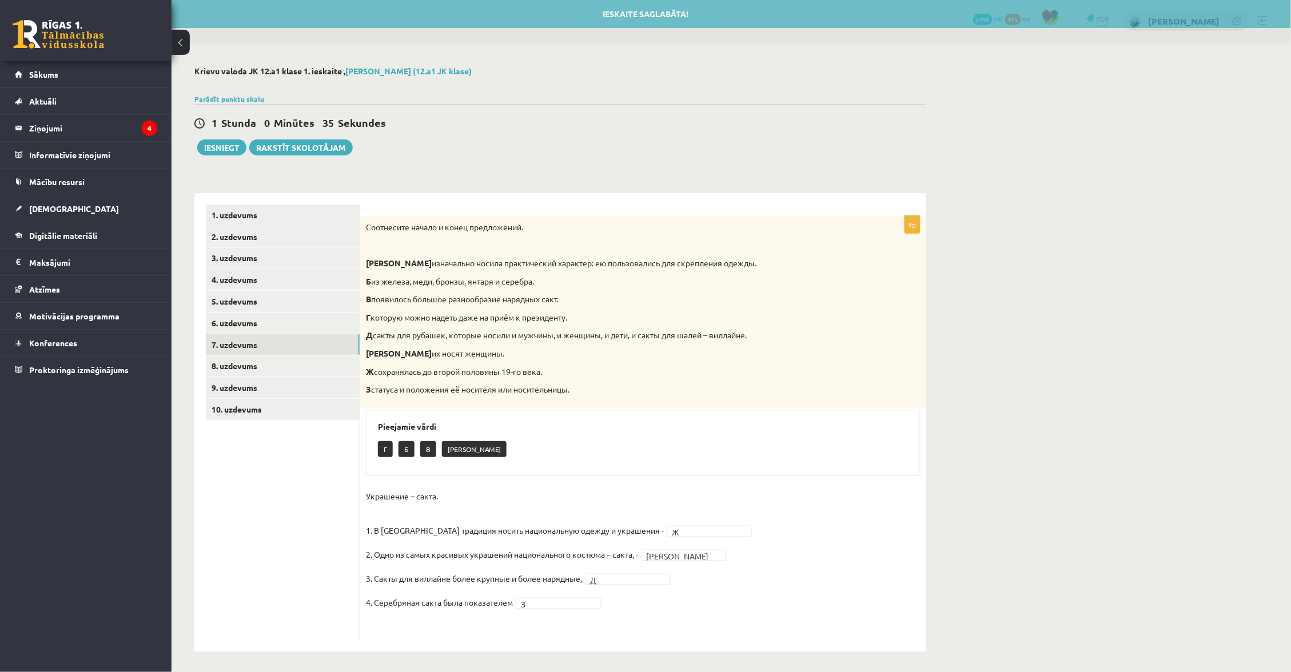
scroll to position [0, 0]
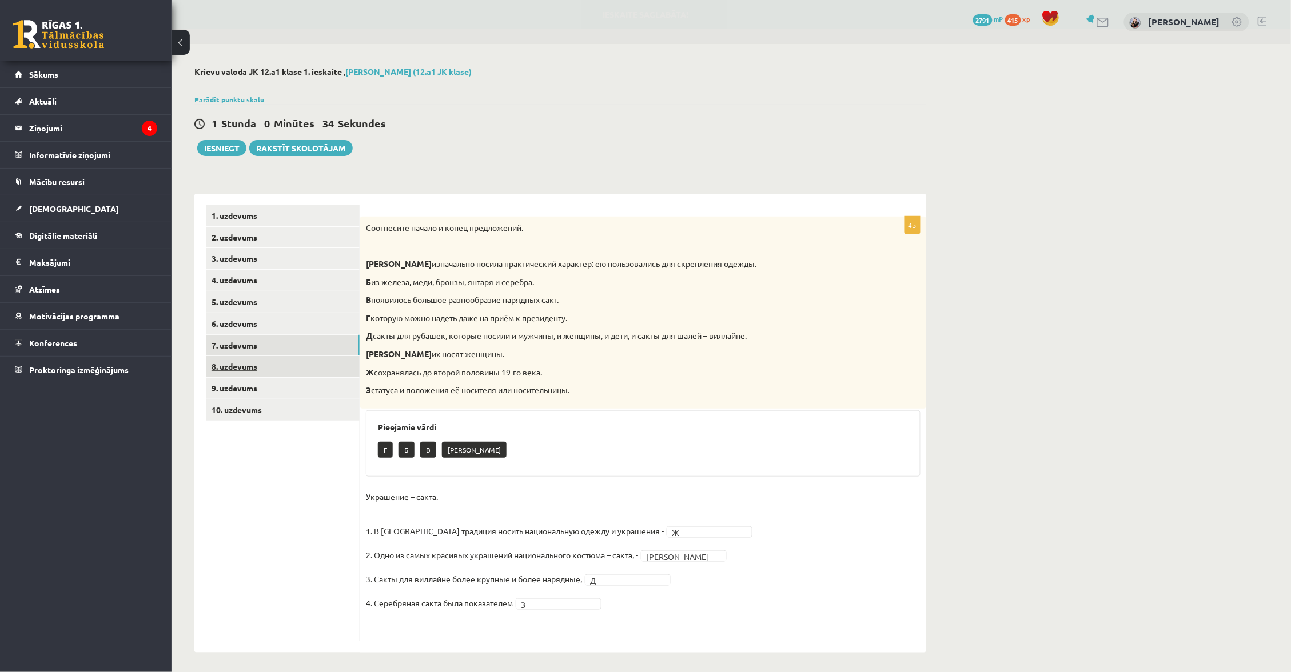
click at [319, 368] on link "8. uzdevums" at bounding box center [283, 366] width 154 height 21
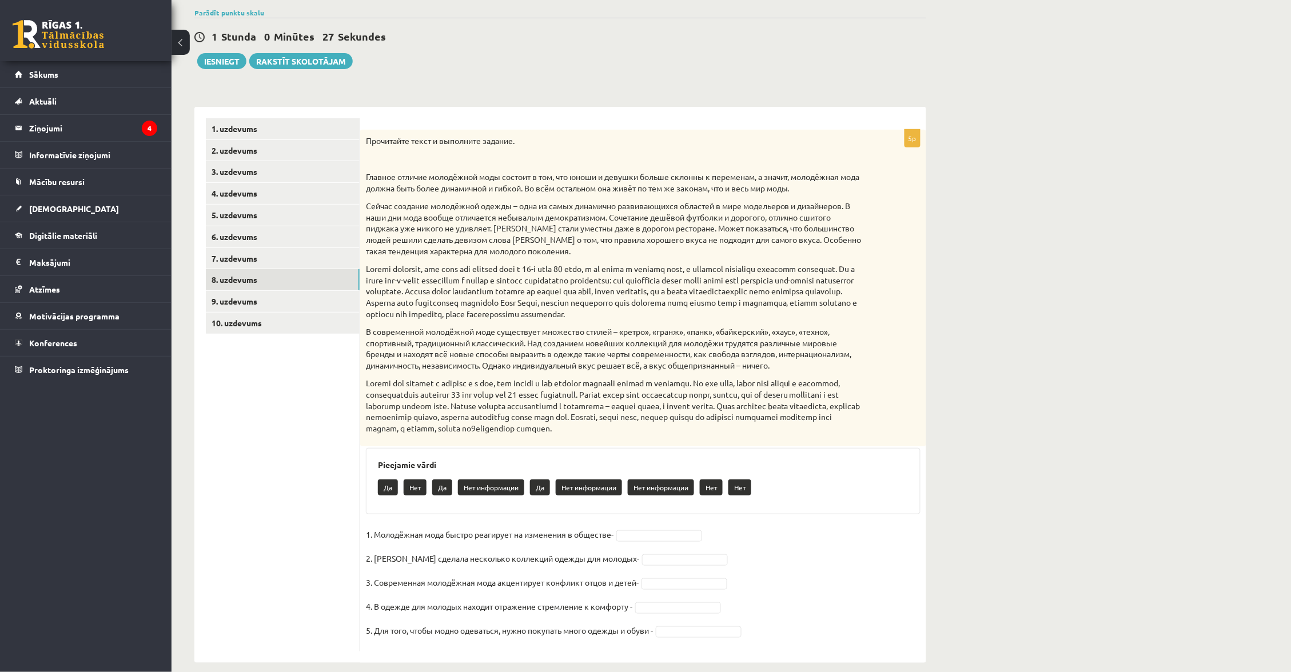
scroll to position [86, 0]
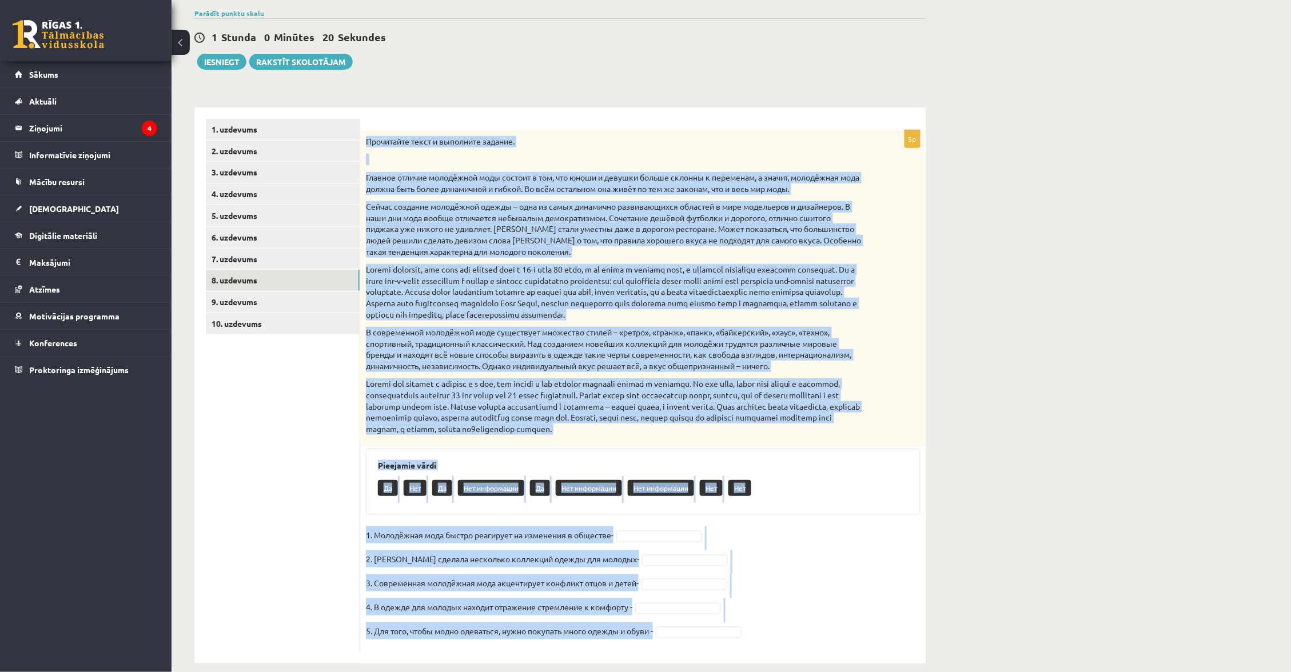
drag, startPoint x: 367, startPoint y: 135, endPoint x: 702, endPoint y: 625, distance: 593.6
click at [702, 625] on div "5p Прочитайте текст и выполните задание. Главное отличие молодёжной моды состои…" at bounding box center [643, 391] width 566 height 522
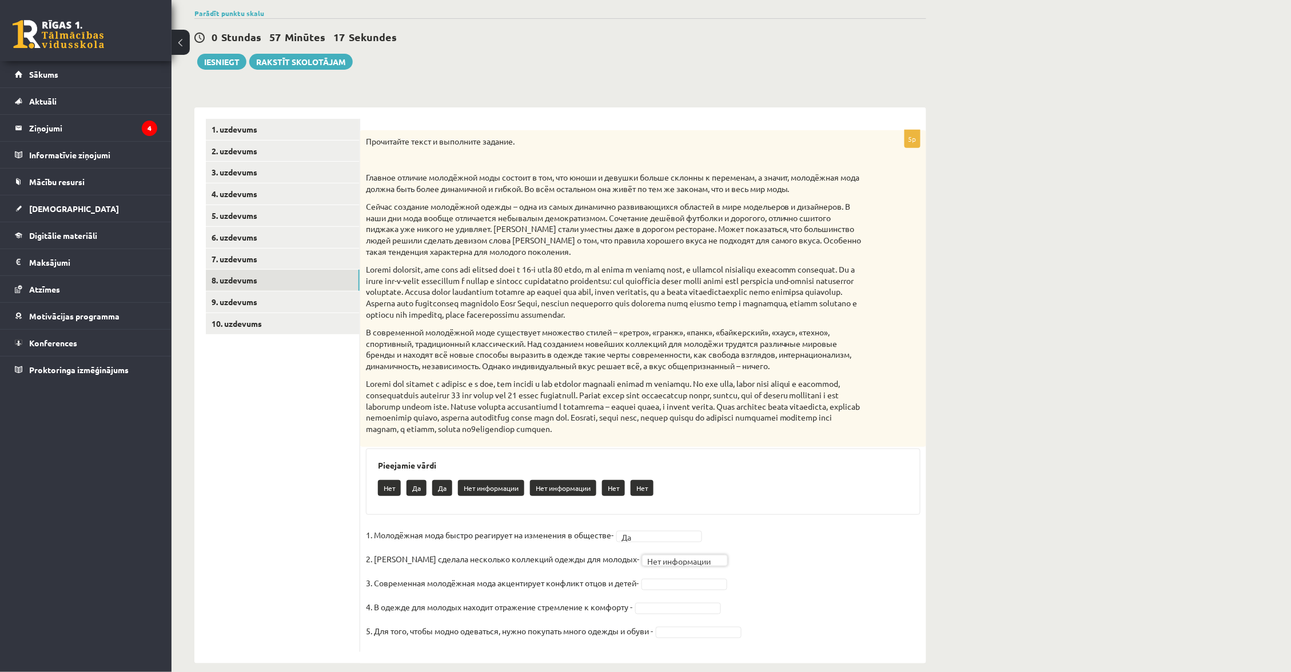
click at [684, 563] on fieldset "**********" at bounding box center [643, 587] width 555 height 120
click at [685, 577] on fieldset "**********" at bounding box center [643, 587] width 555 height 120
click at [308, 292] on link "9. uzdevums" at bounding box center [283, 302] width 154 height 21
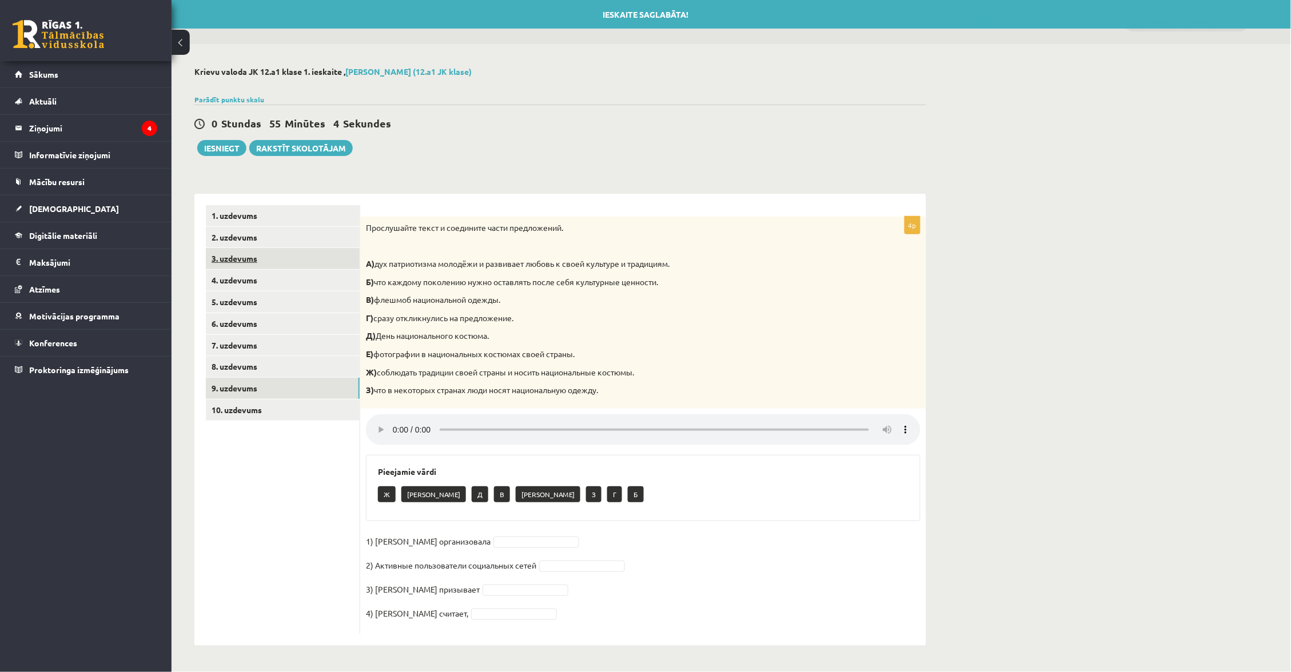
scroll to position [0, 0]
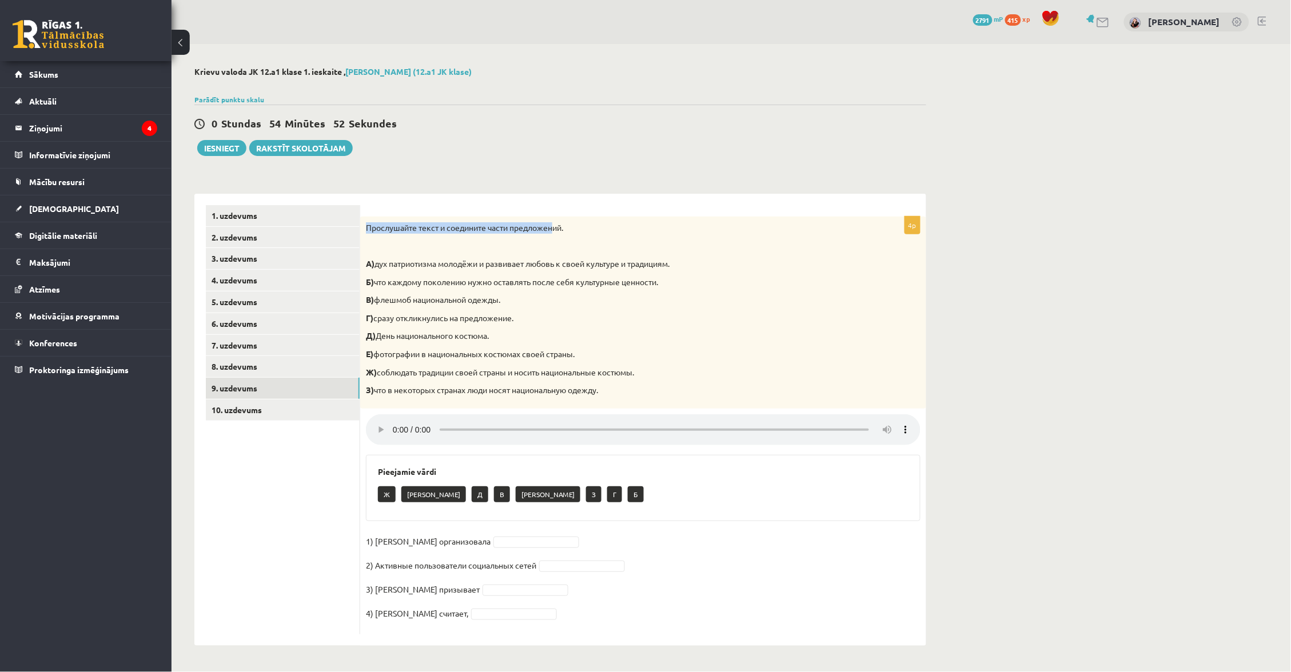
drag, startPoint x: 368, startPoint y: 221, endPoint x: 561, endPoint y: 228, distance: 192.8
click at [560, 228] on p "Прослушайте текст и соедините части предложений." at bounding box center [614, 227] width 497 height 11
drag, startPoint x: 591, startPoint y: 229, endPoint x: 361, endPoint y: 224, distance: 229.9
click at [361, 224] on div "Прослушайте текст и соедините части предложений. А) дух патриотизма молодёжи и …" at bounding box center [643, 313] width 566 height 192
click at [397, 417] on audio at bounding box center [643, 429] width 555 height 31
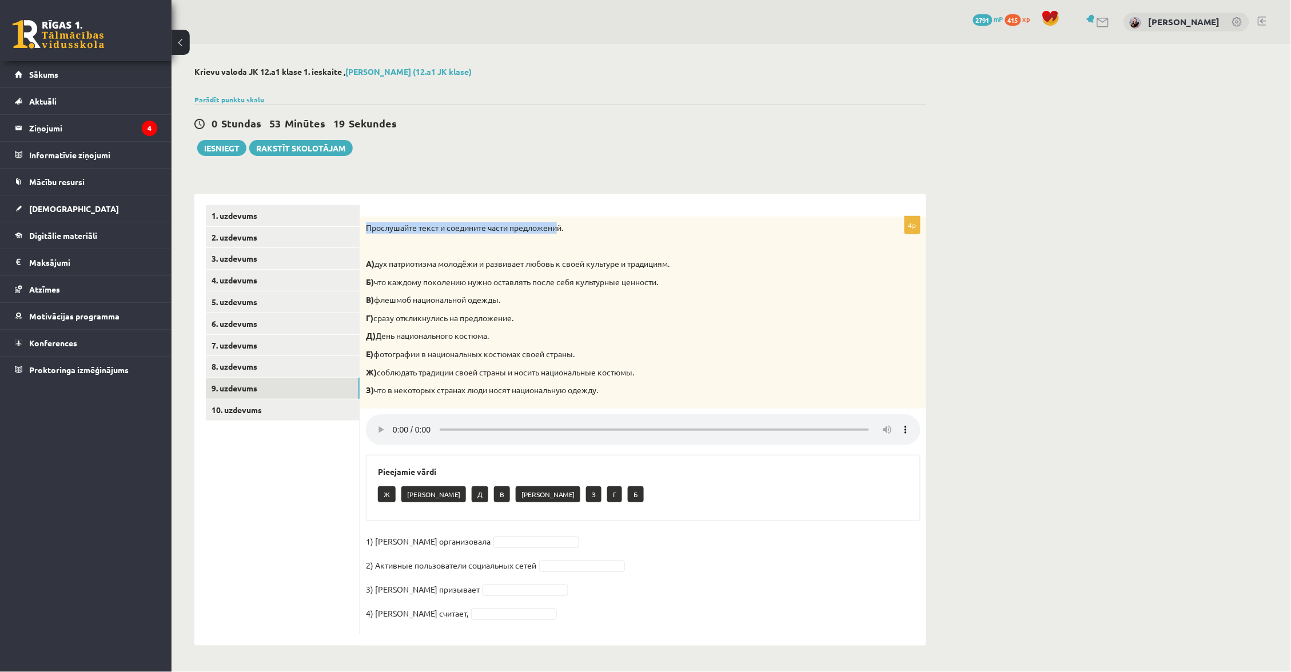
drag, startPoint x: 466, startPoint y: 414, endPoint x: 413, endPoint y: 412, distance: 52.6
click at [420, 416] on audio at bounding box center [643, 429] width 555 height 31
click at [398, 416] on audio at bounding box center [643, 429] width 555 height 31
click at [395, 418] on audio at bounding box center [643, 429] width 555 height 31
drag, startPoint x: 574, startPoint y: 417, endPoint x: 393, endPoint y: 416, distance: 180.7
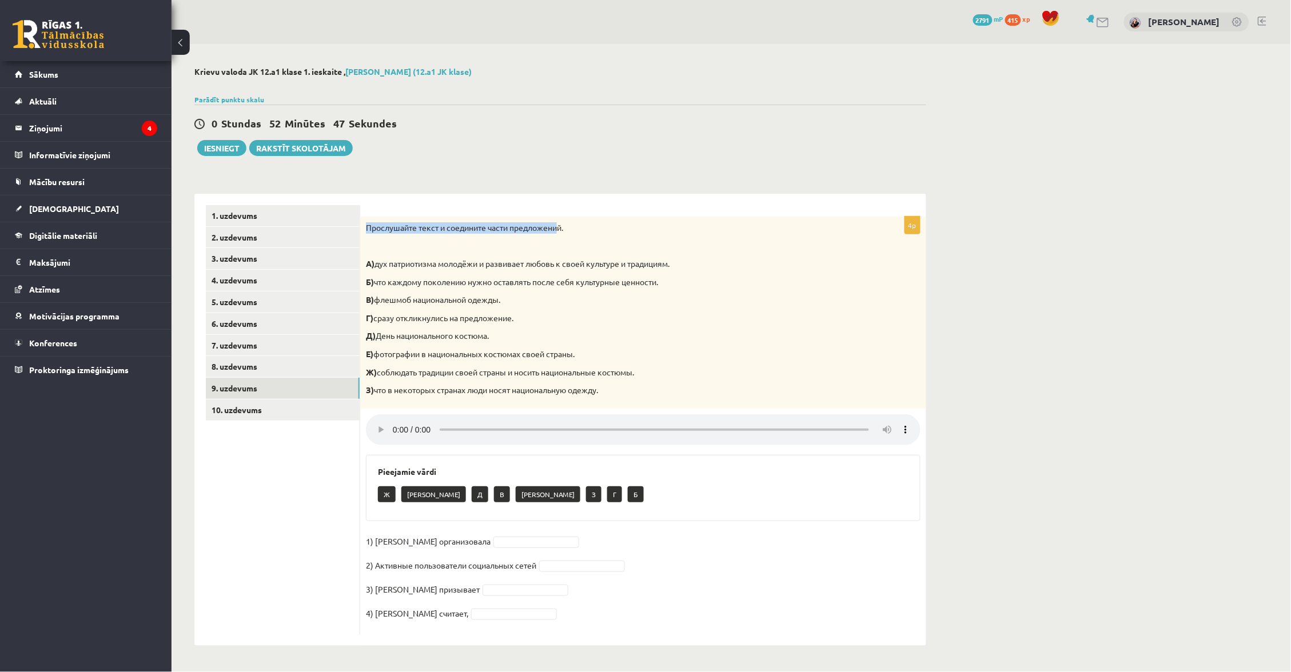
click at [393, 416] on audio at bounding box center [643, 429] width 555 height 31
drag, startPoint x: 544, startPoint y: 416, endPoint x: 353, endPoint y: 417, distance: 191.5
click at [357, 417] on div "**********" at bounding box center [560, 420] width 732 height 452
click at [444, 414] on audio at bounding box center [643, 429] width 555 height 31
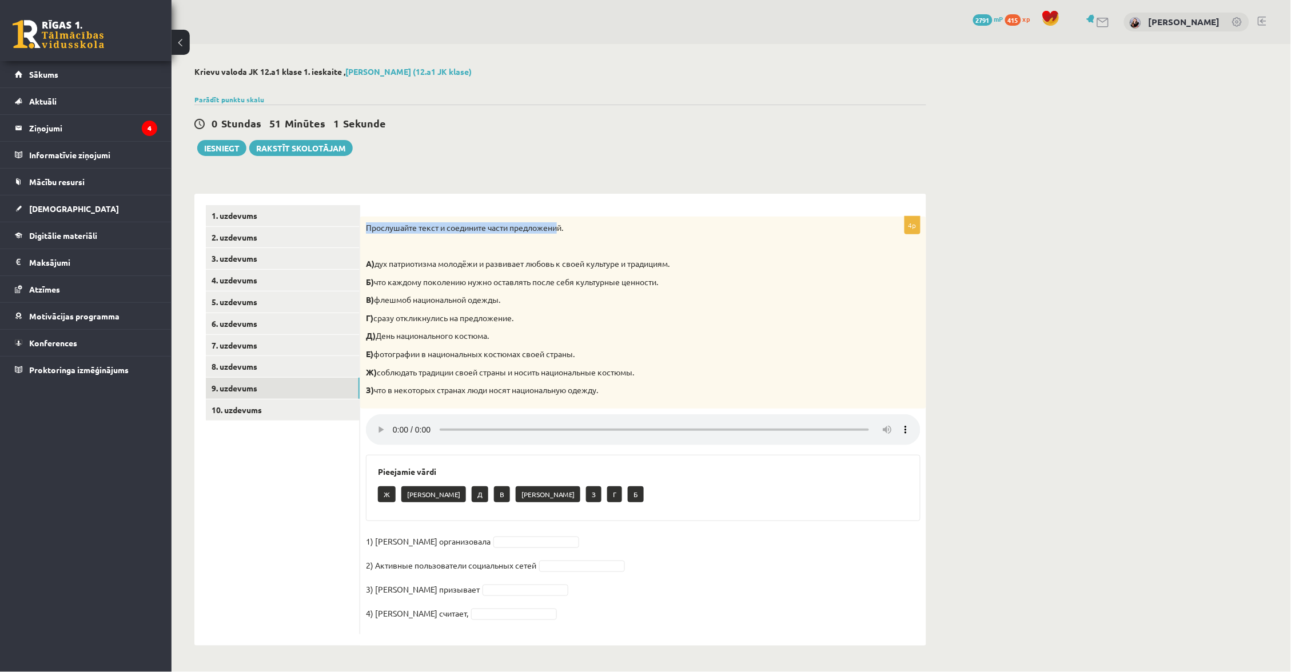
click at [398, 417] on audio at bounding box center [643, 429] width 555 height 31
click at [424, 429] on div "4p Прослушайте текст и соедините части предложений. А) дух патриотизма молодёжи…" at bounding box center [643, 426] width 566 height 418
click at [396, 414] on audio at bounding box center [643, 429] width 555 height 31
click at [396, 417] on audio at bounding box center [643, 429] width 555 height 31
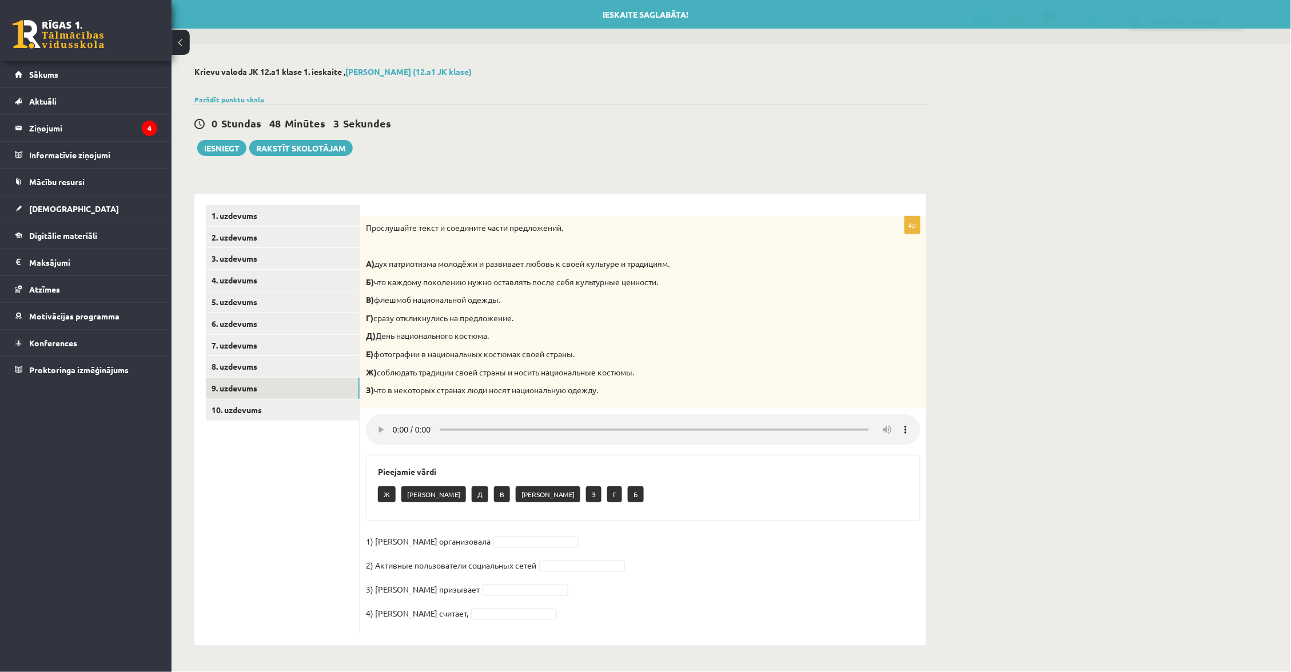
click at [441, 414] on audio at bounding box center [643, 429] width 555 height 31
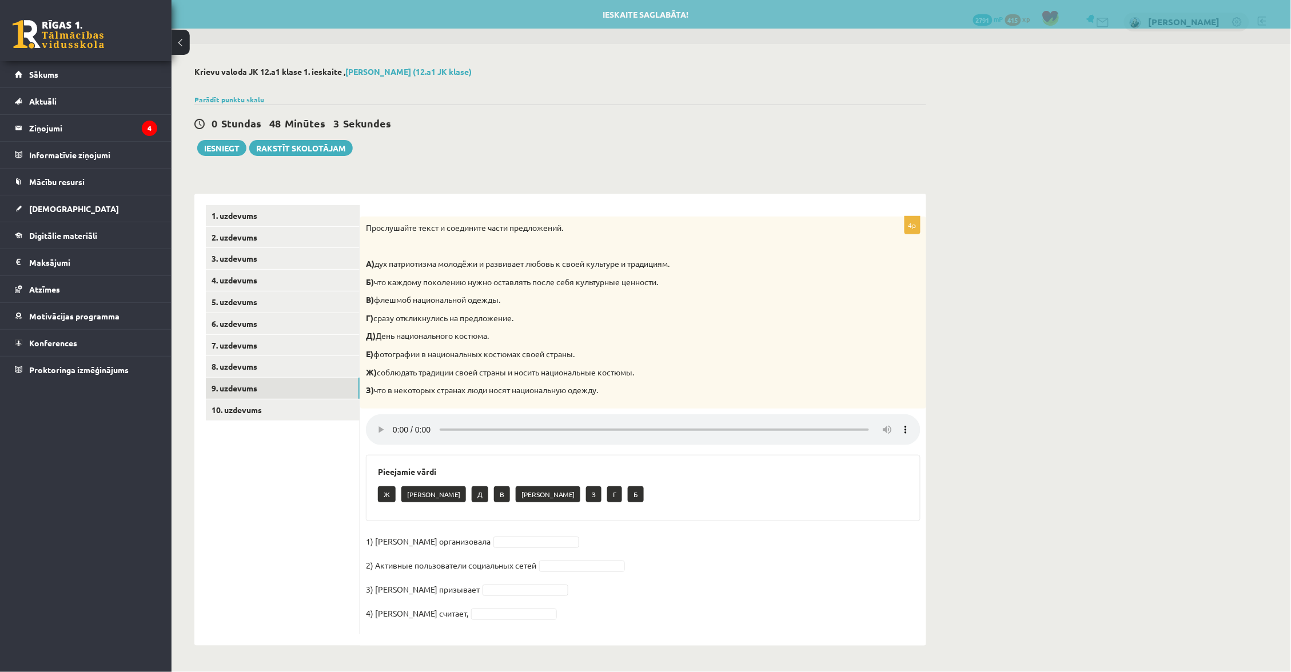
click at [440, 420] on audio at bounding box center [643, 429] width 555 height 31
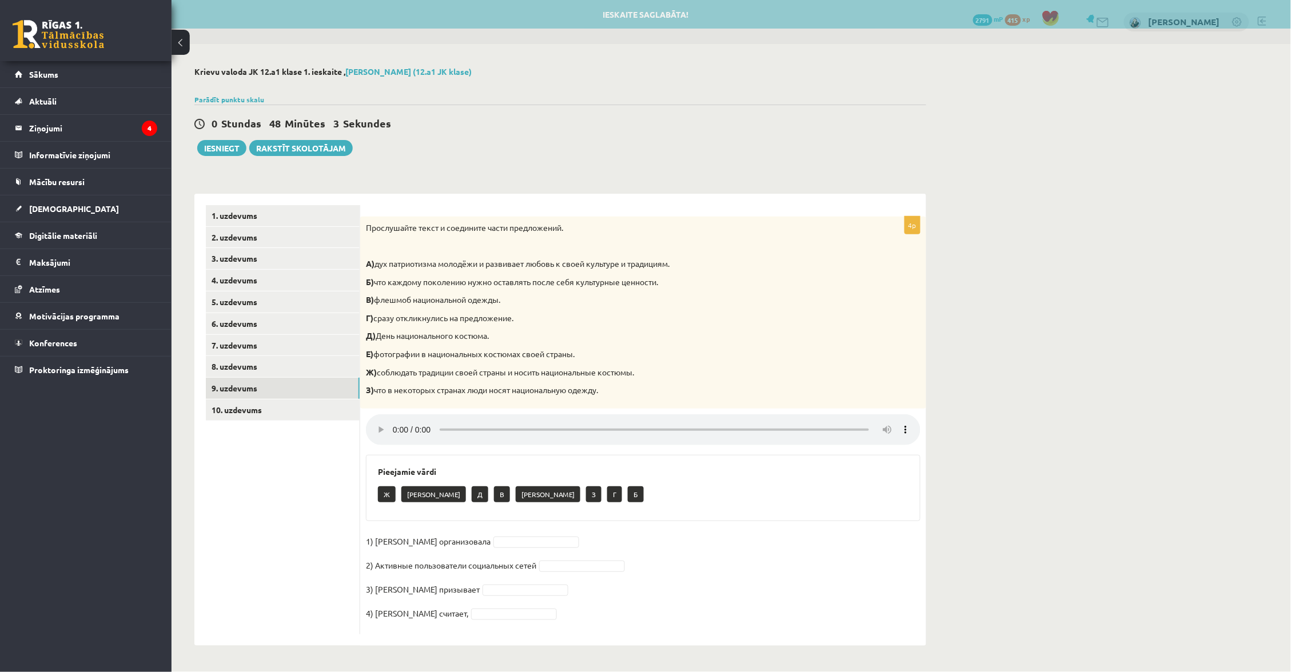
click at [441, 420] on audio at bounding box center [643, 429] width 555 height 31
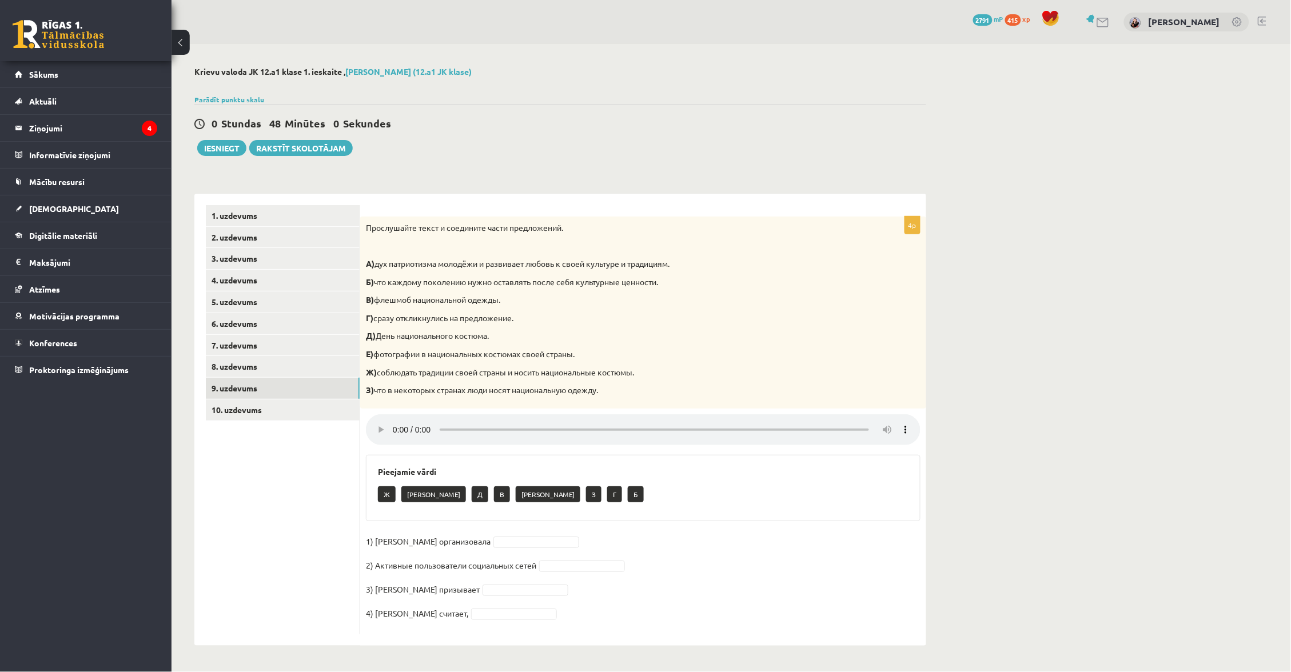
click at [393, 416] on audio at bounding box center [643, 429] width 555 height 31
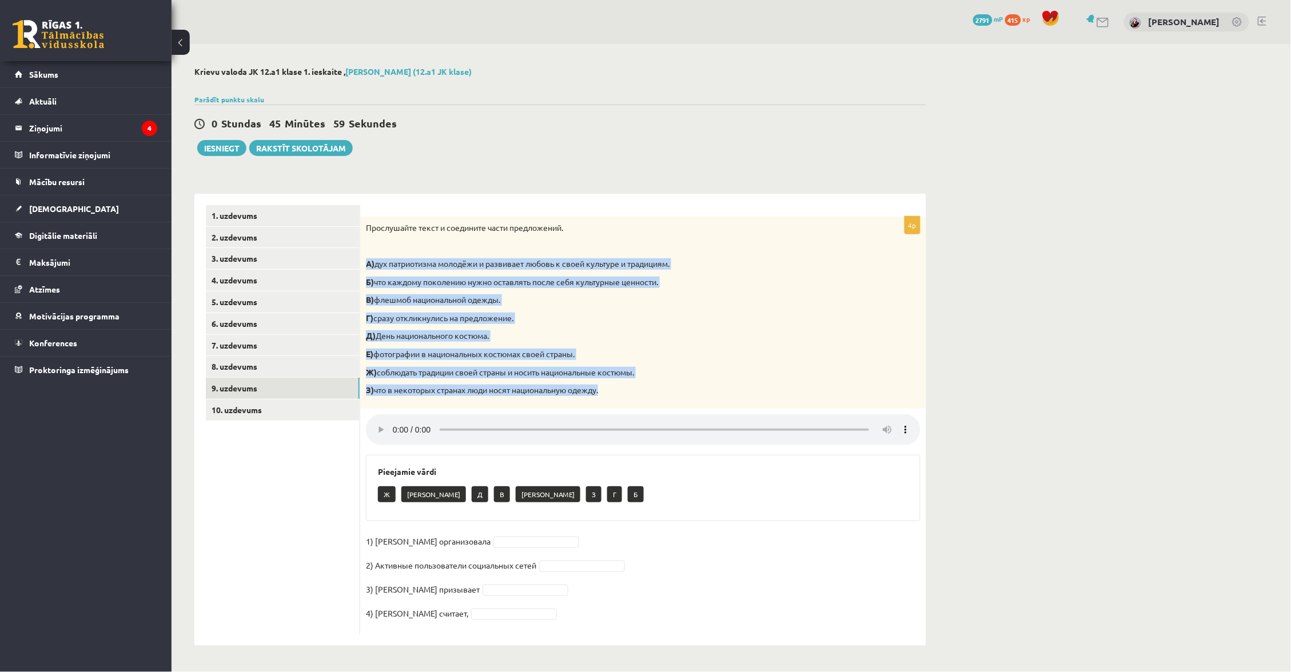
drag, startPoint x: 365, startPoint y: 262, endPoint x: 629, endPoint y: 384, distance: 291.4
click at [629, 384] on div "Прослушайте текст и соедините части предложений. А) дух патриотизма молодёжи и …" at bounding box center [643, 313] width 566 height 192
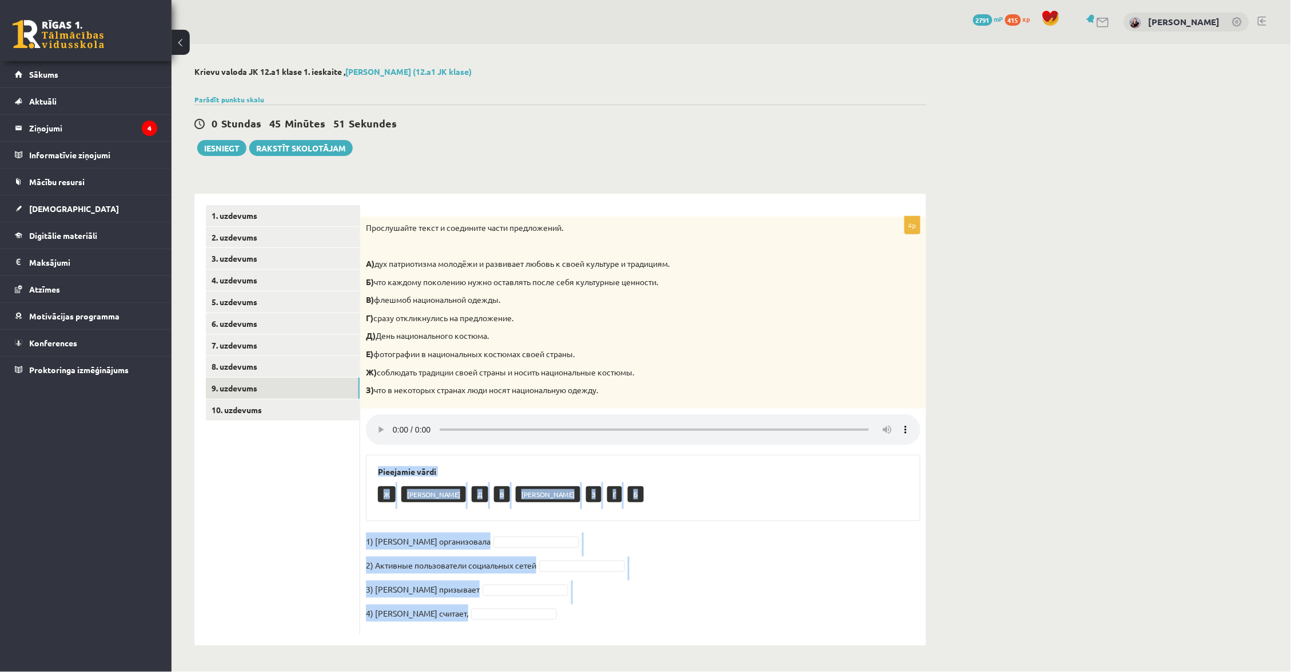
drag, startPoint x: 378, startPoint y: 452, endPoint x: 645, endPoint y: 628, distance: 319.8
click at [645, 628] on div "**********" at bounding box center [561, 356] width 778 height 625
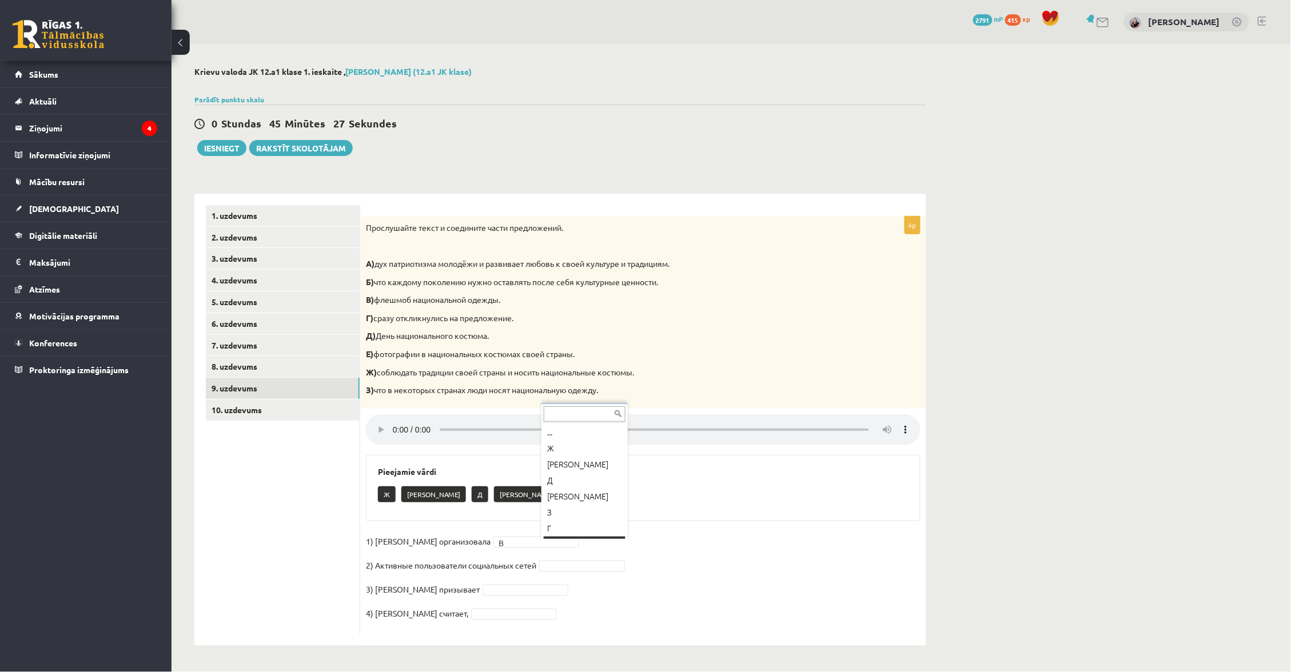
scroll to position [8, 0]
click at [341, 404] on link "10. uzdevums" at bounding box center [283, 410] width 154 height 21
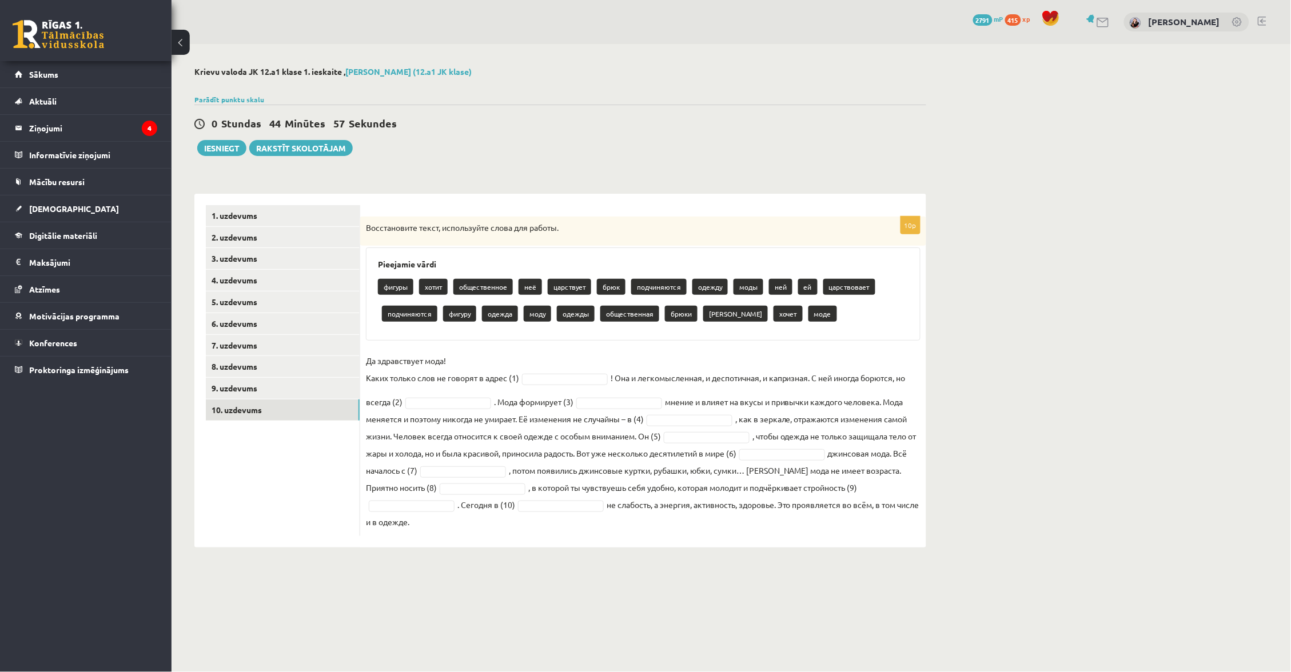
drag, startPoint x: 365, startPoint y: 224, endPoint x: 738, endPoint y: 555, distance: 498.5
click at [734, 554] on div "**********" at bounding box center [561, 307] width 778 height 527
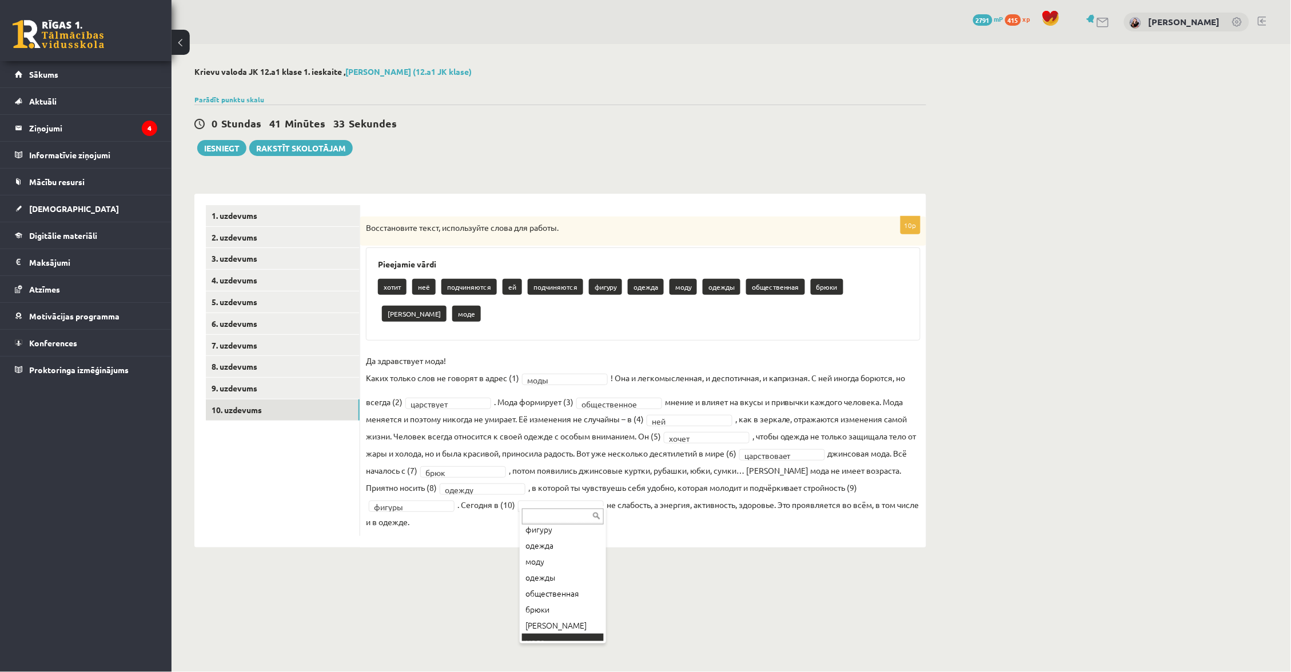
scroll to position [101, 0]
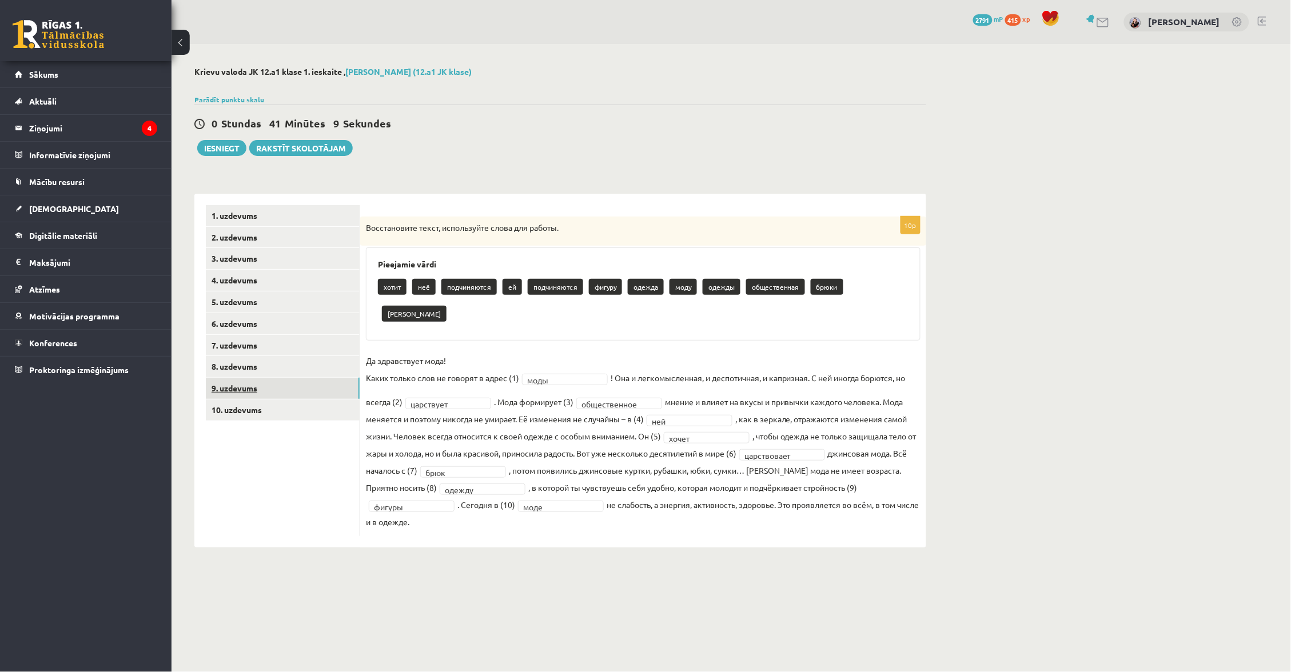
click at [306, 384] on link "9. uzdevums" at bounding box center [283, 388] width 154 height 21
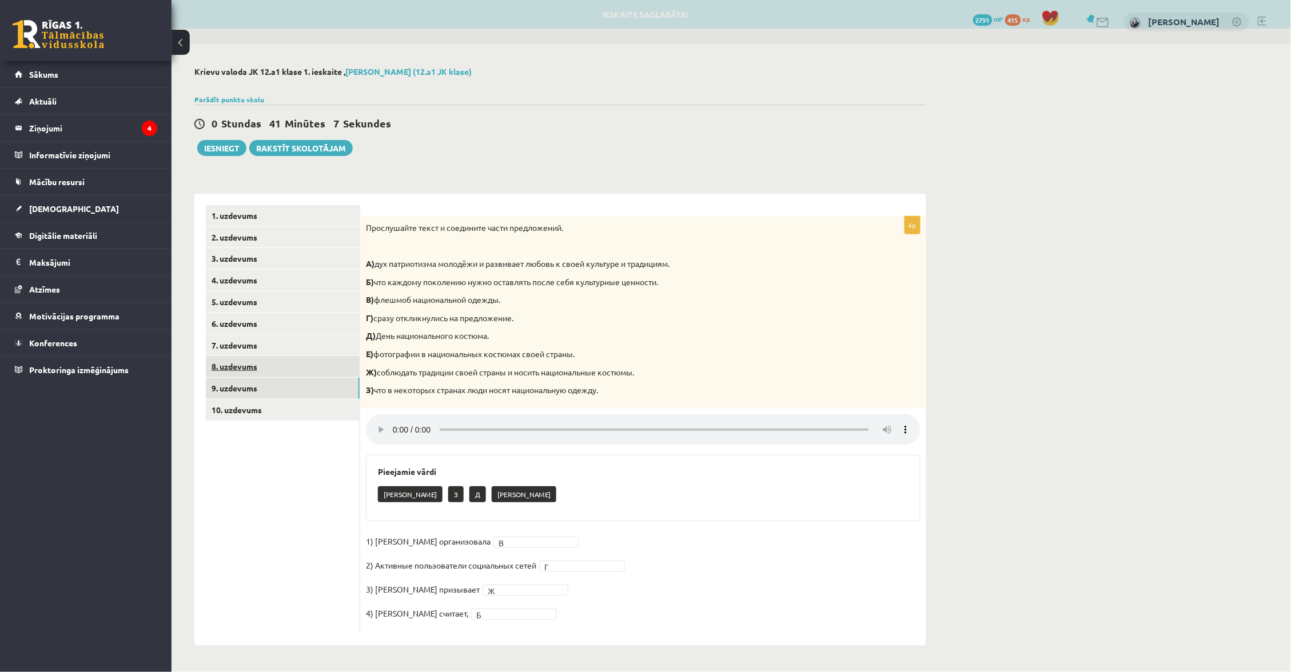
click at [317, 360] on link "8. uzdevums" at bounding box center [283, 366] width 154 height 21
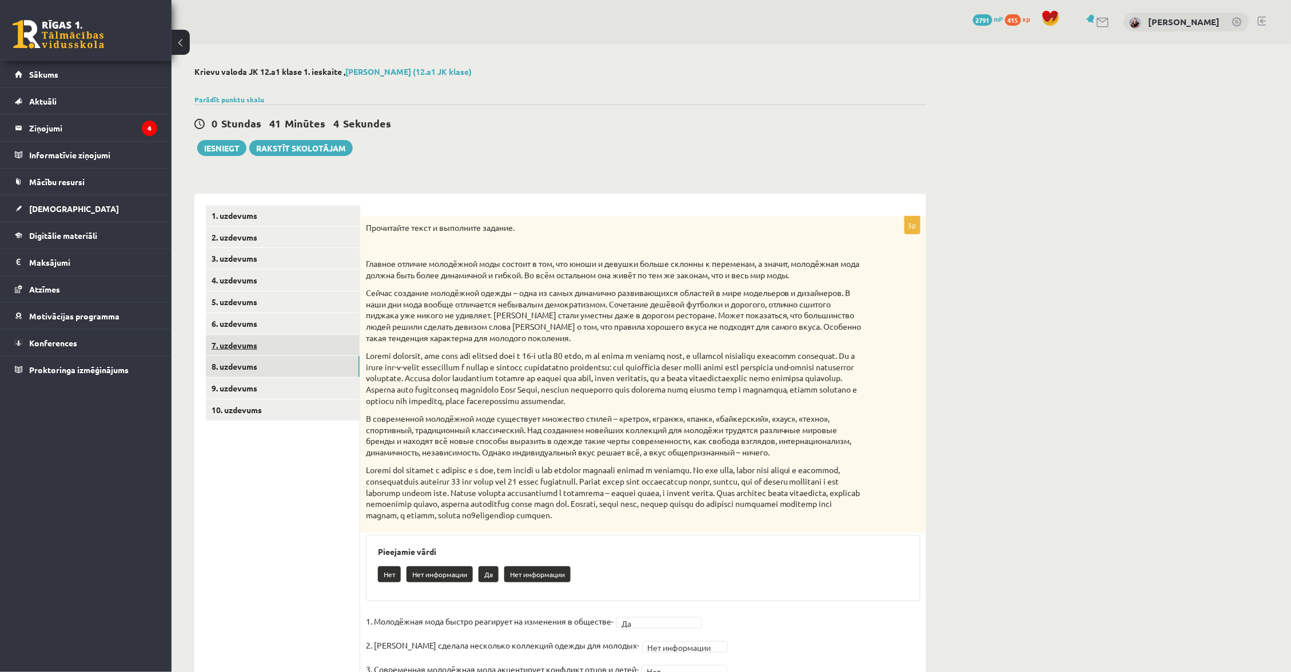
scroll to position [0, 0]
click at [318, 340] on link "7. uzdevums" at bounding box center [283, 345] width 154 height 21
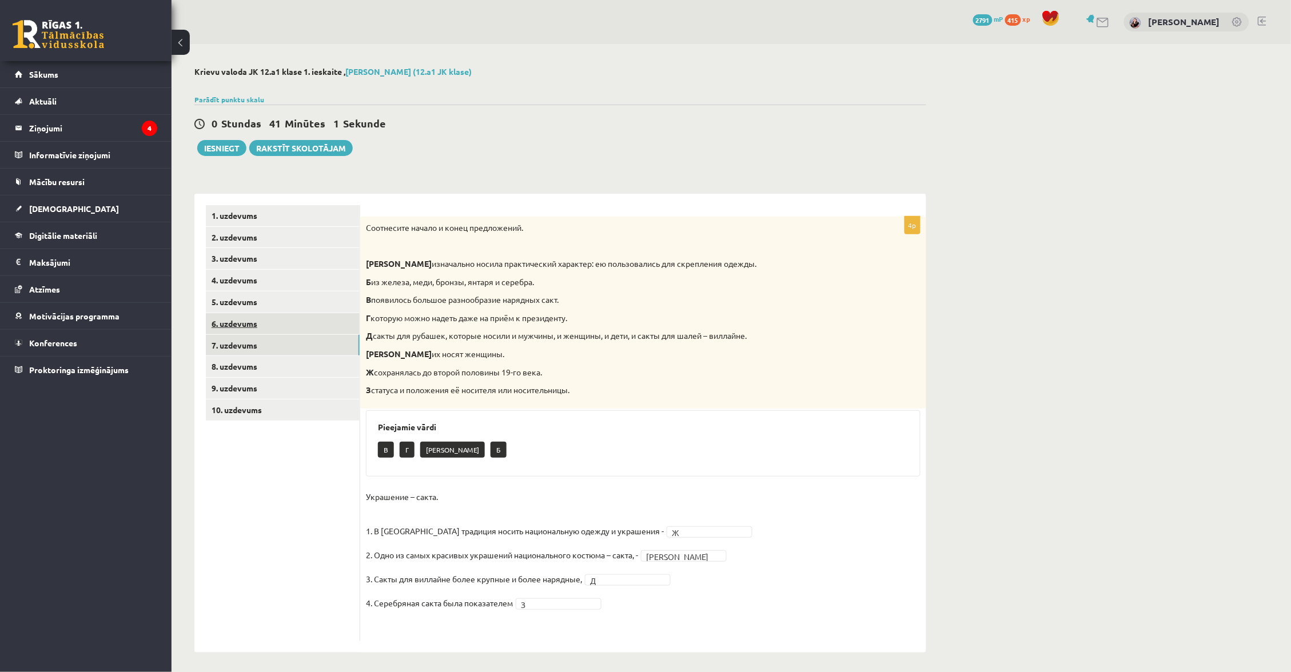
click at [329, 313] on link "6. uzdevums" at bounding box center [283, 323] width 154 height 21
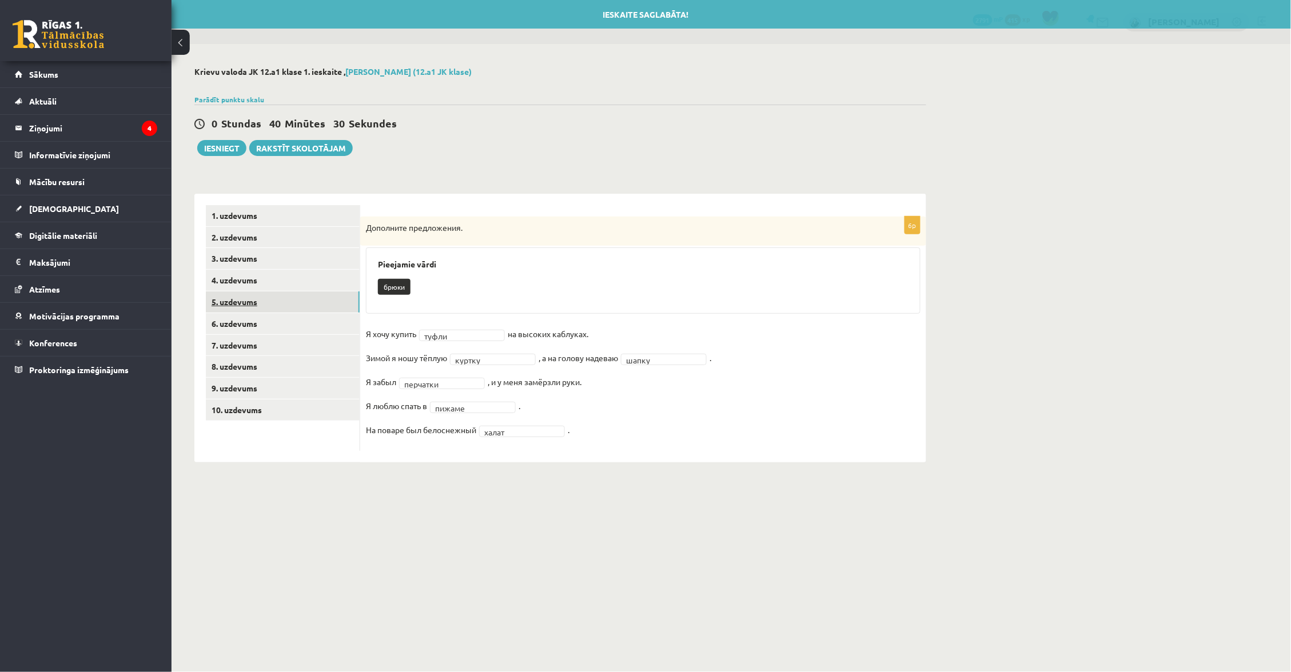
click at [318, 306] on link "5. uzdevums" at bounding box center [283, 302] width 154 height 21
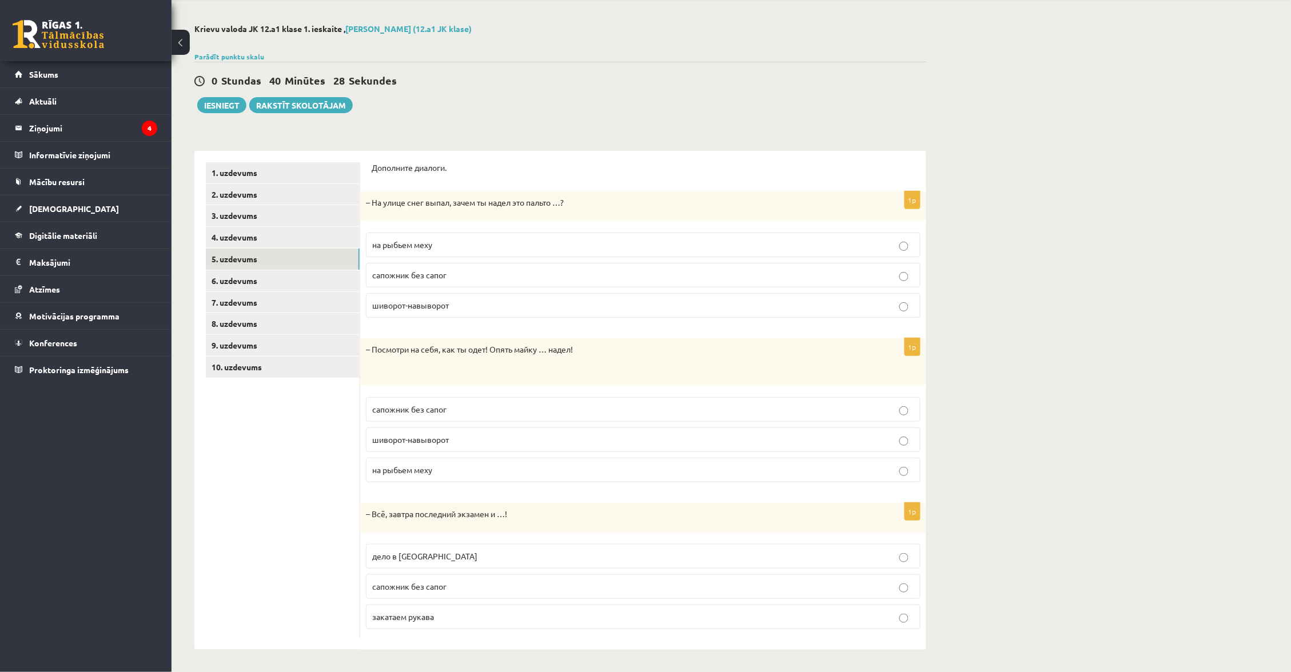
scroll to position [41, 0]
click at [325, 240] on link "4. uzdevums" at bounding box center [283, 239] width 154 height 21
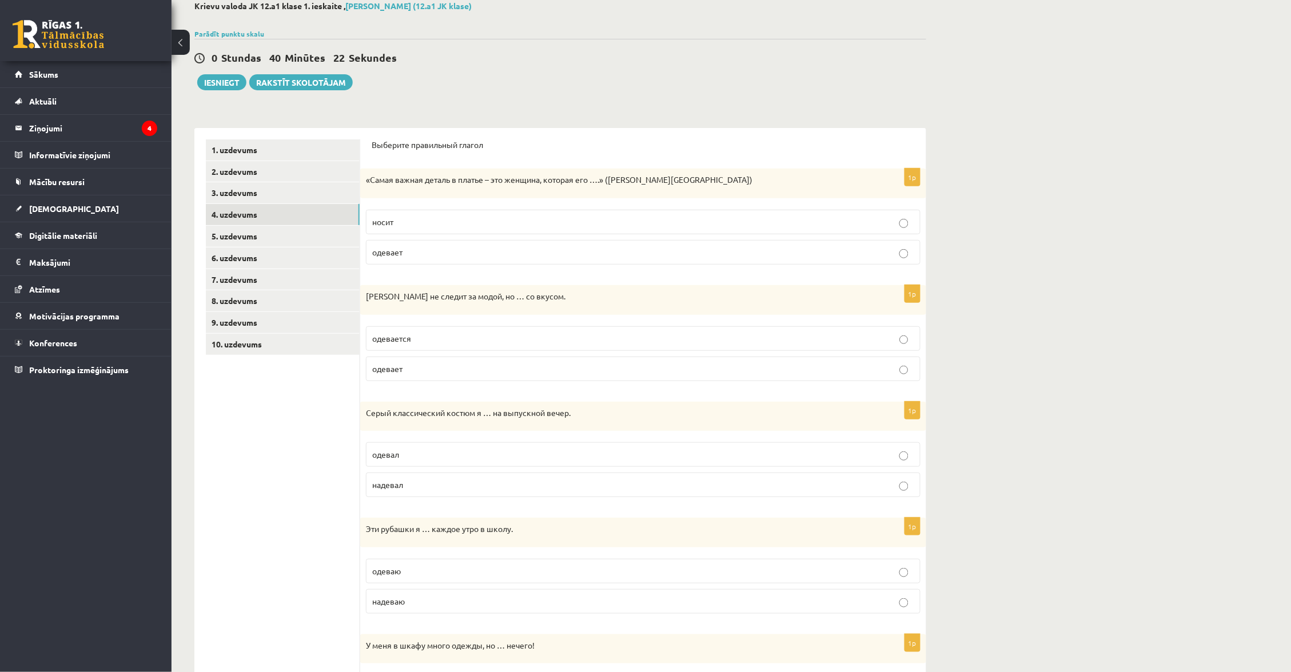
scroll to position [51, 0]
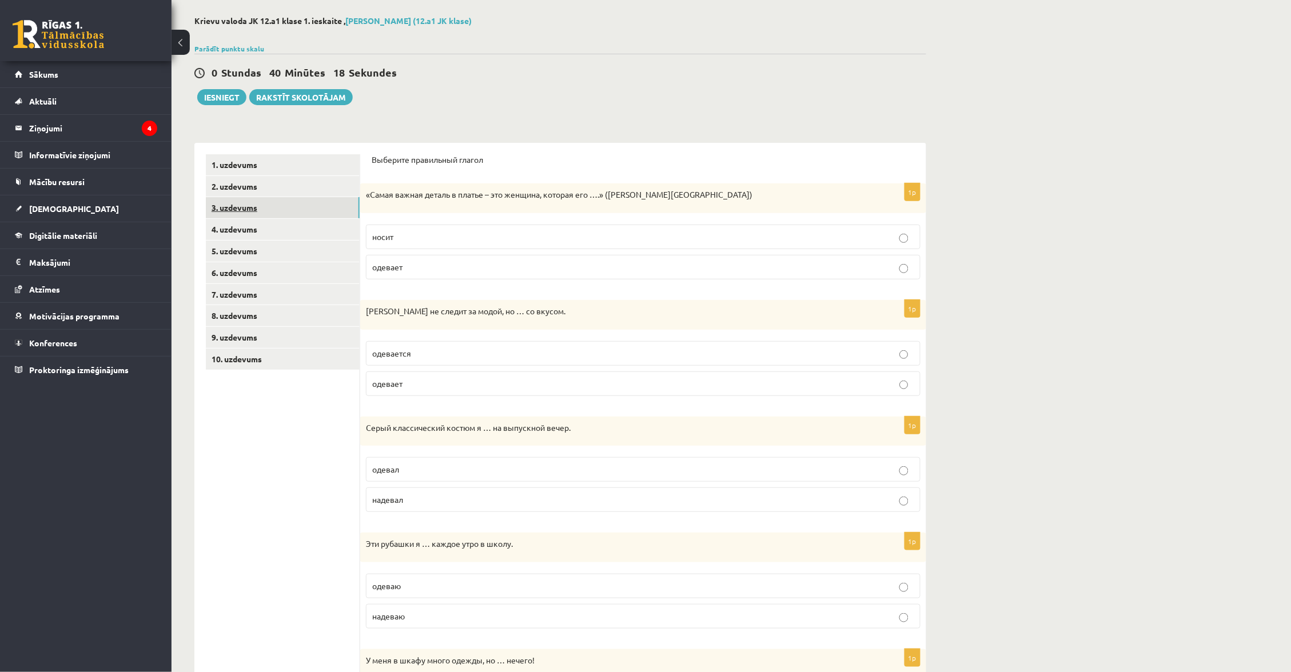
click at [344, 210] on link "3. uzdevums" at bounding box center [283, 207] width 154 height 21
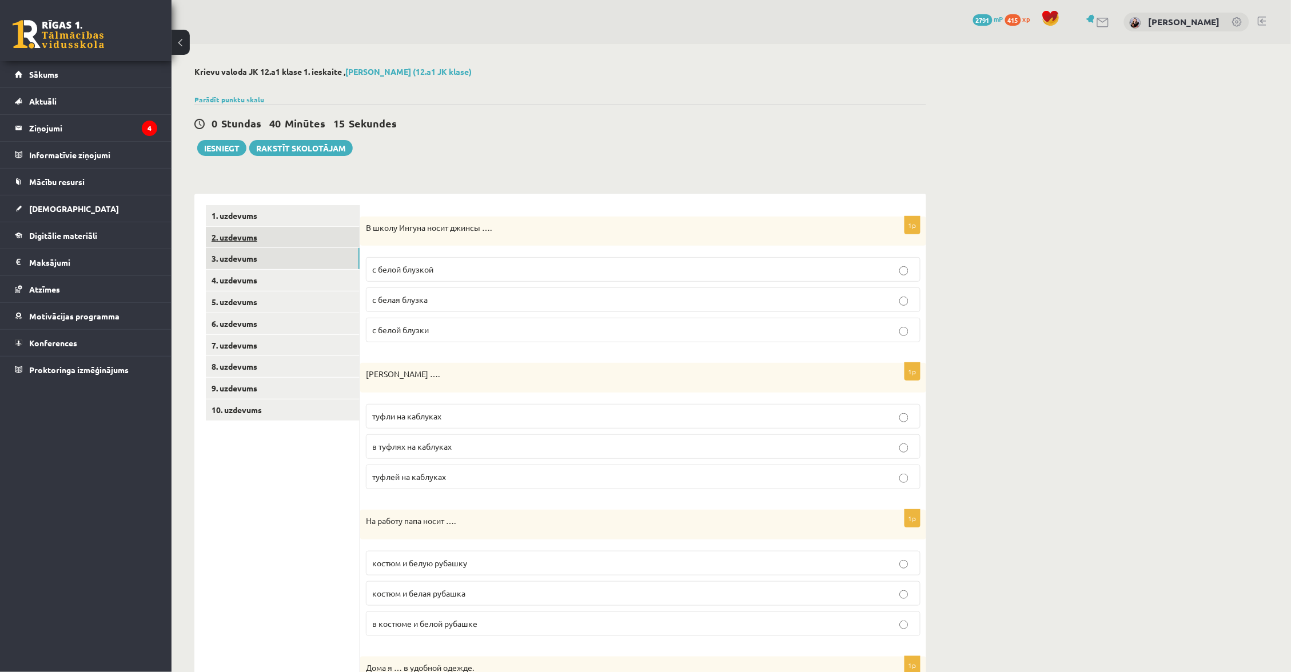
scroll to position [0, 0]
click at [318, 224] on link "1. uzdevums" at bounding box center [283, 215] width 154 height 21
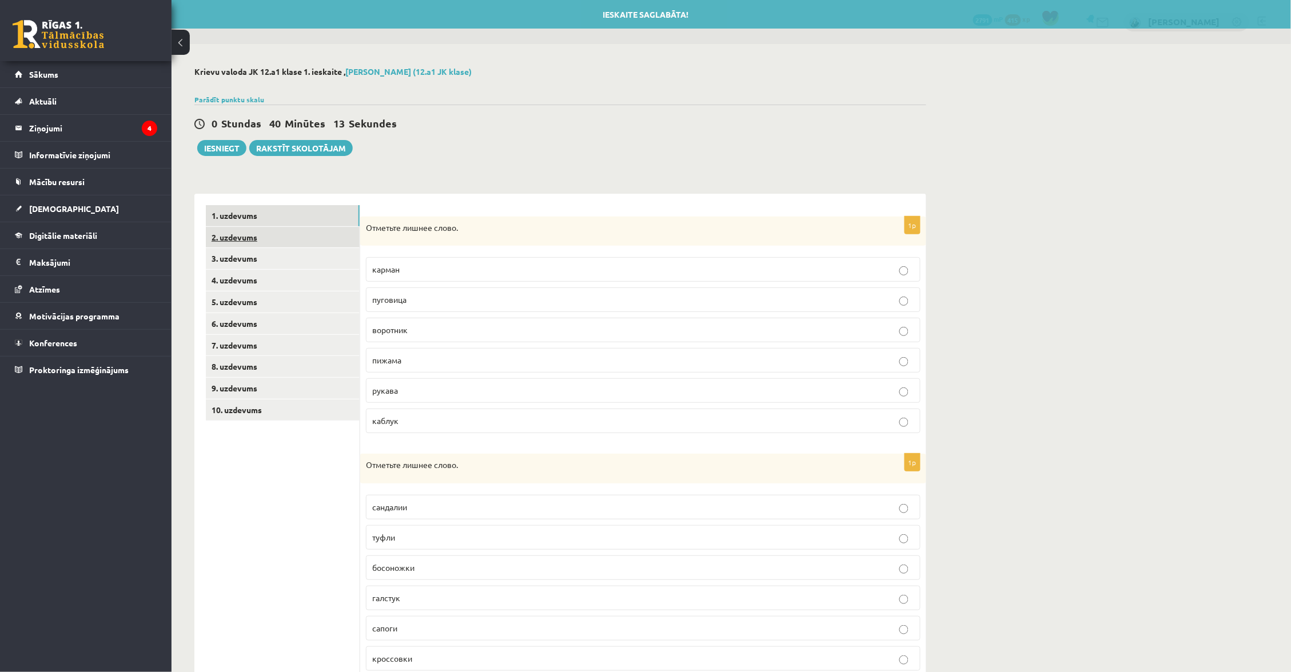
click at [322, 244] on link "2. uzdevums" at bounding box center [283, 237] width 154 height 21
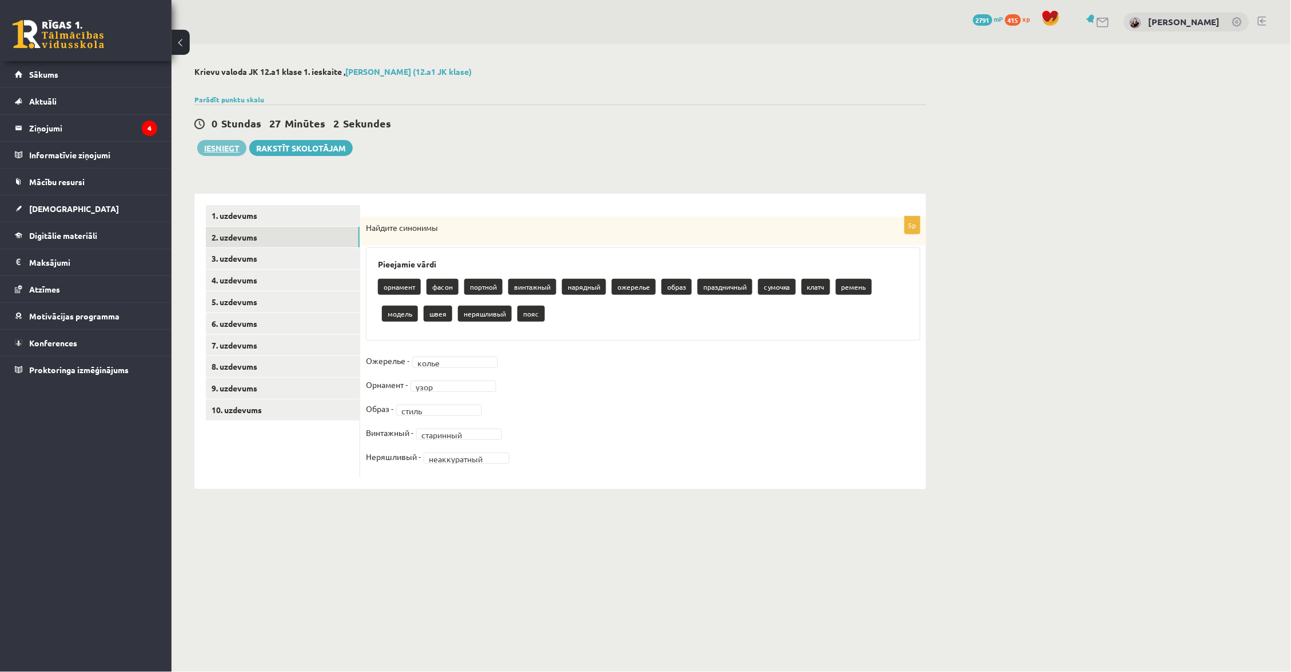
click at [224, 143] on button "Iesniegt" at bounding box center [221, 148] width 49 height 16
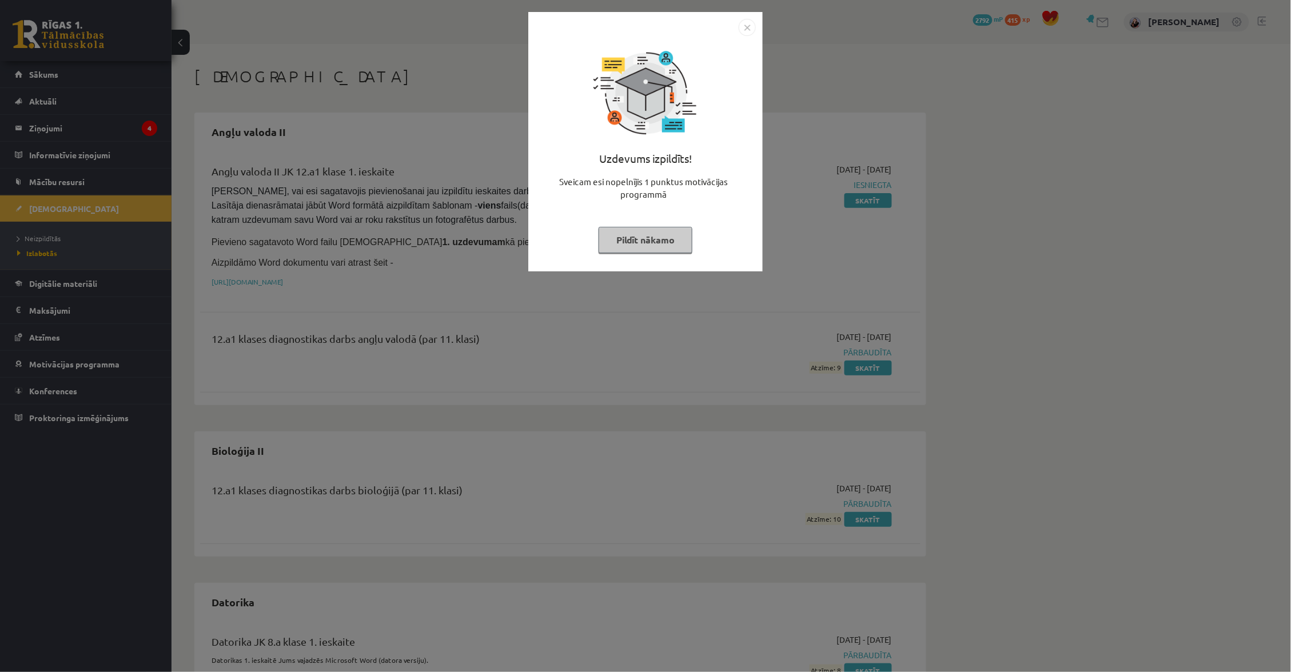
click at [673, 234] on button "Pildīt nākamo" at bounding box center [646, 240] width 94 height 26
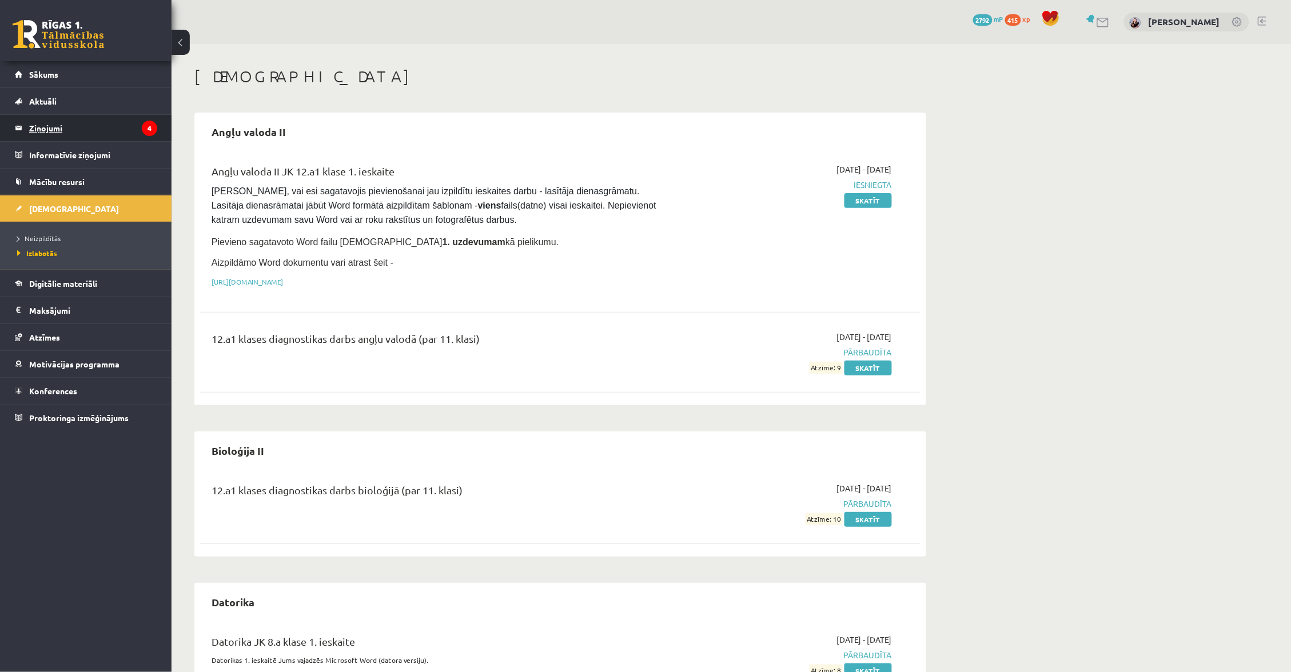
click at [138, 125] on legend "Ziņojumi 4" at bounding box center [93, 128] width 128 height 26
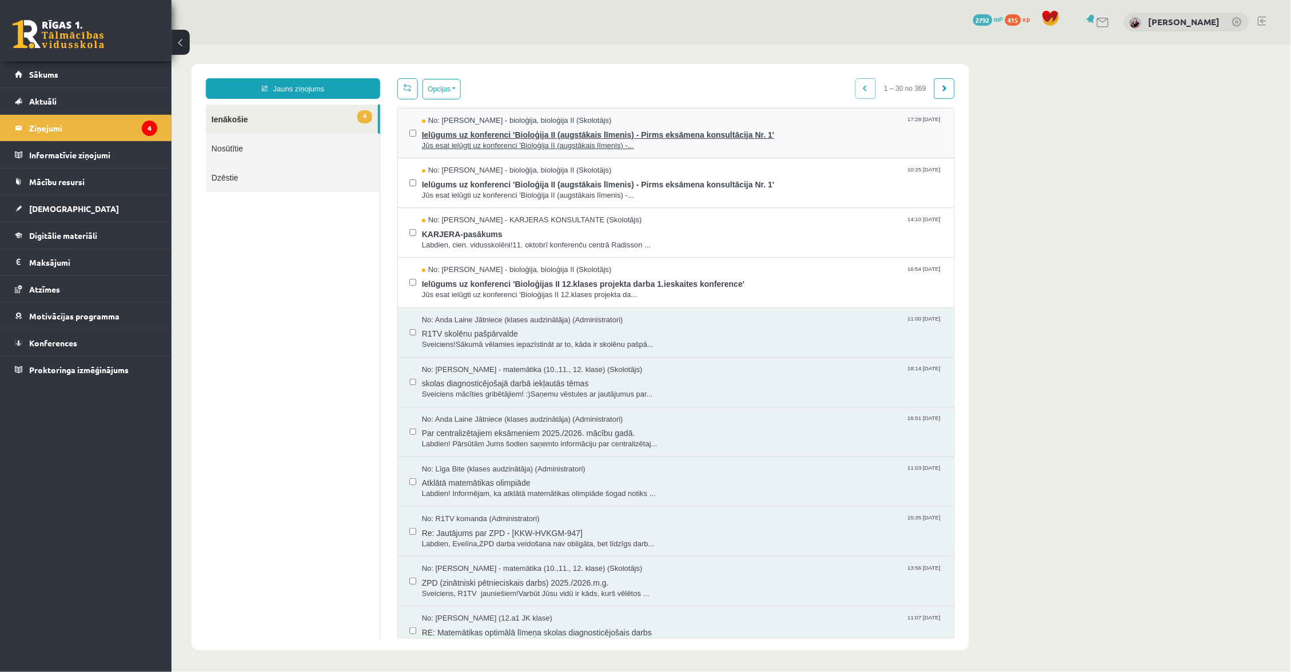
click at [505, 129] on span "Ielūgums uz konferenci 'Bioloģija II (augstākais līmenis) - Pirms eksāmena kons…" at bounding box center [681, 133] width 521 height 14
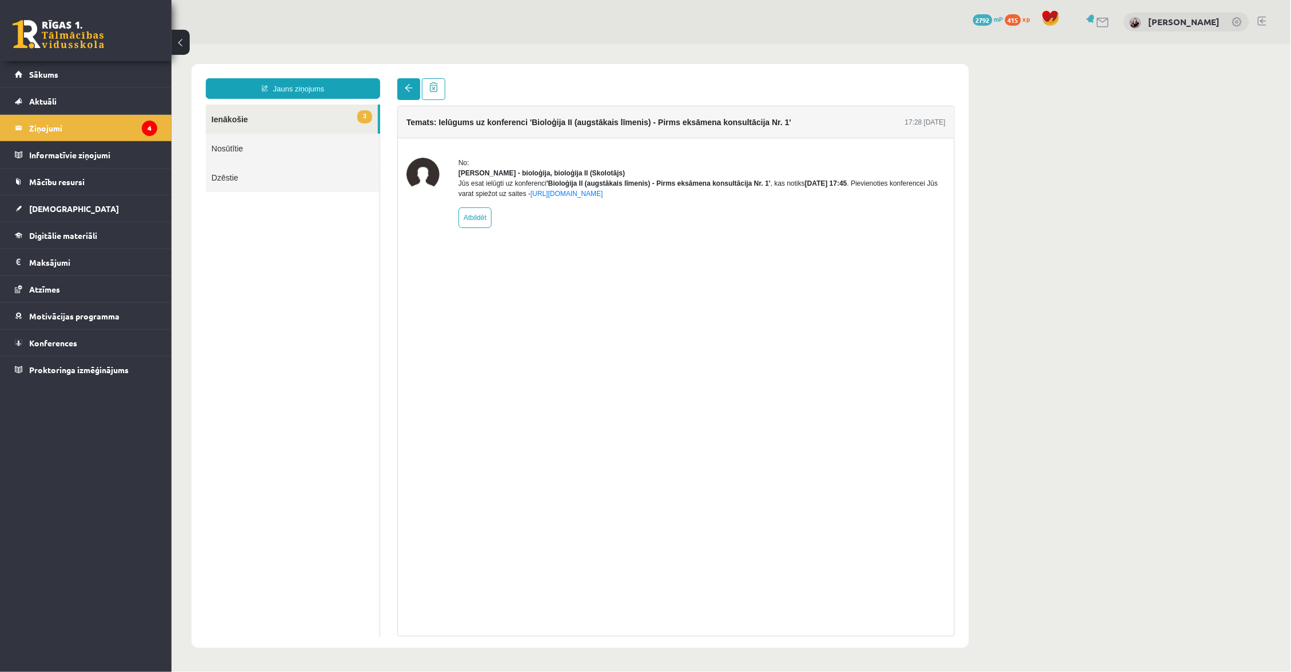
click at [415, 90] on link at bounding box center [408, 89] width 23 height 22
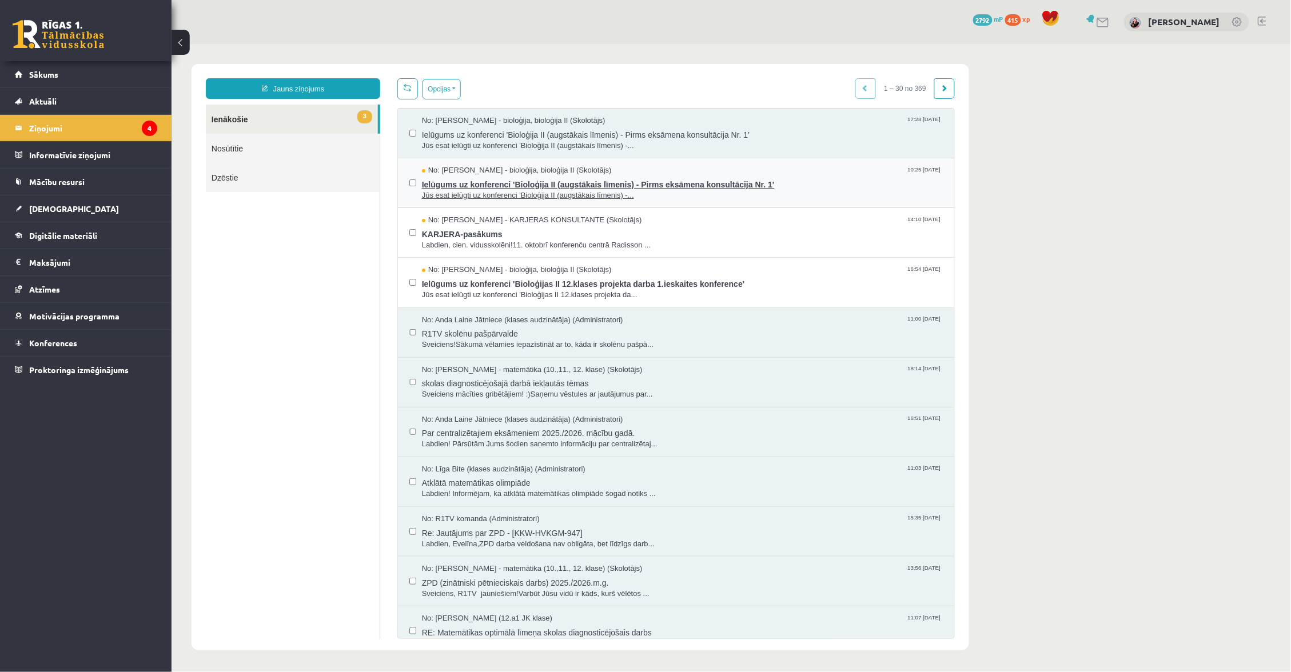
click at [472, 184] on span "Ielūgums uz konferenci 'Bioloģija II (augstākais līmenis) - Pirms eksāmena kons…" at bounding box center [681, 183] width 521 height 14
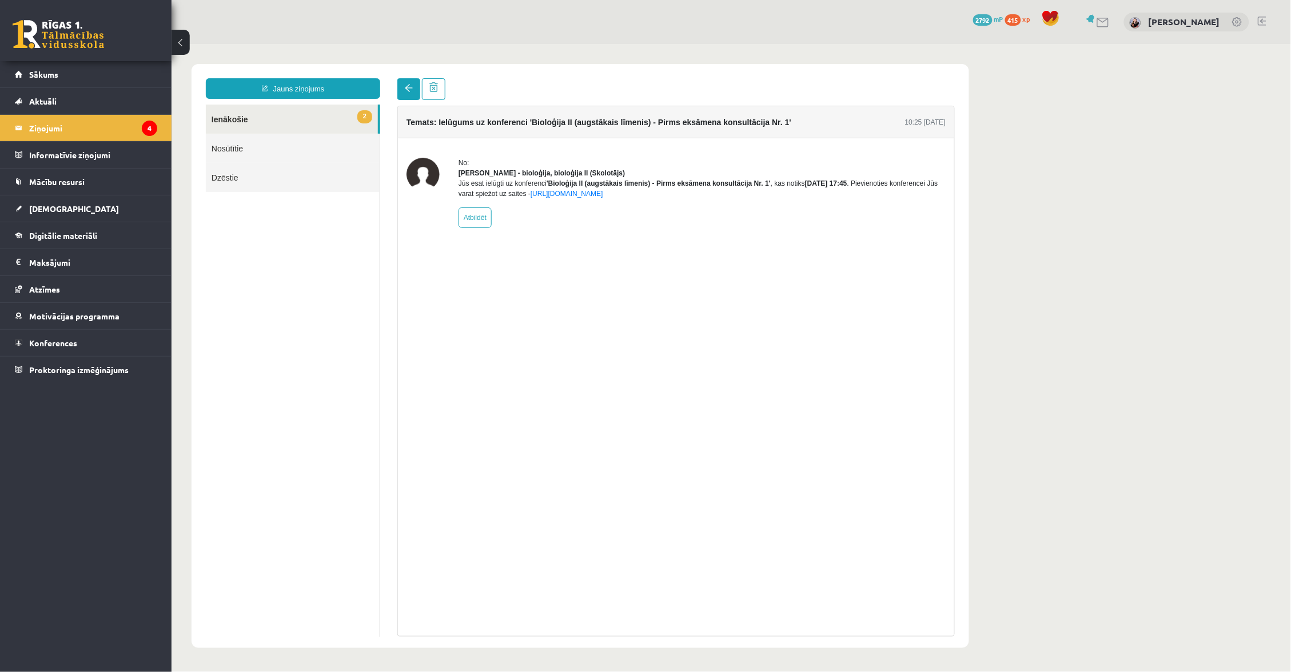
click at [409, 90] on span at bounding box center [408, 87] width 8 height 8
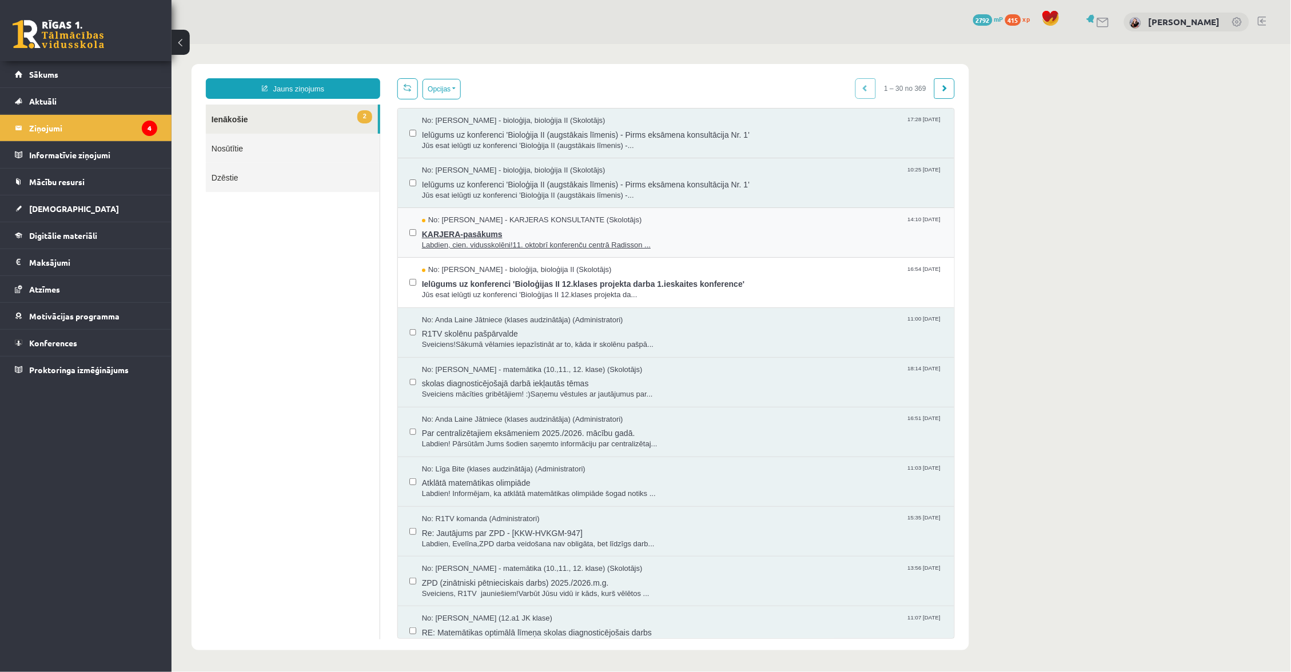
click at [463, 226] on span "KARJERA-pasākums" at bounding box center [681, 232] width 521 height 14
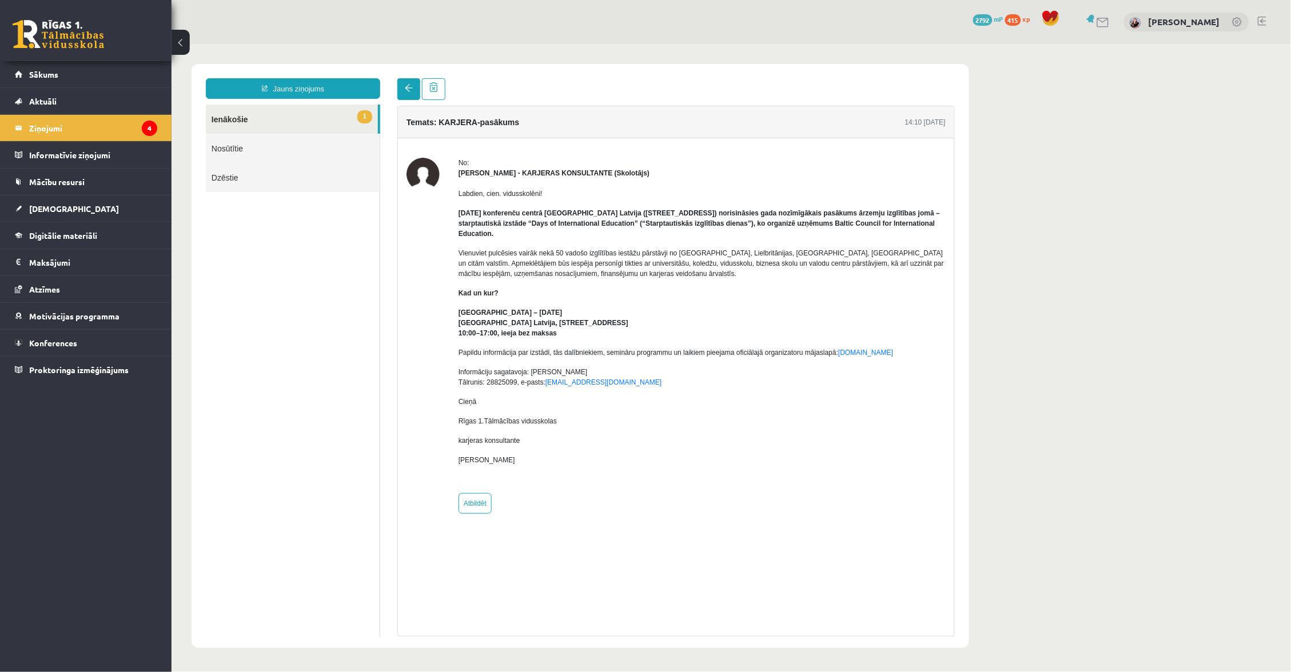
click at [404, 83] on link at bounding box center [408, 89] width 23 height 22
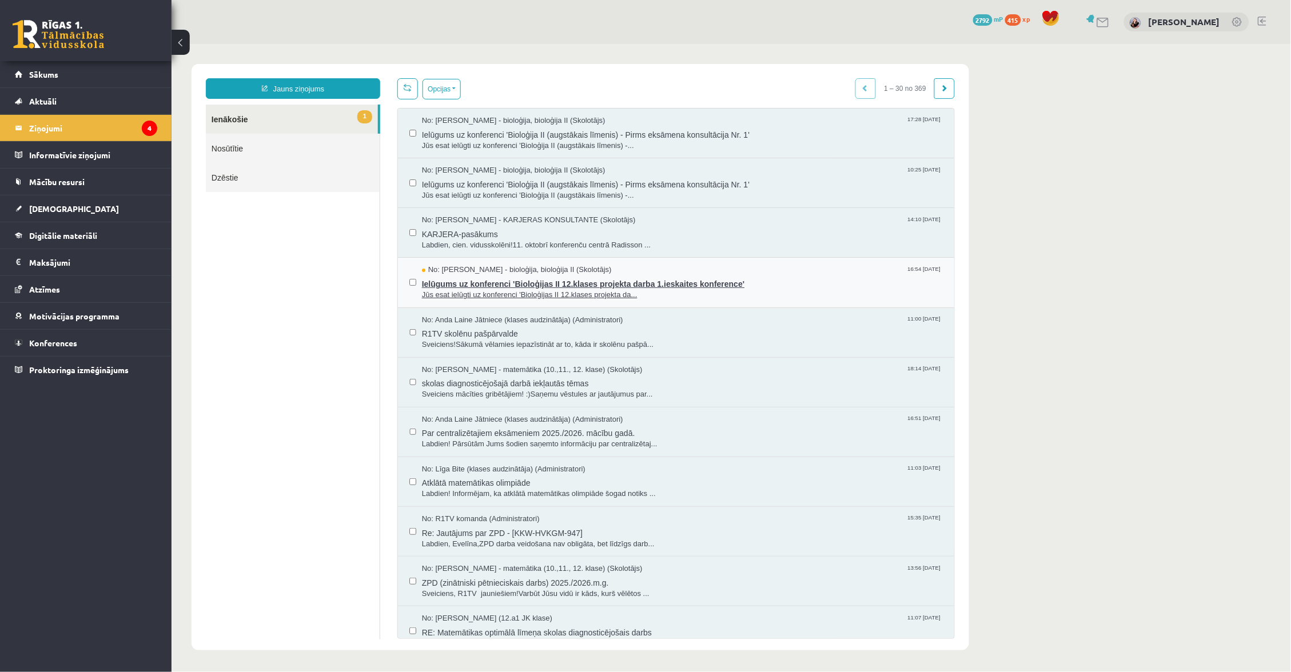
click at [497, 275] on span "Ielūgums uz konferenci 'Bioloģijas II 12.klases projekta darba 1.ieskaites konf…" at bounding box center [681, 282] width 521 height 14
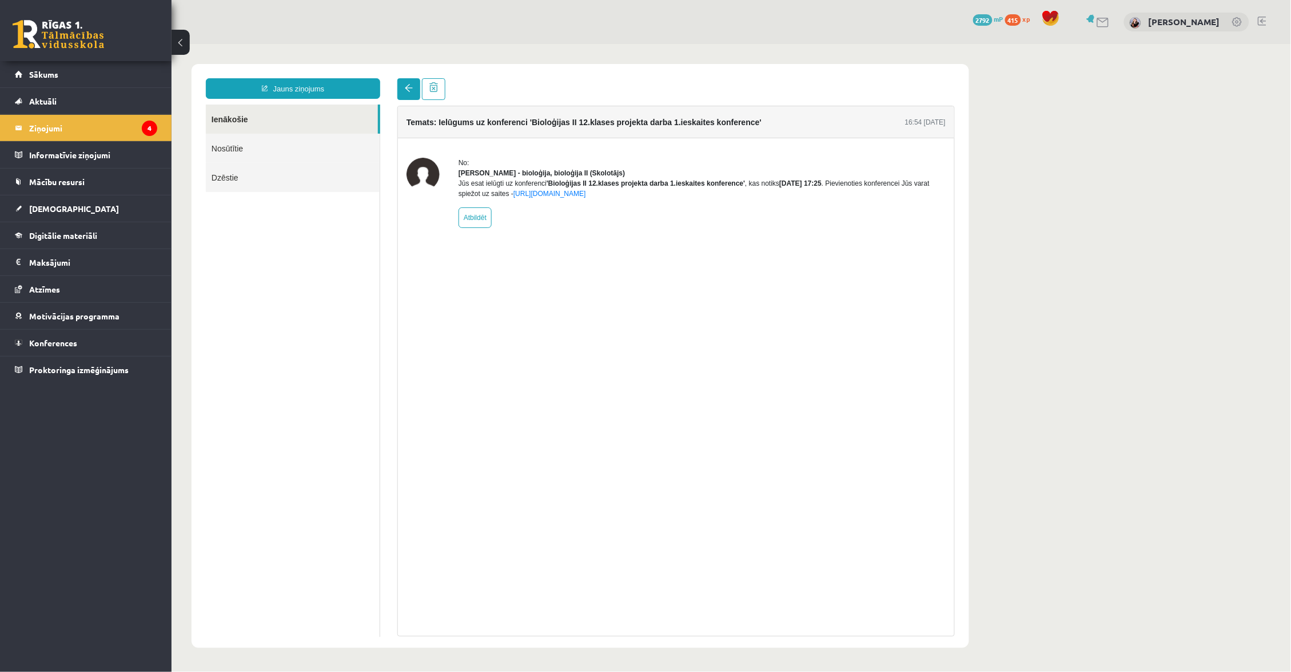
click at [406, 94] on link at bounding box center [408, 89] width 23 height 22
